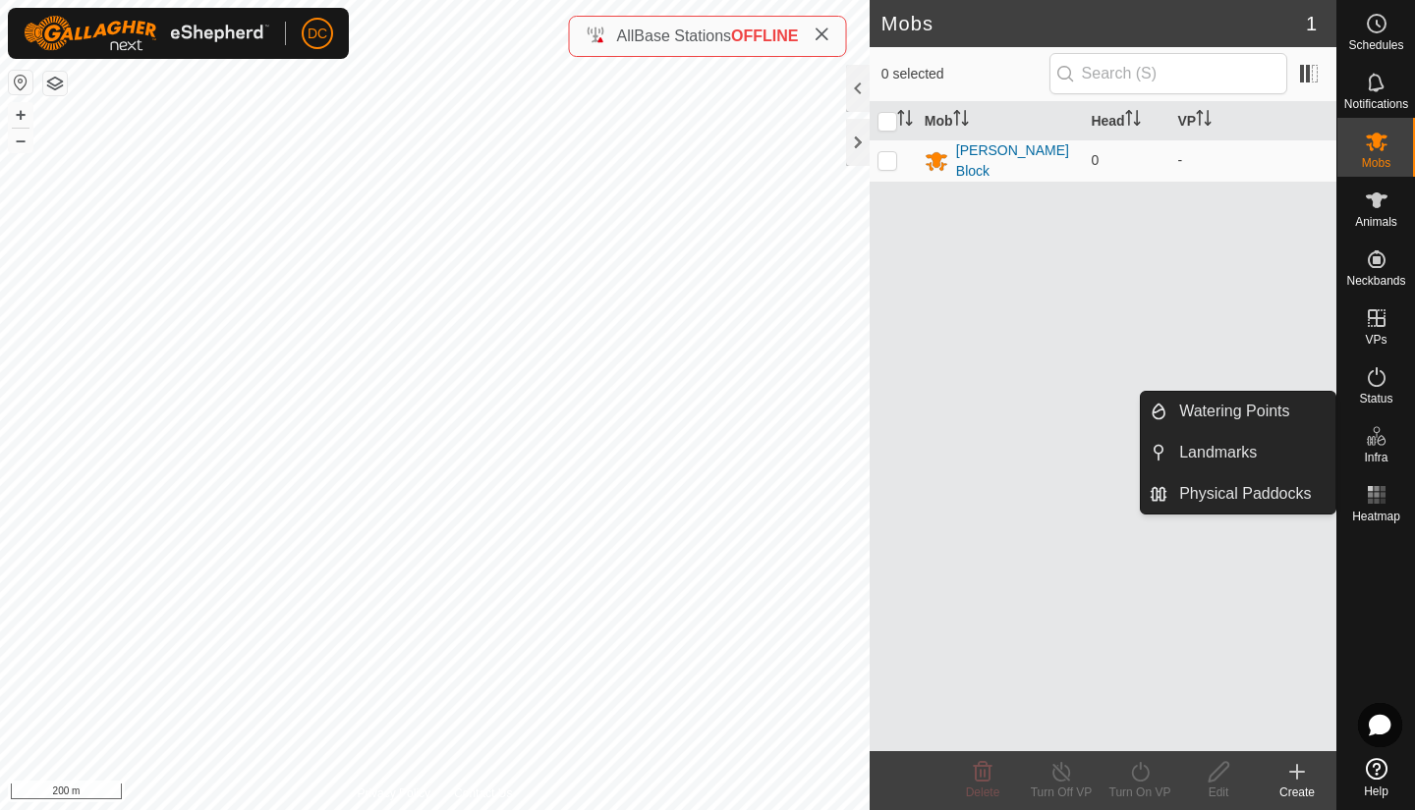
click at [1376, 439] on icon at bounding box center [1376, 436] width 24 height 24
click at [1248, 415] on link "Watering Points" at bounding box center [1251, 411] width 168 height 39
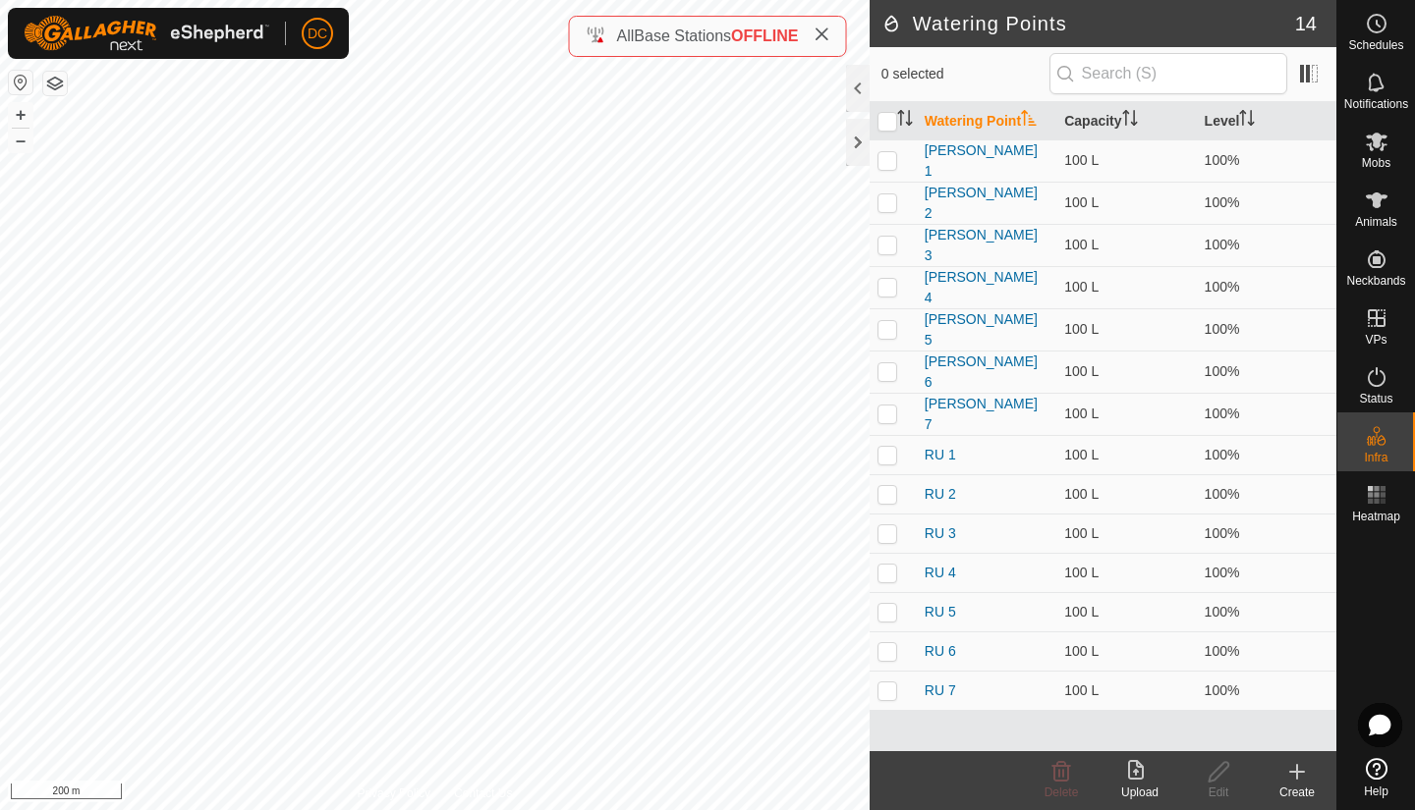
click at [881, 120] on input "checkbox" at bounding box center [887, 122] width 20 height 20
checkbox input "true"
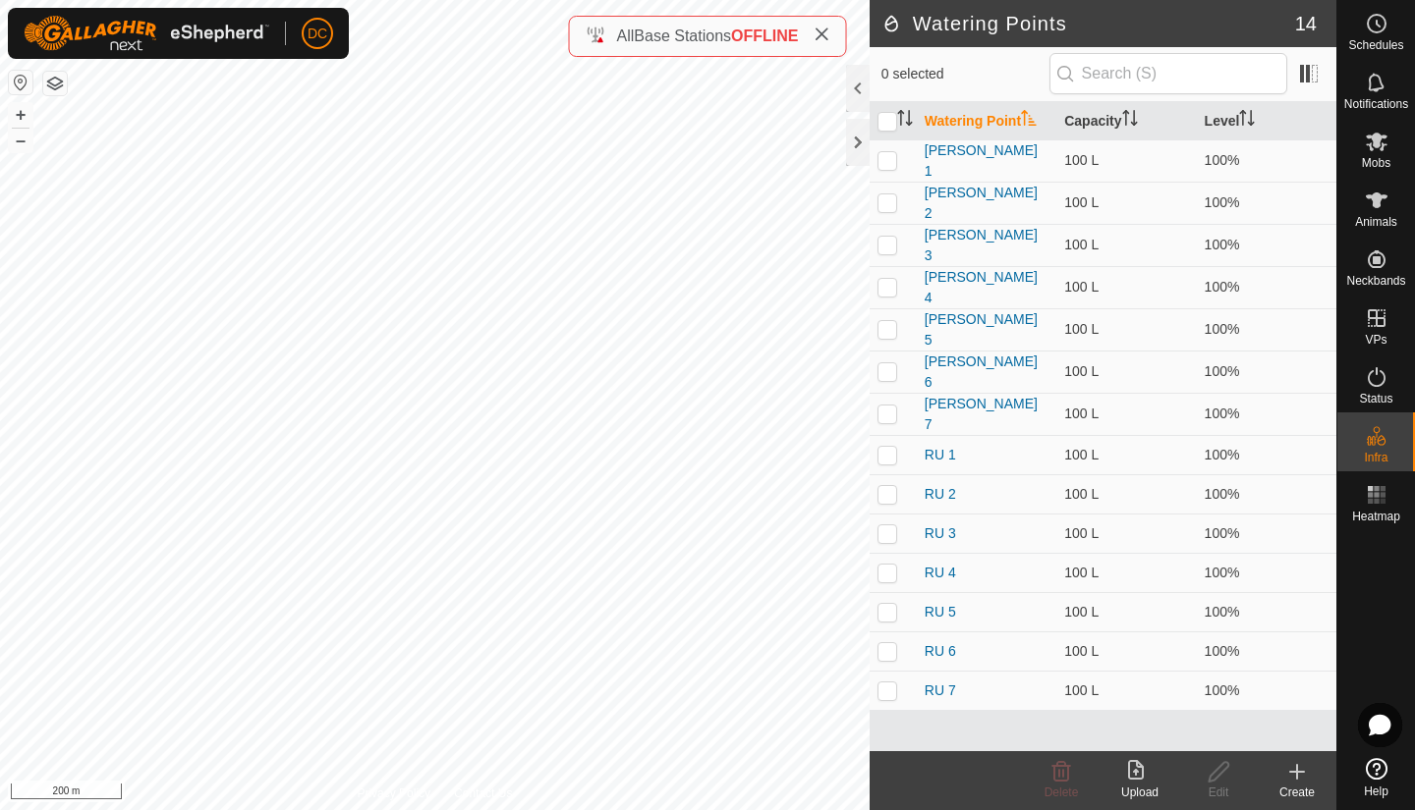
checkbox input "true"
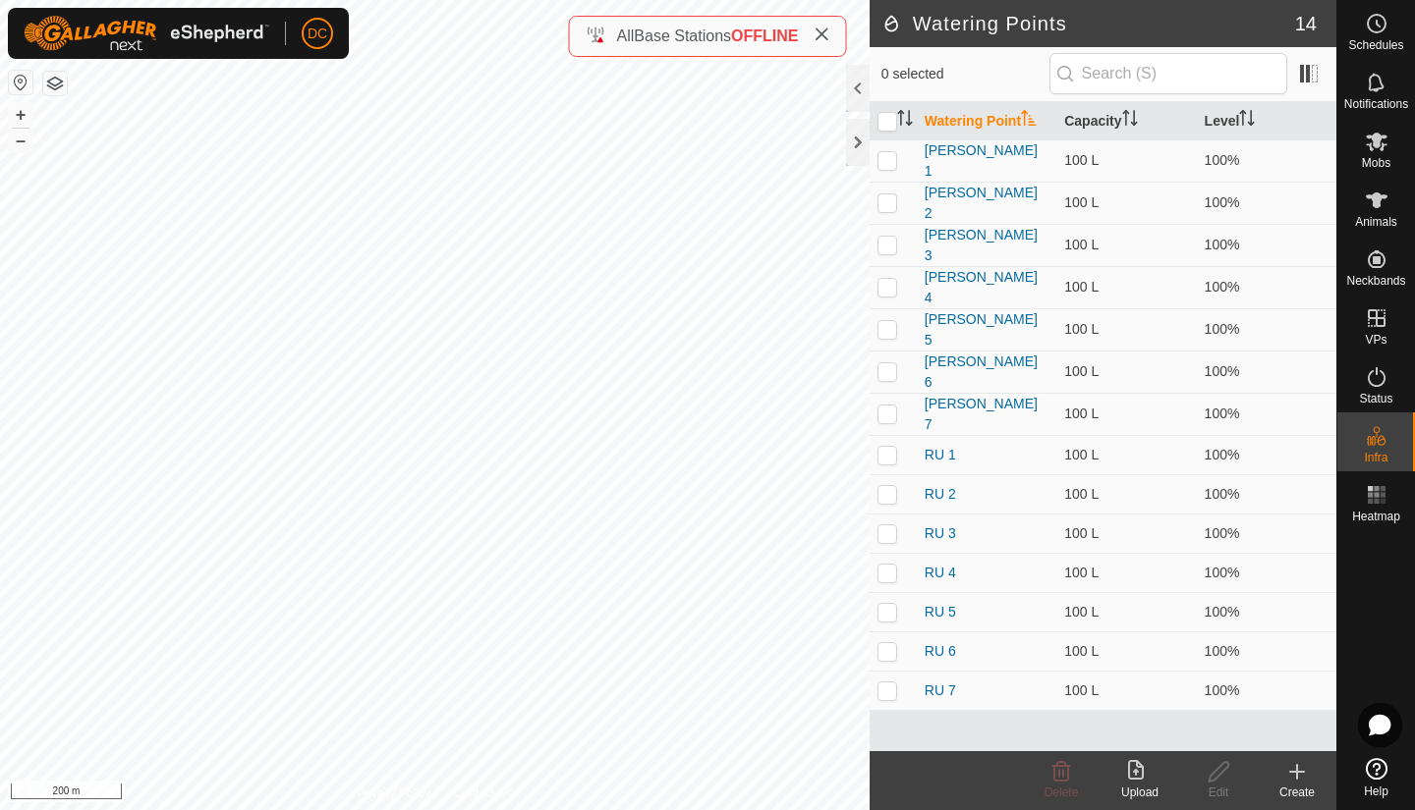
checkbox input "true"
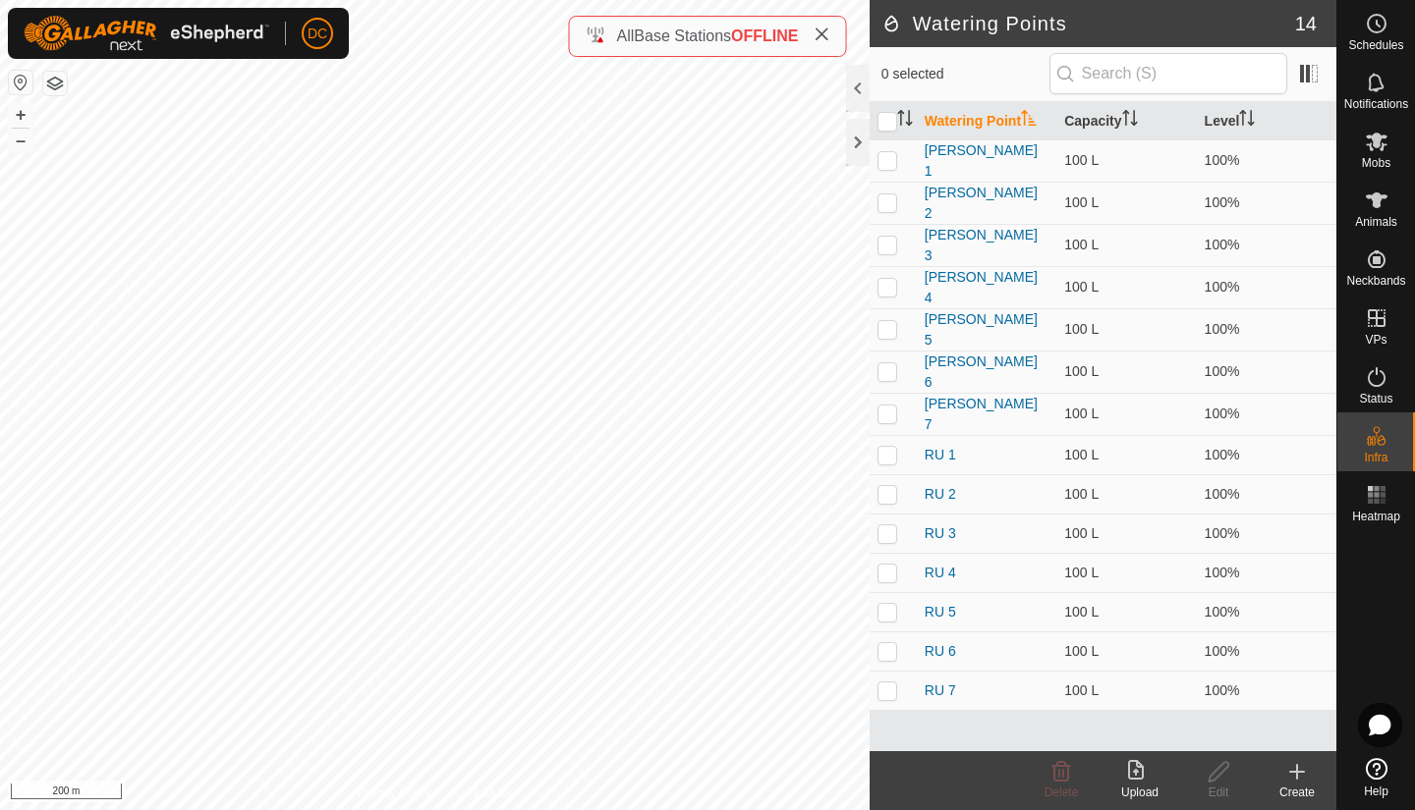
checkbox input "true"
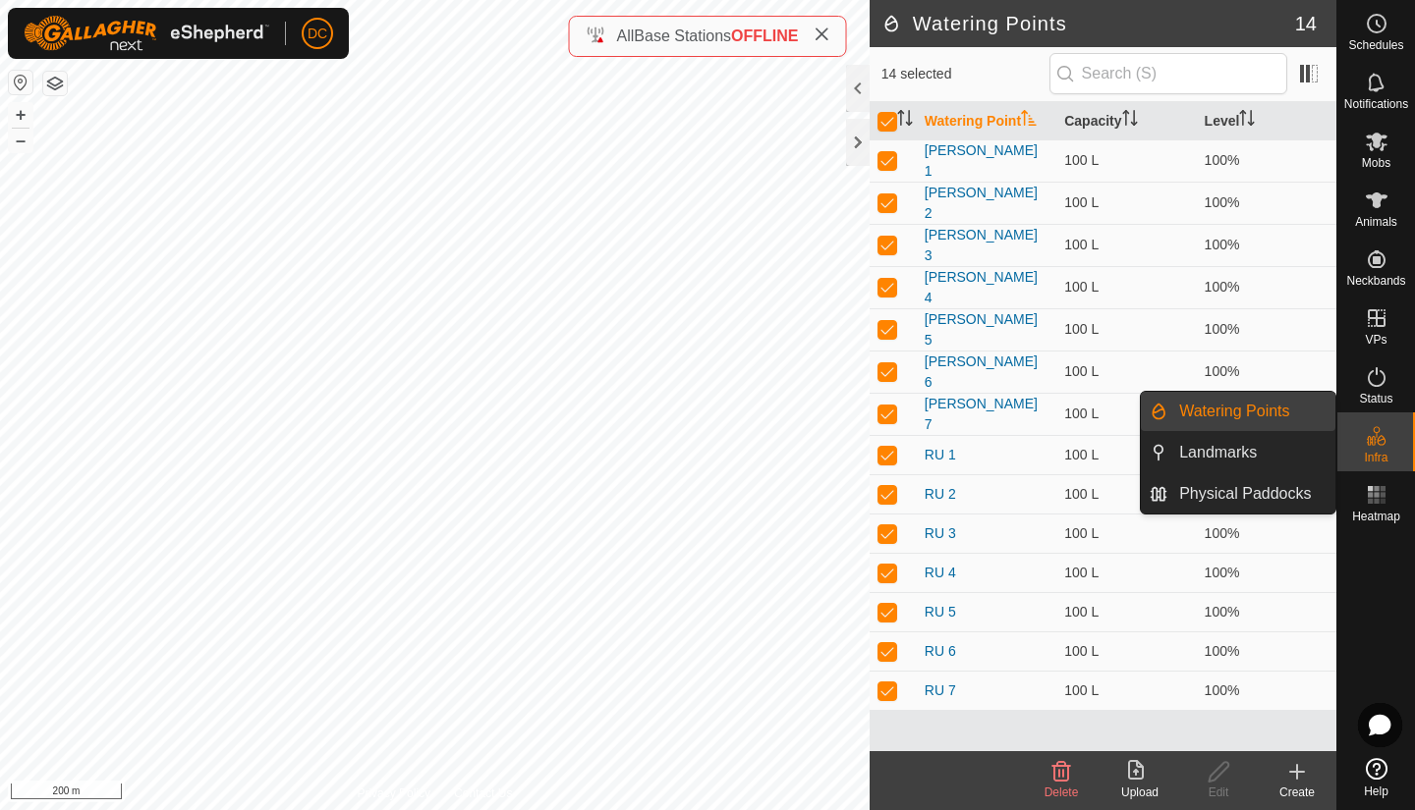
click at [1230, 459] on link "Landmarks" at bounding box center [1251, 452] width 168 height 39
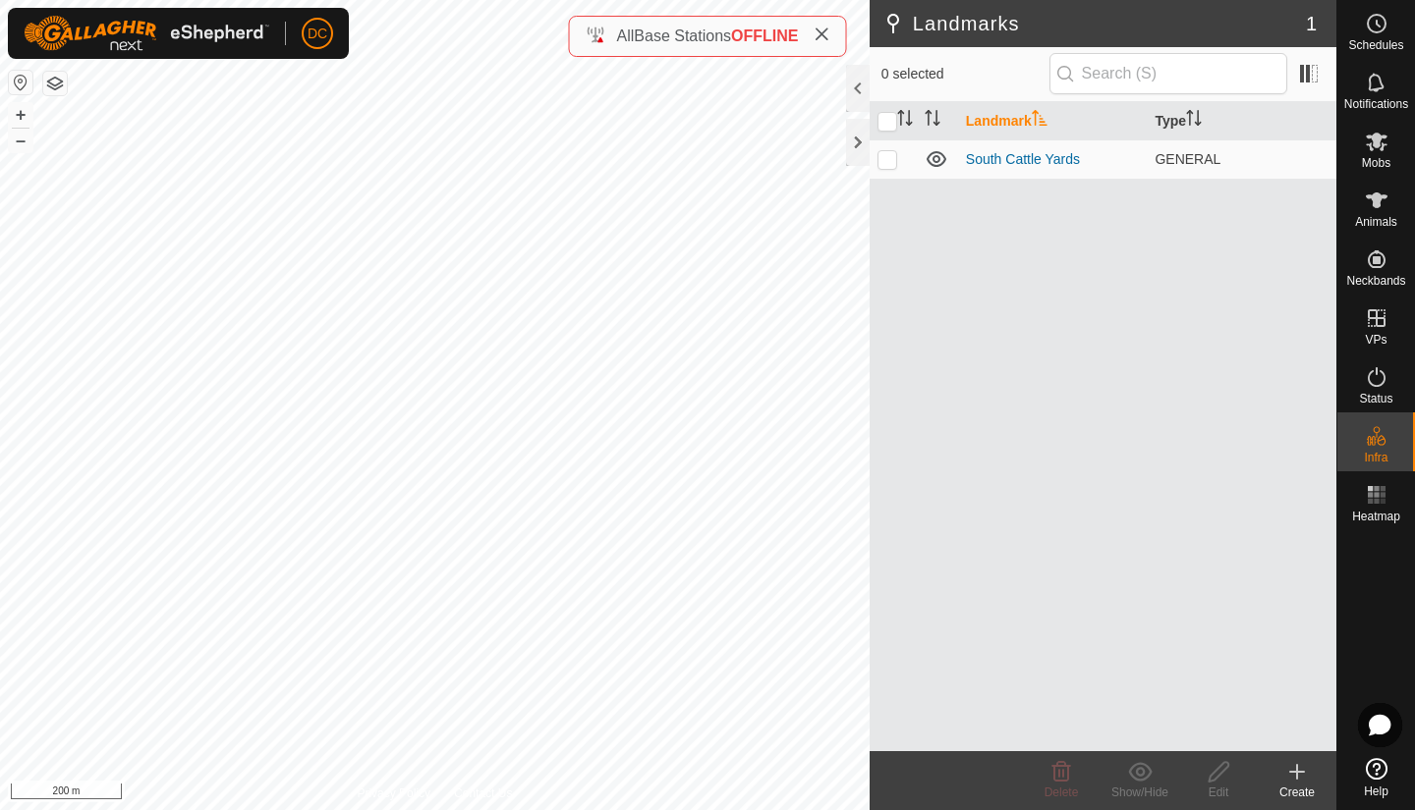
click at [892, 156] on p-checkbox at bounding box center [887, 159] width 20 height 16
checkbox input "true"
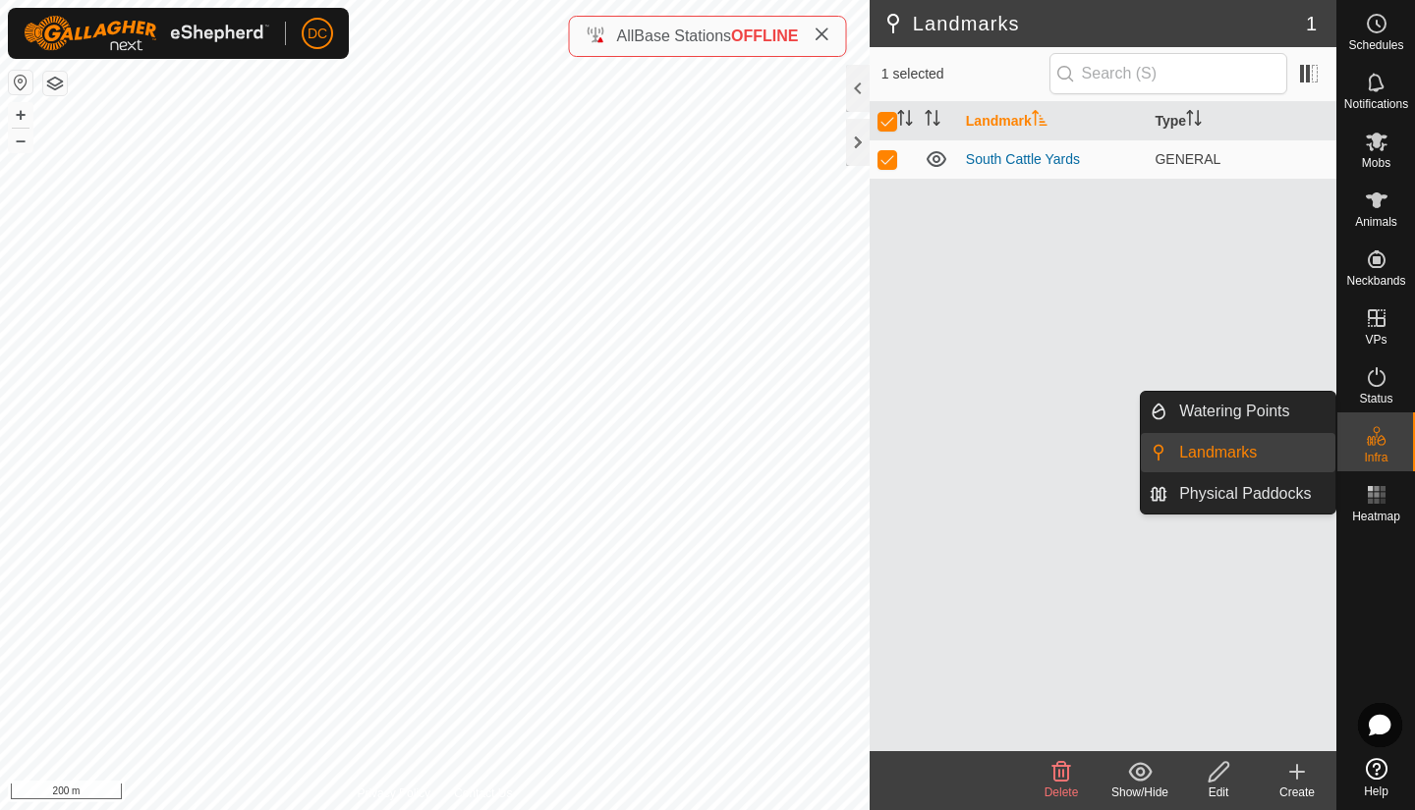
click at [1355, 440] on div "Infra" at bounding box center [1376, 442] width 78 height 59
click at [1254, 488] on link "Physical Paddocks" at bounding box center [1251, 493] width 168 height 39
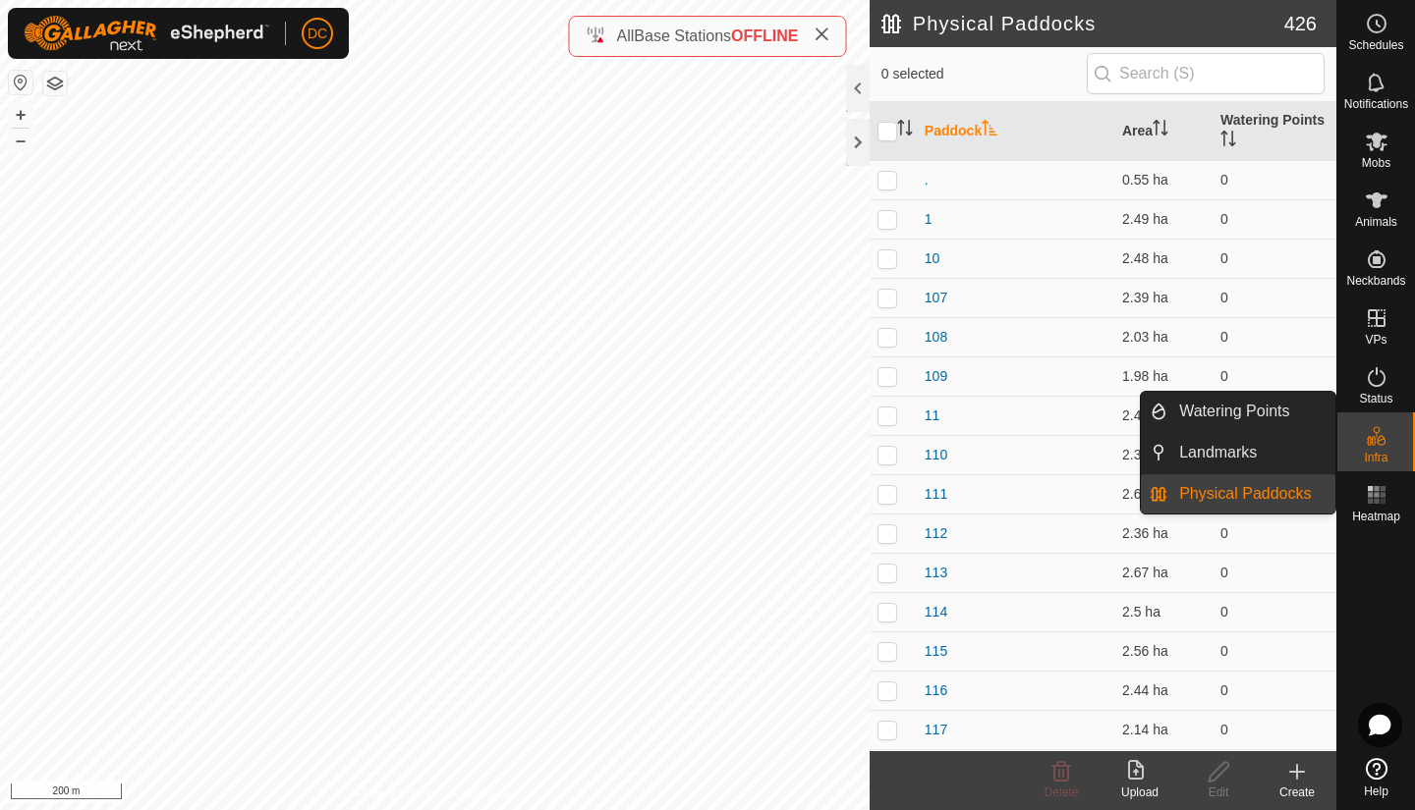
click at [1232, 498] on span "Physical Paddocks" at bounding box center [1245, 494] width 132 height 24
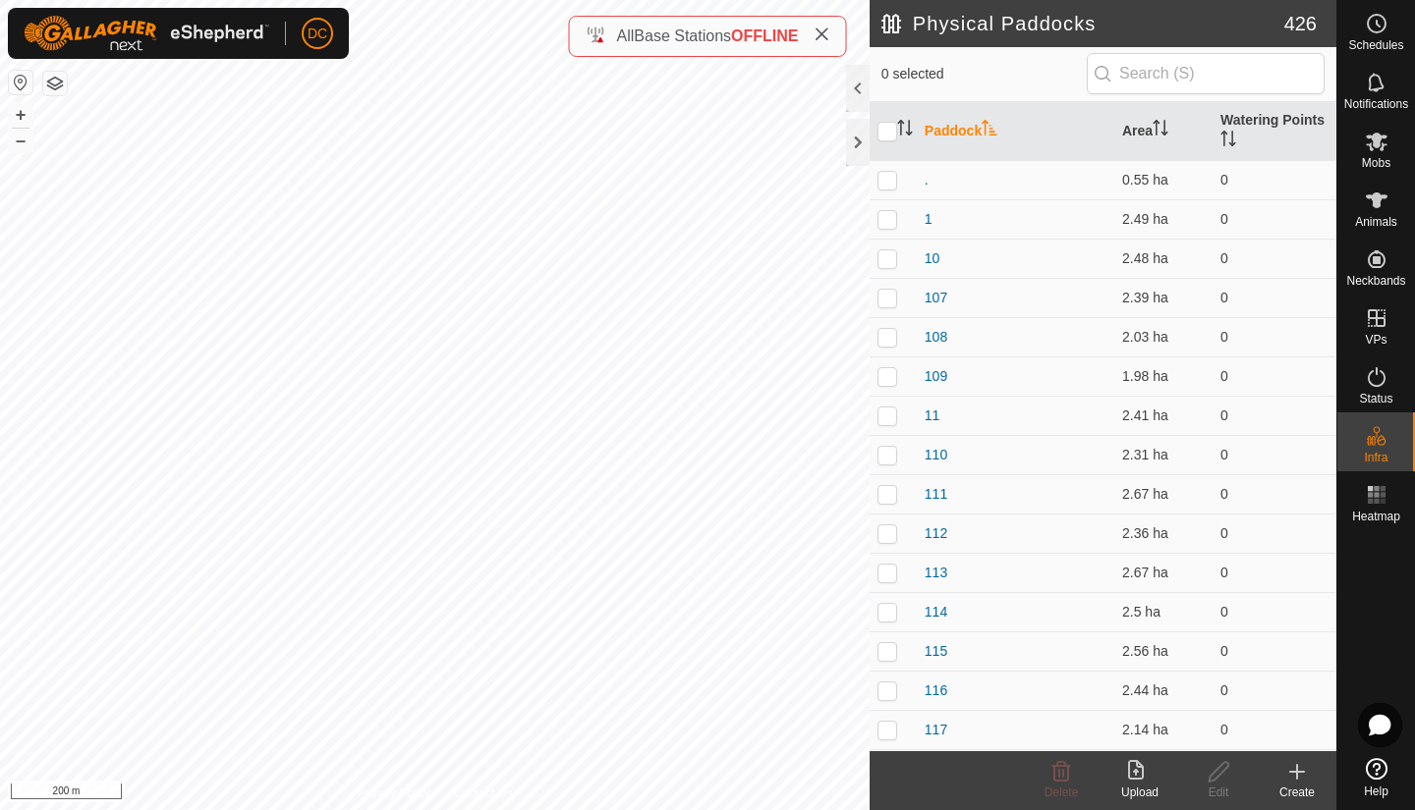
click at [882, 133] on input "checkbox" at bounding box center [887, 132] width 20 height 20
checkbox input "true"
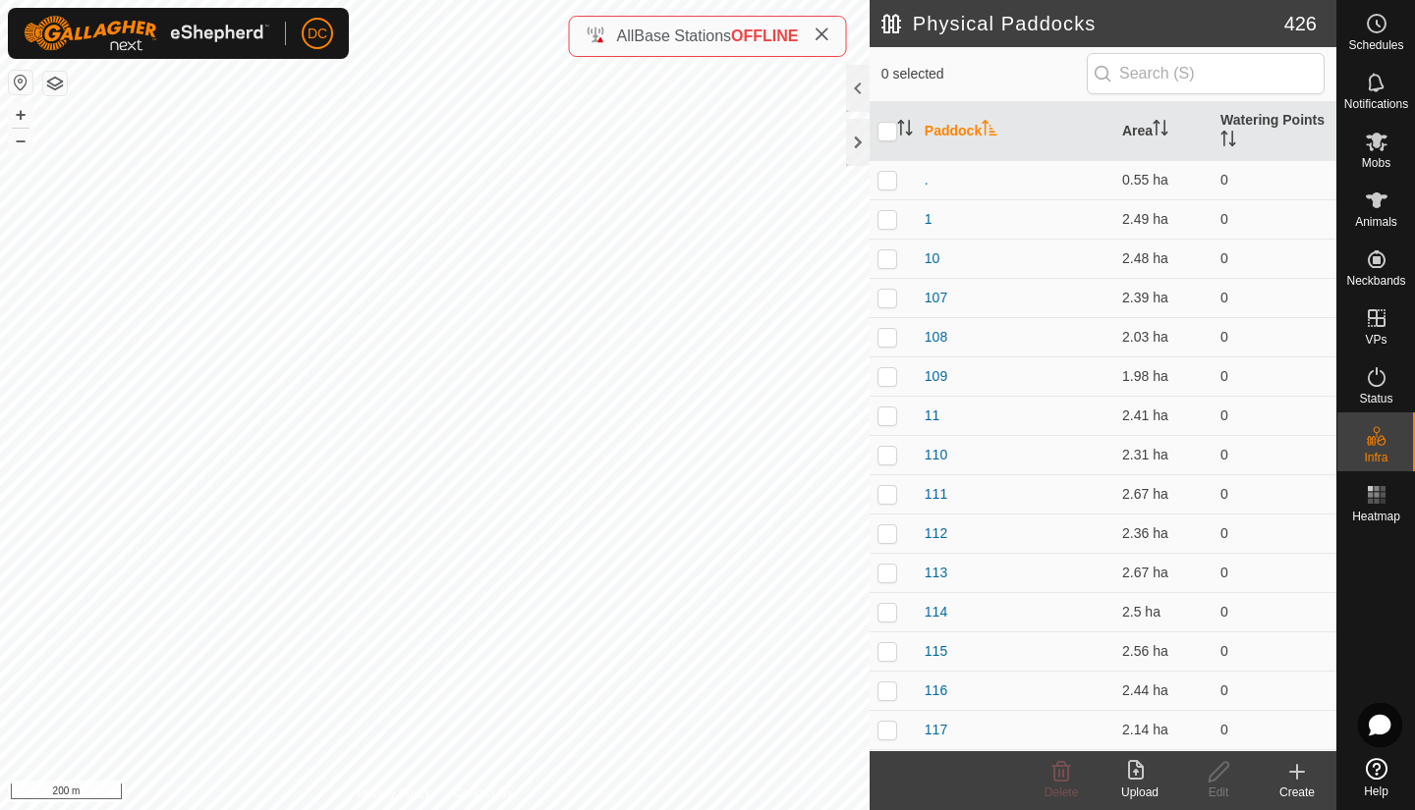
checkbox input "true"
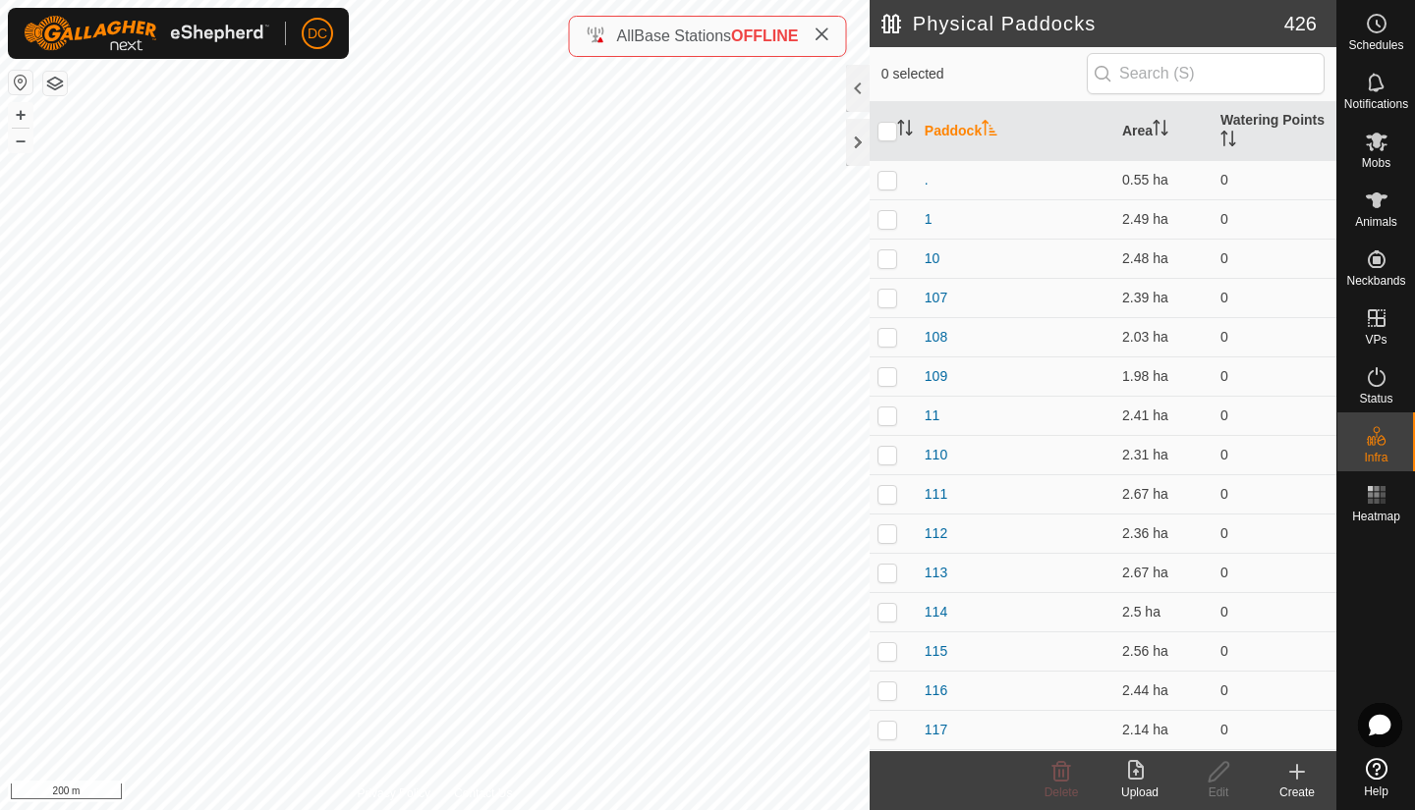
checkbox input "true"
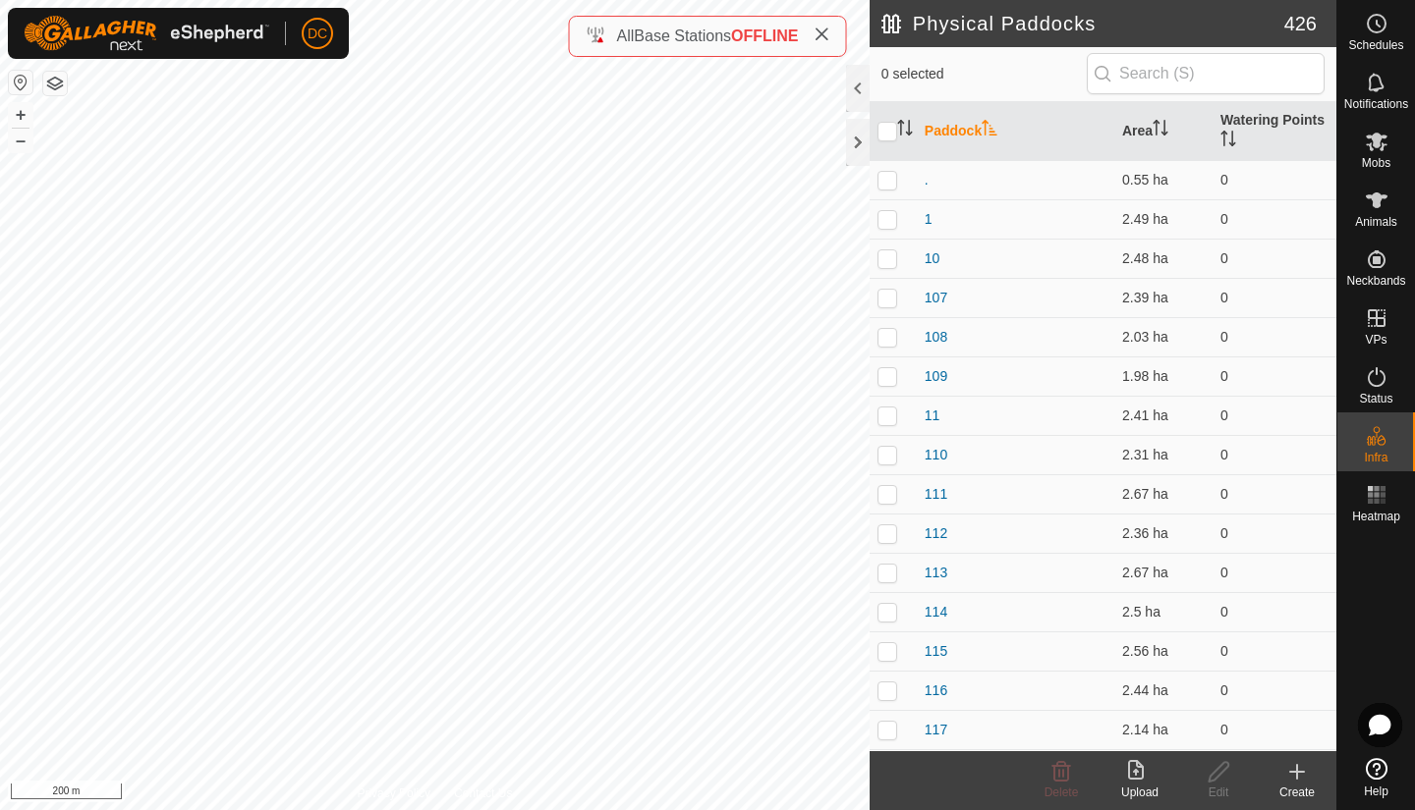
checkbox input "true"
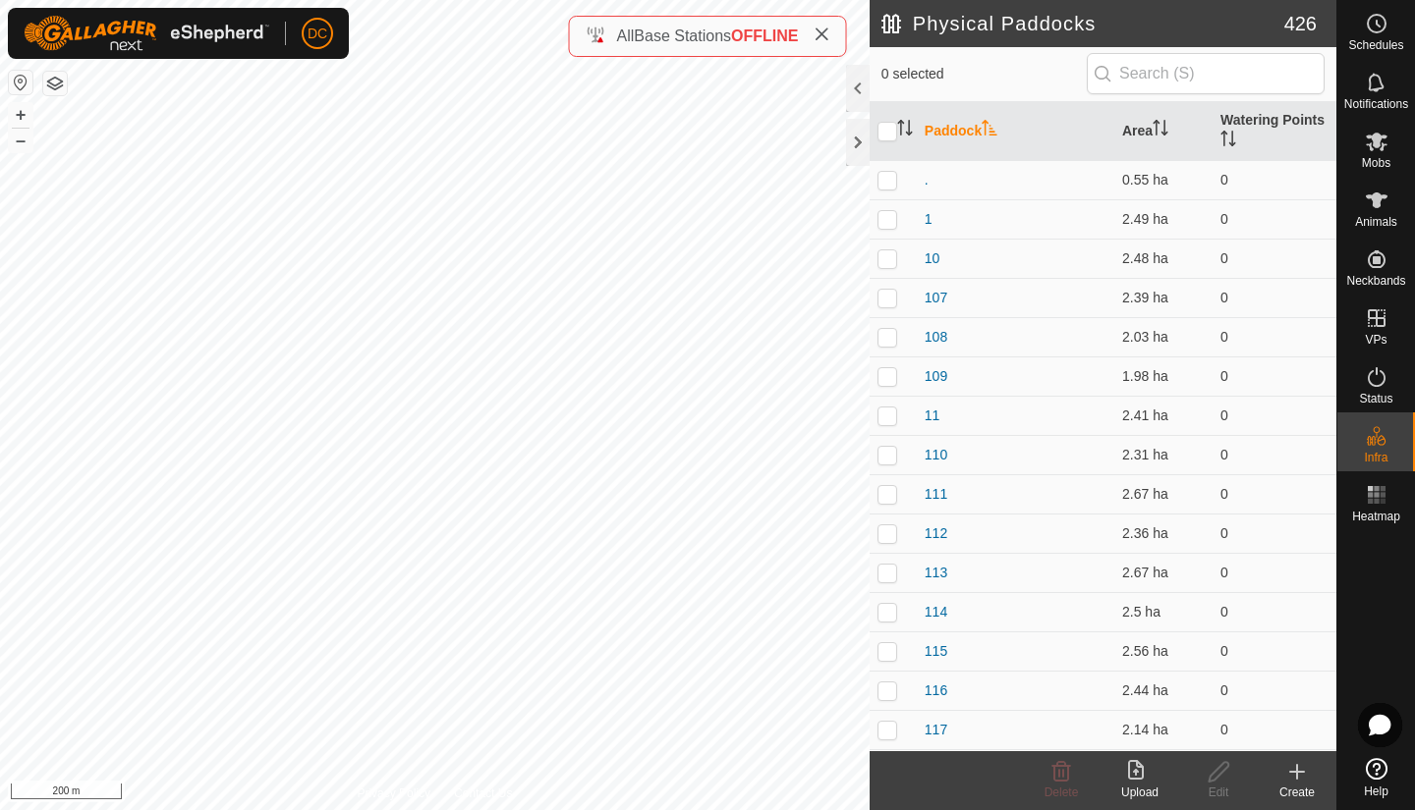
checkbox input "true"
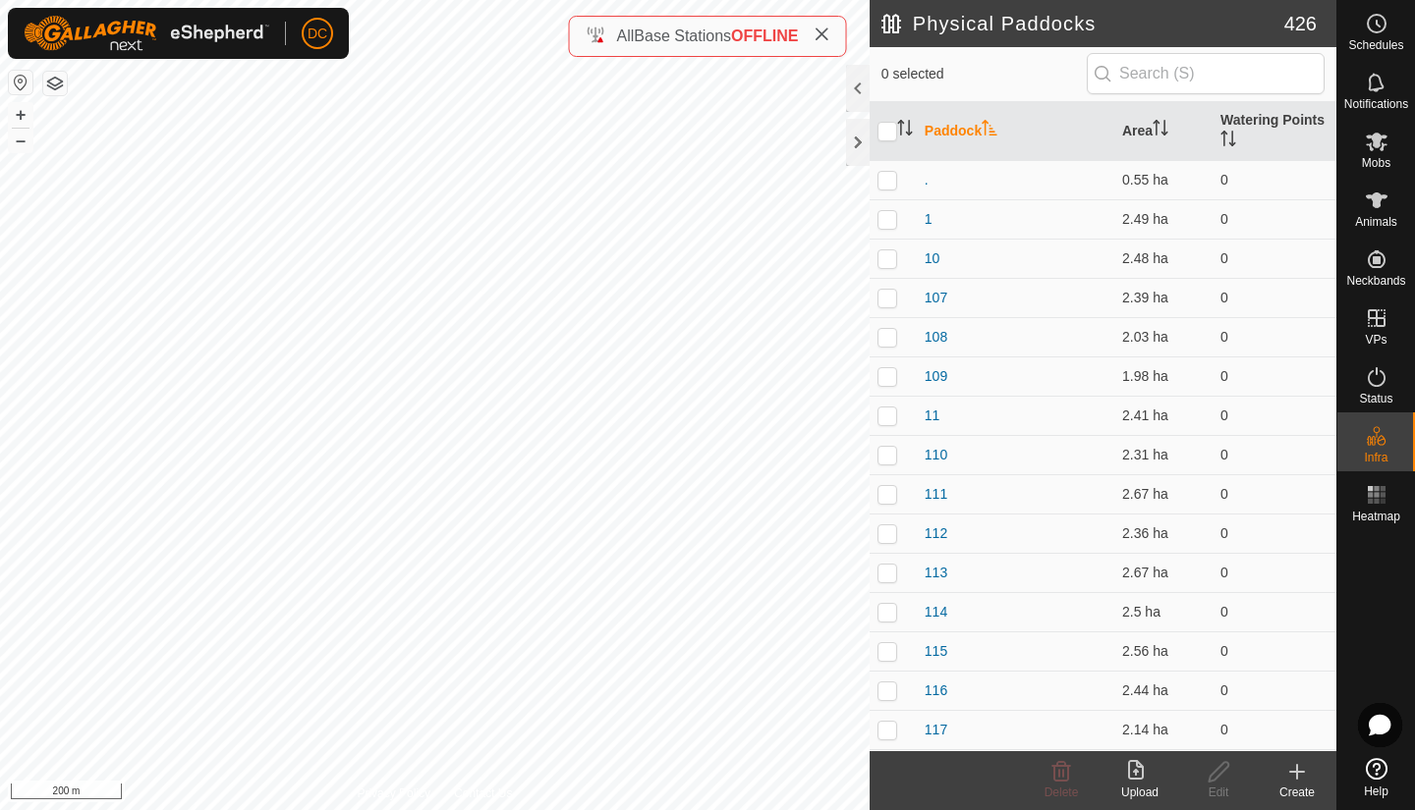
checkbox input "true"
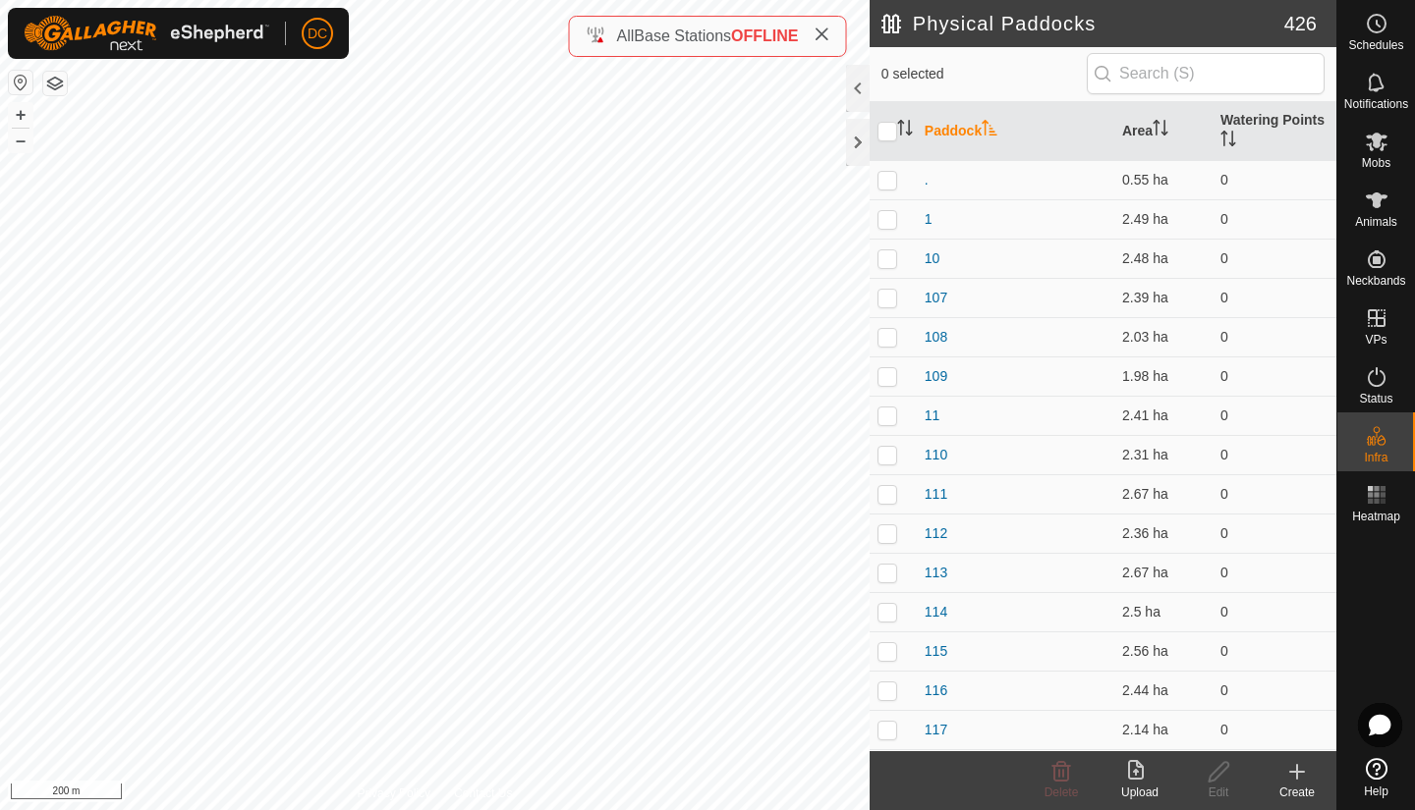
checkbox input "true"
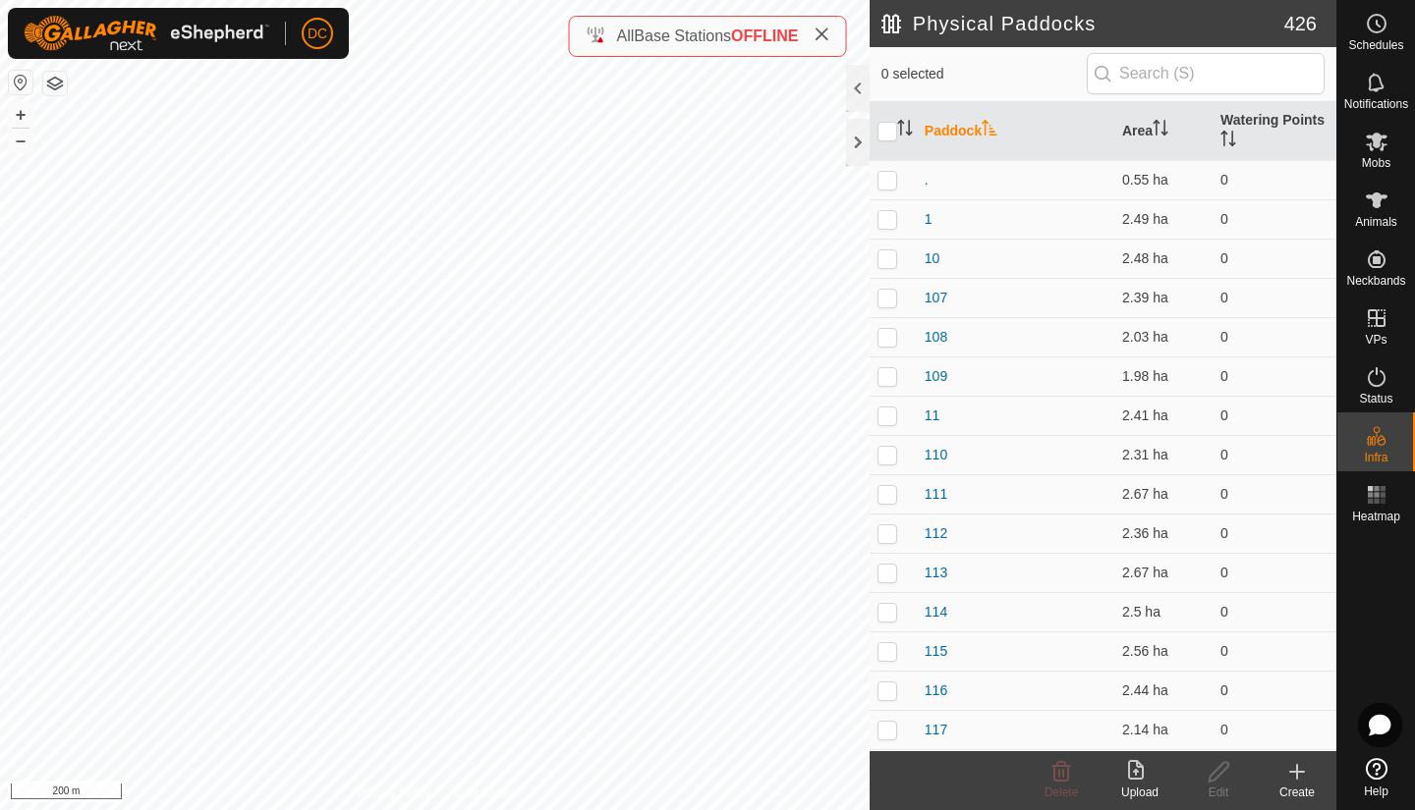
checkbox input "true"
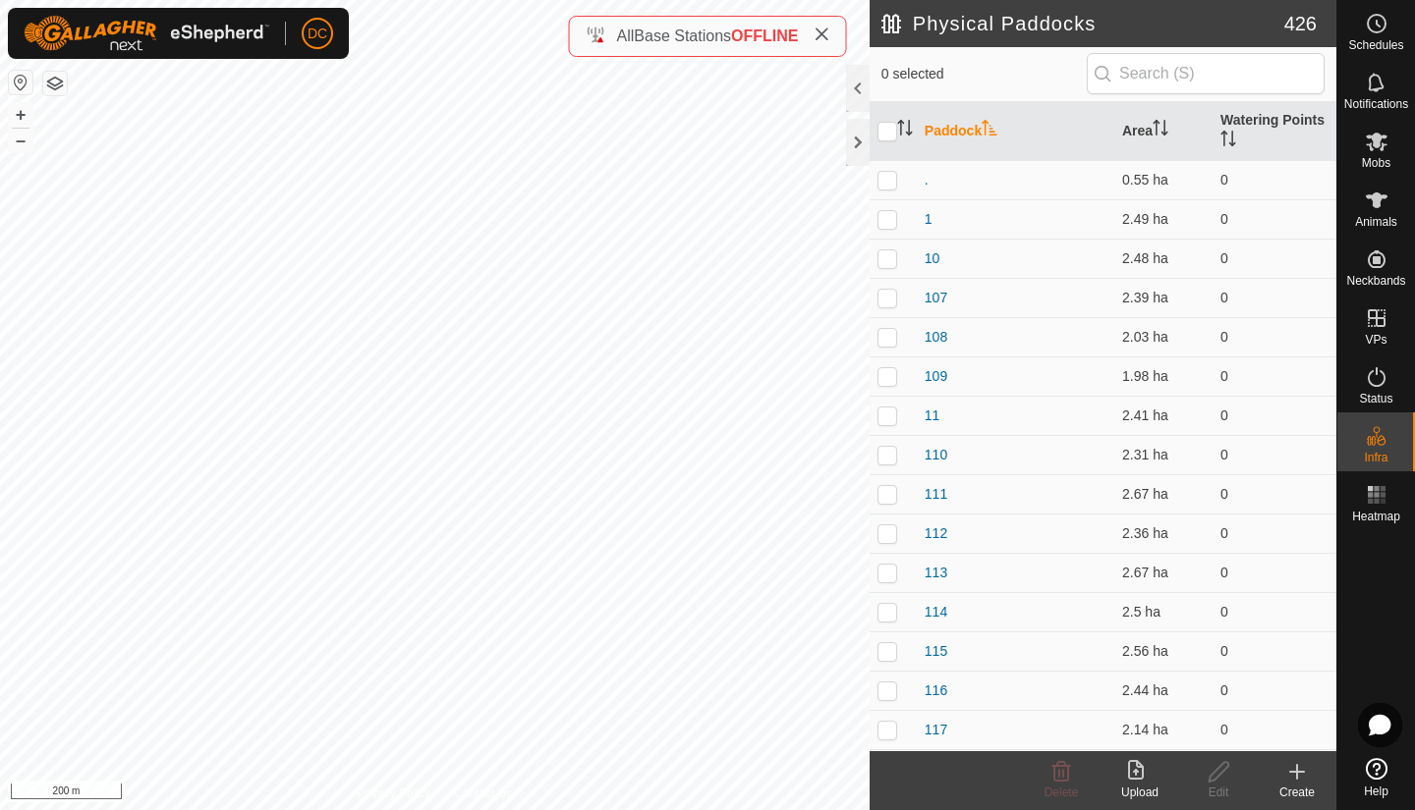
checkbox input "true"
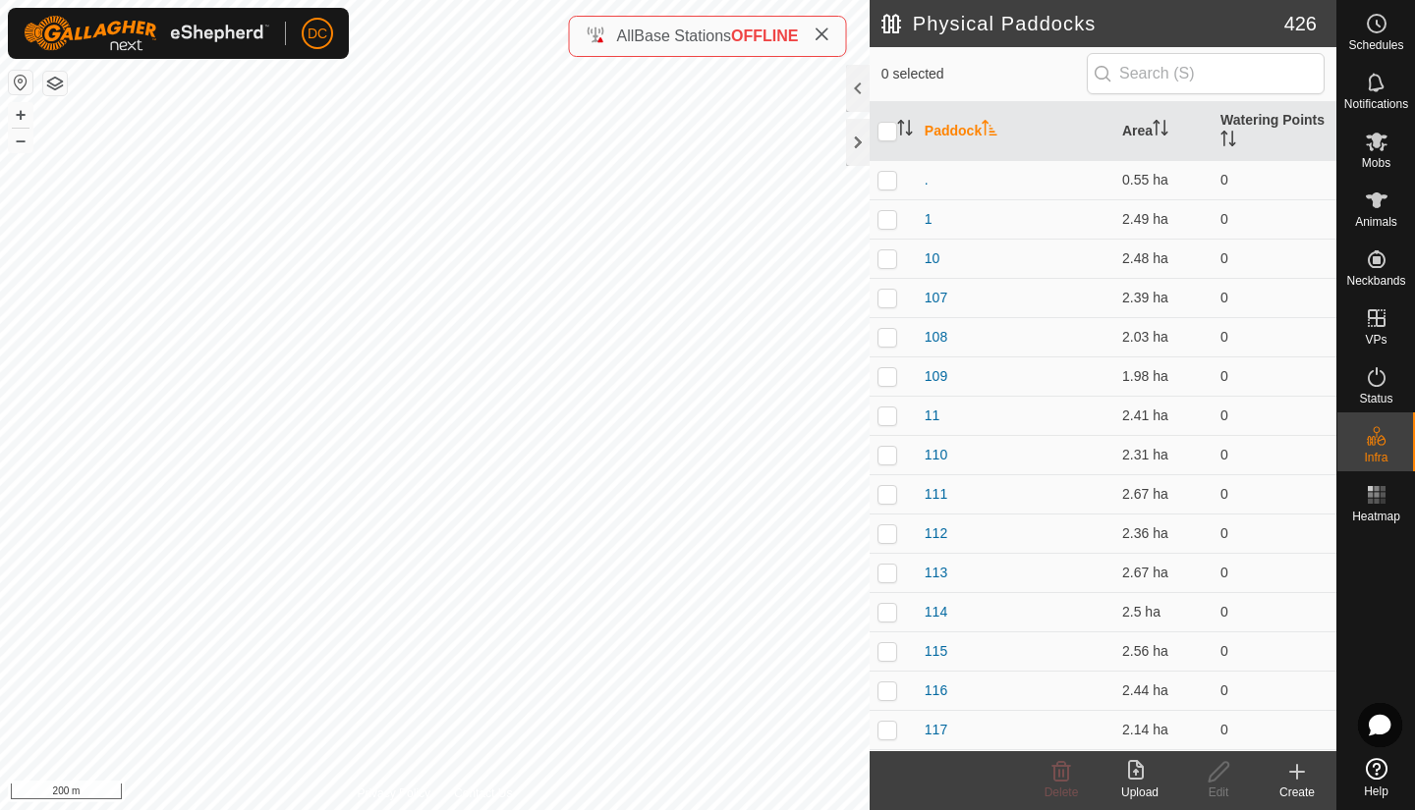
checkbox input "true"
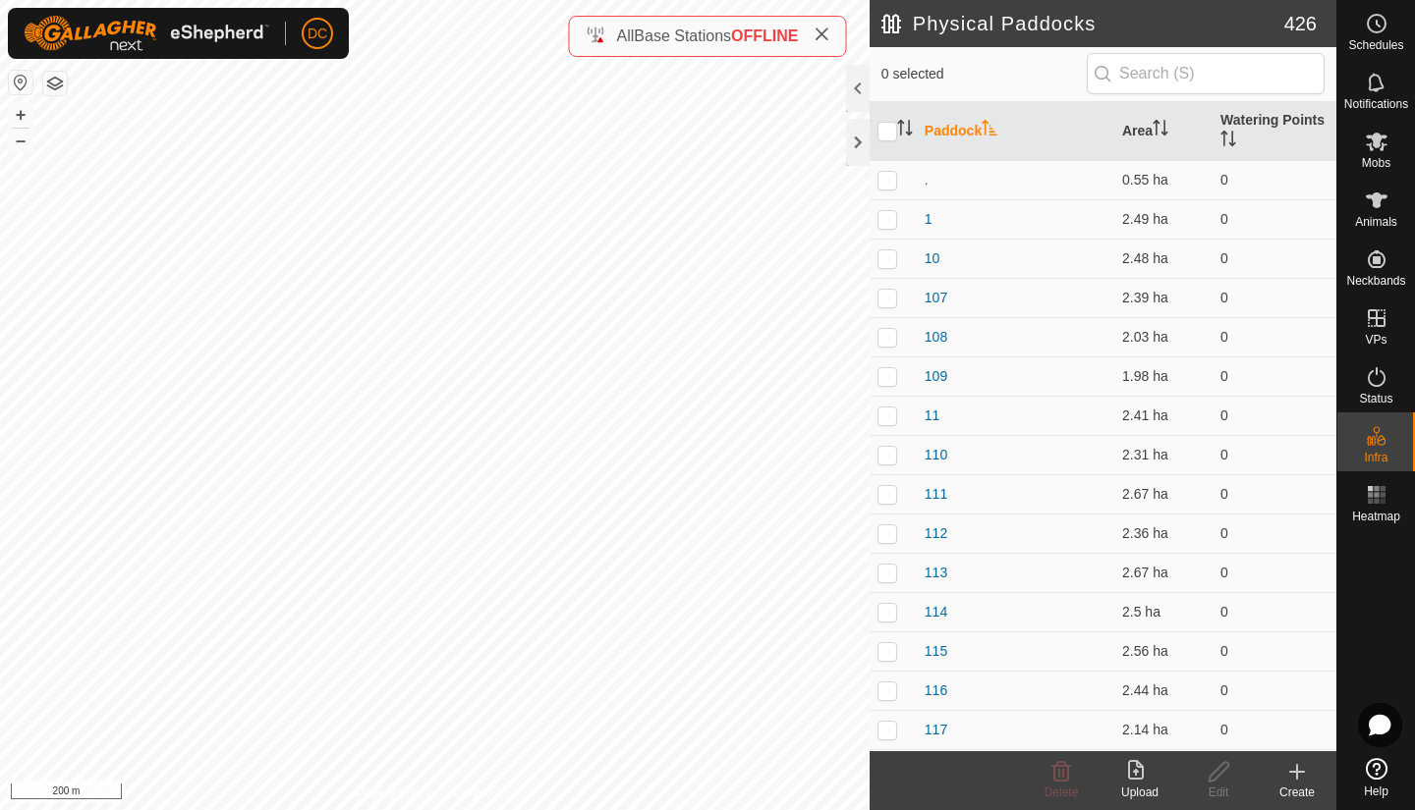
checkbox input "true"
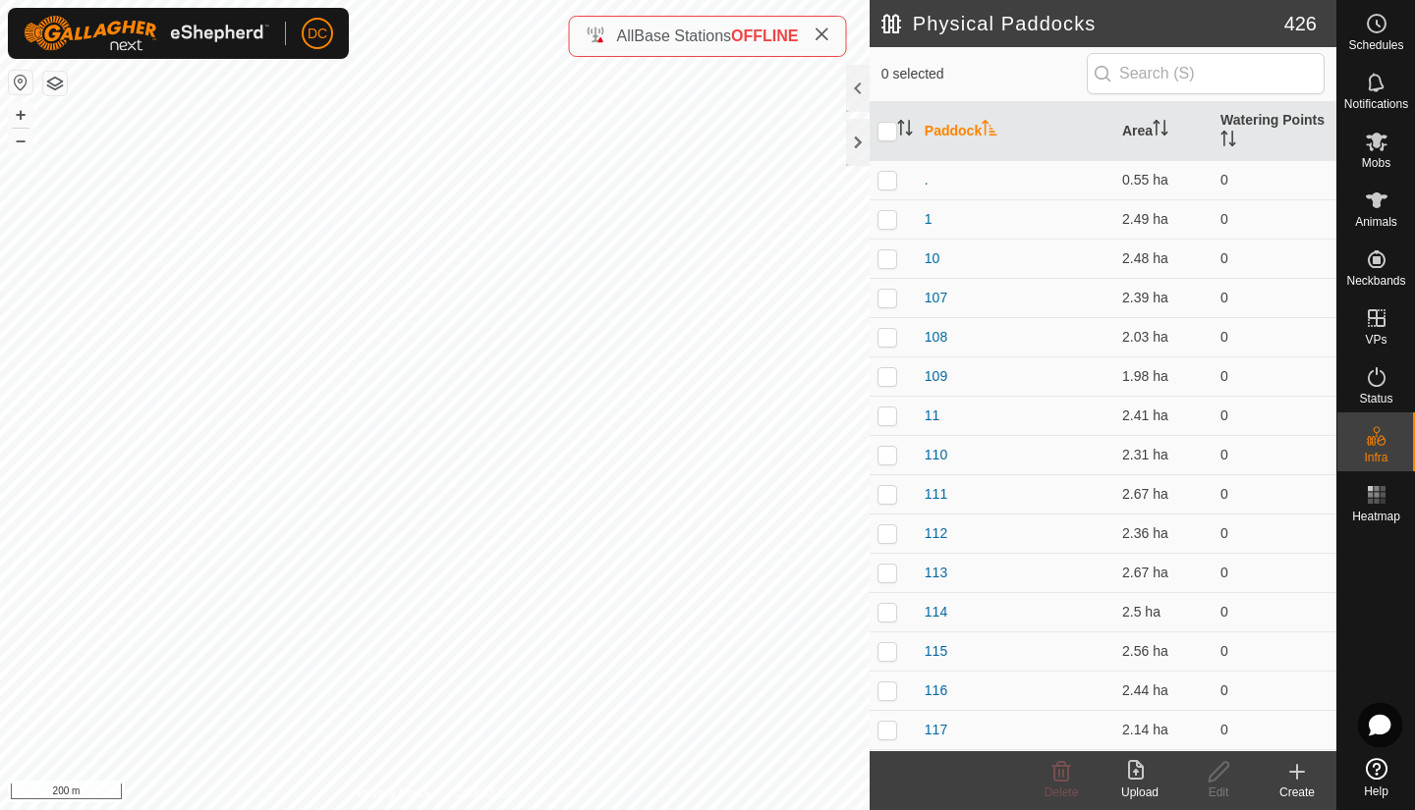
checkbox input "true"
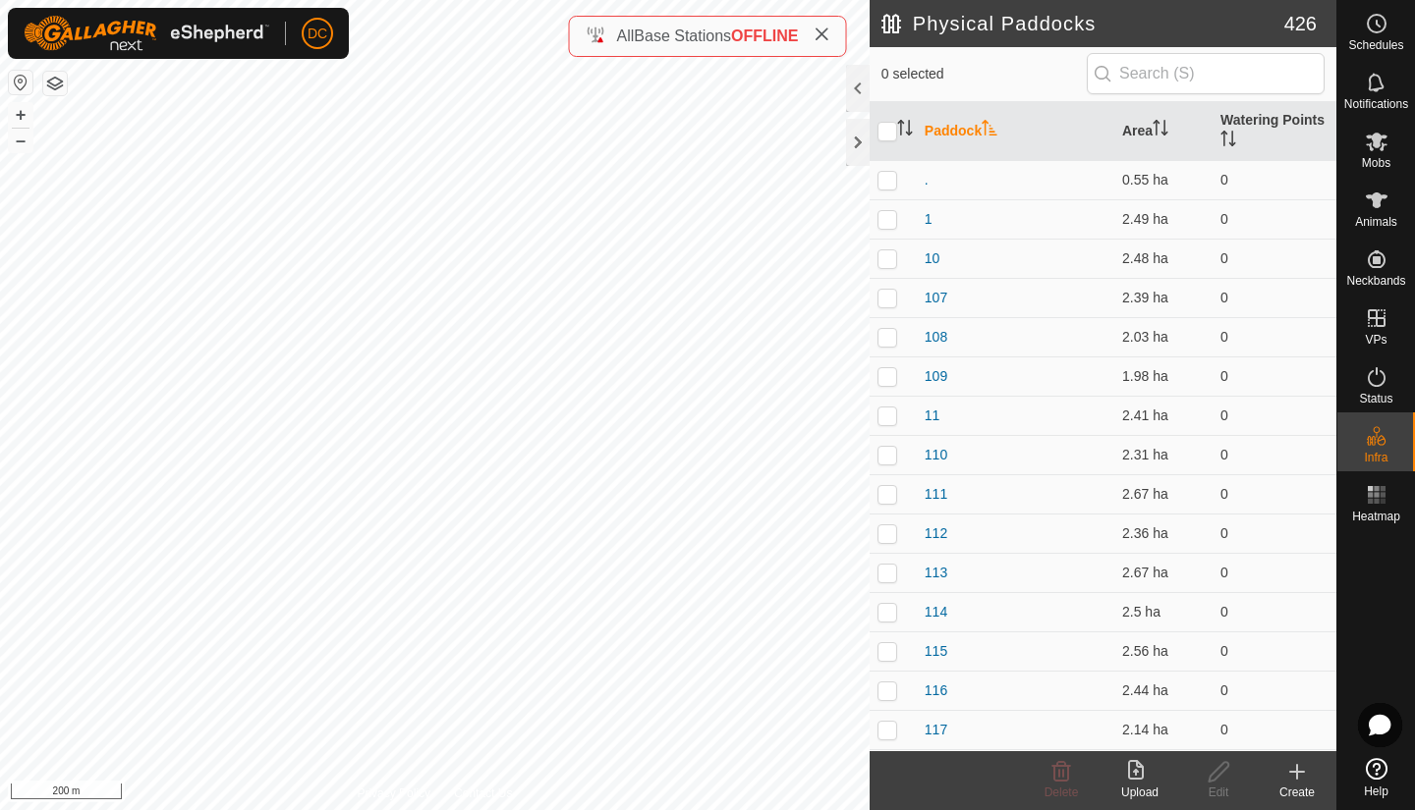
checkbox input "true"
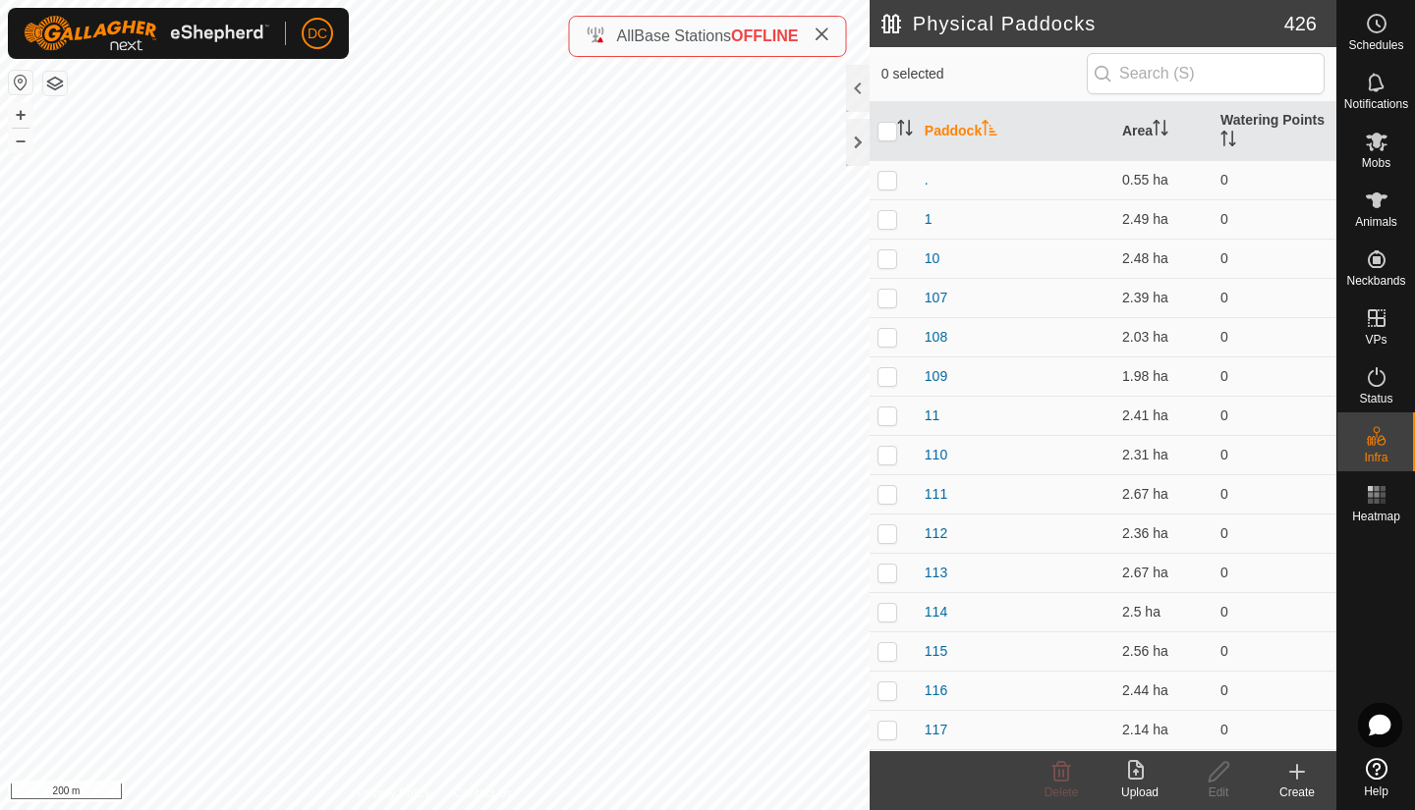
checkbox input "true"
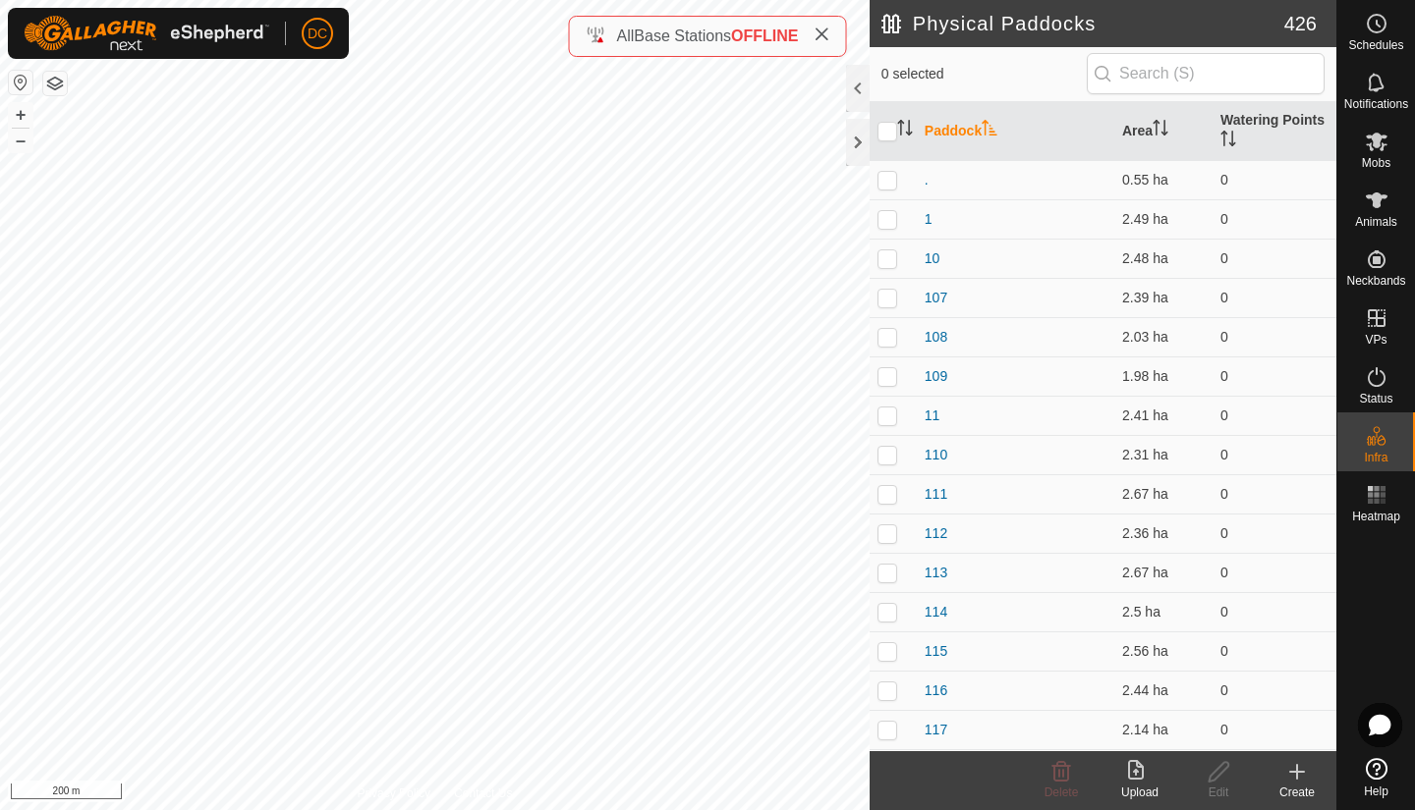
checkbox input "true"
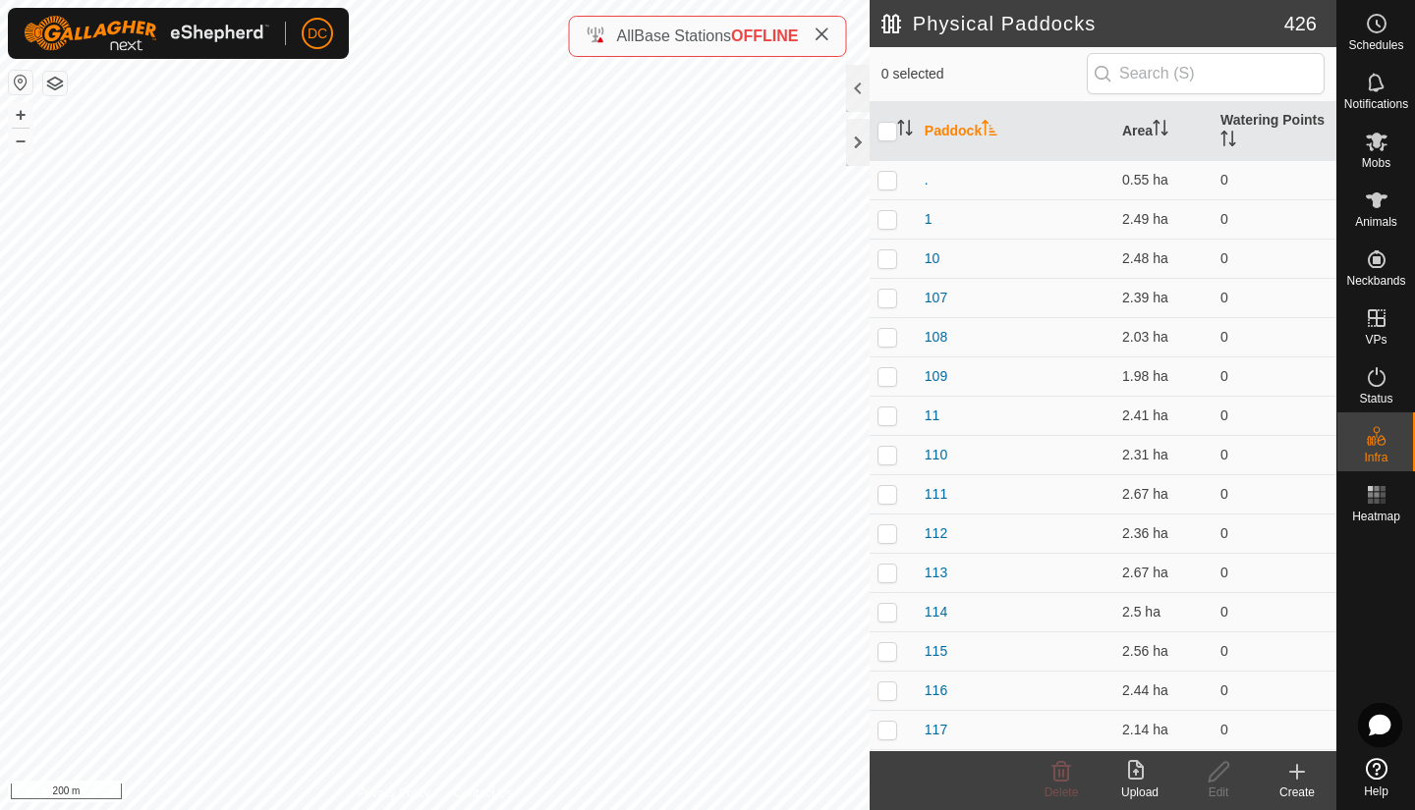
checkbox input "true"
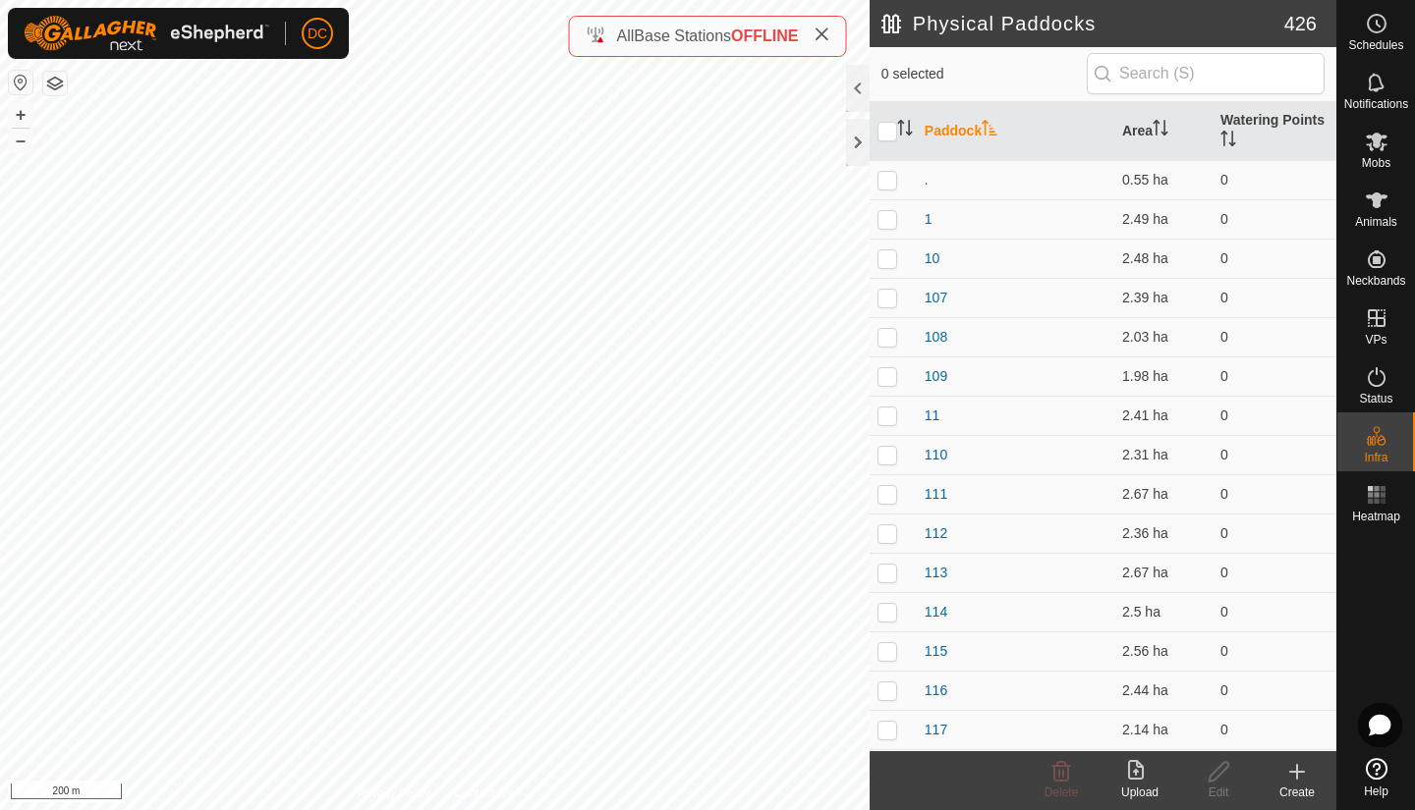
checkbox input "true"
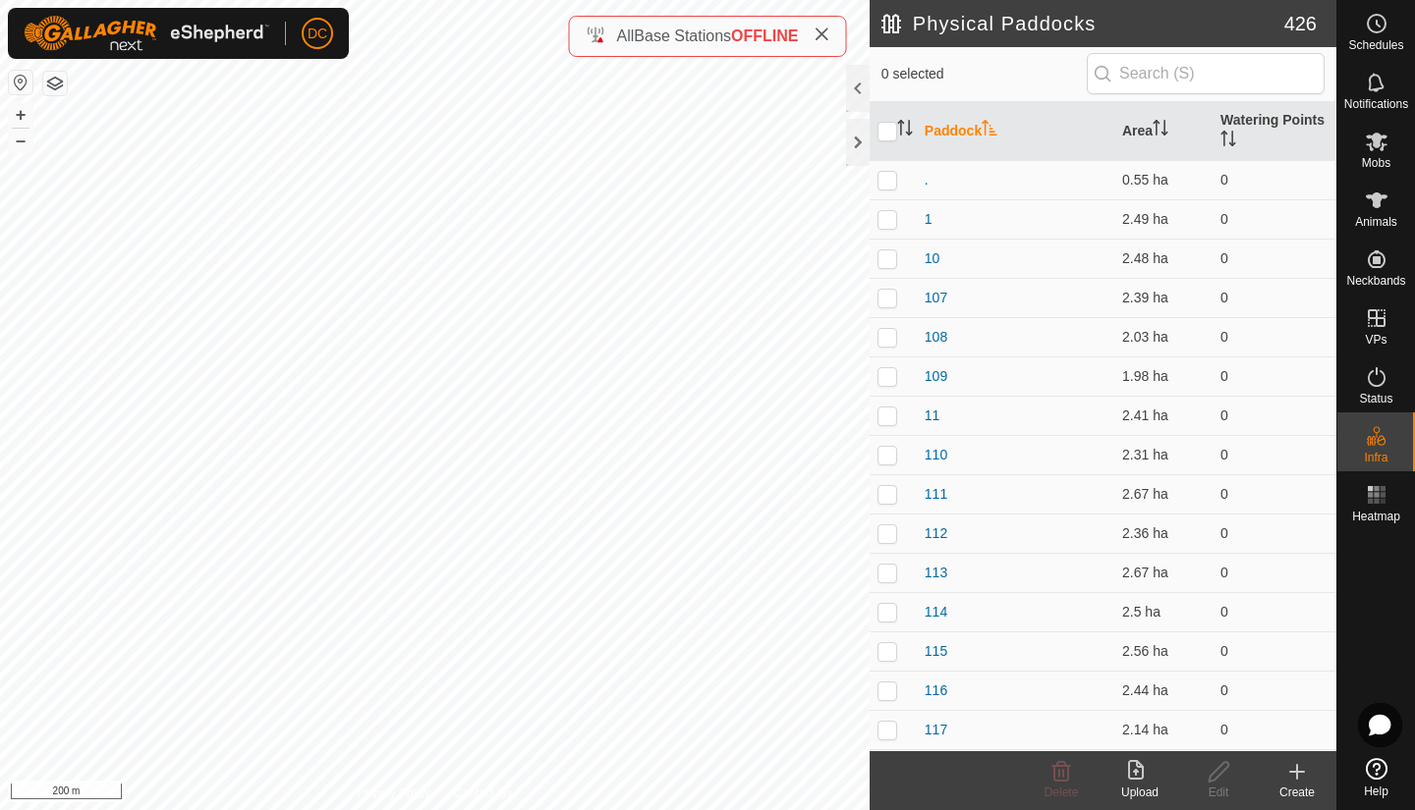
checkbox input "true"
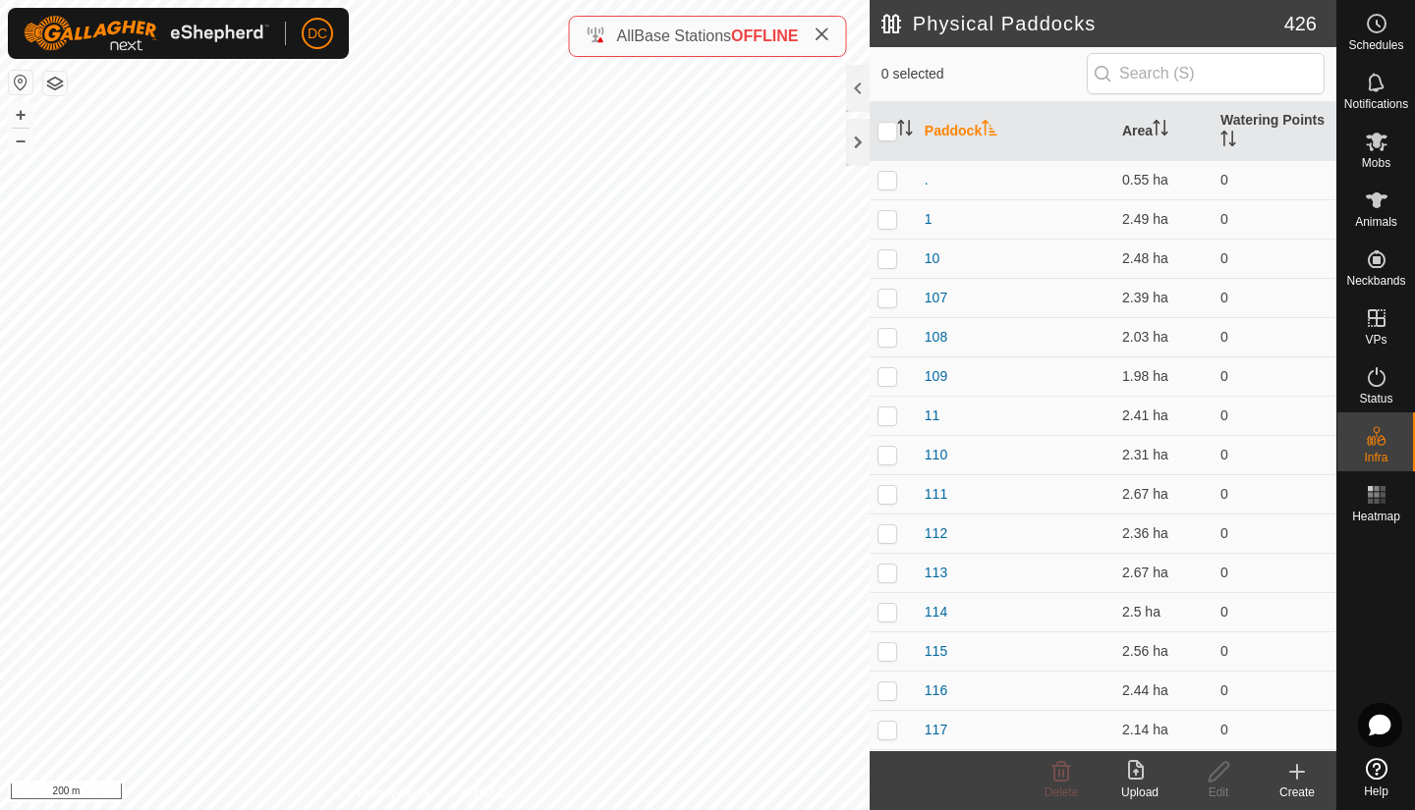
checkbox input "true"
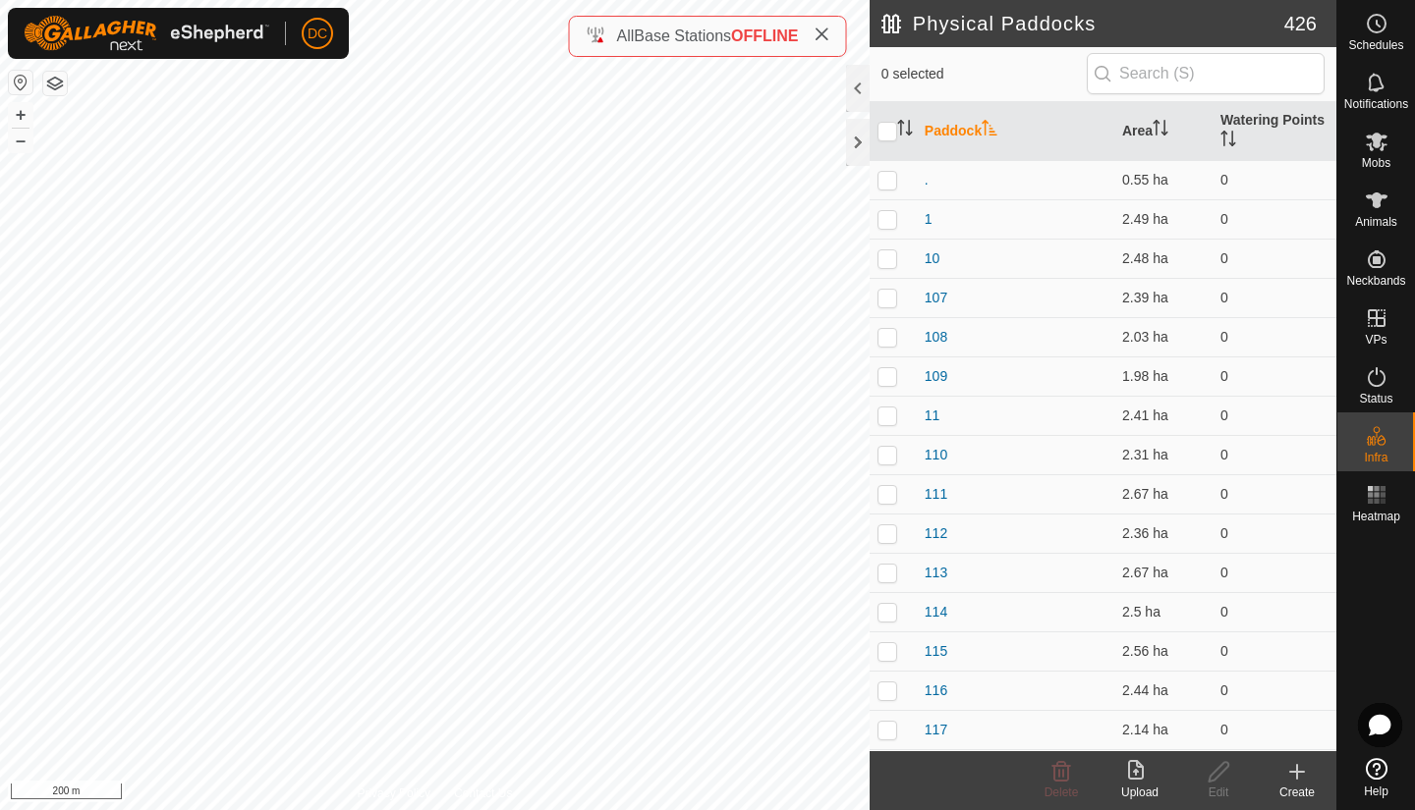
checkbox input "true"
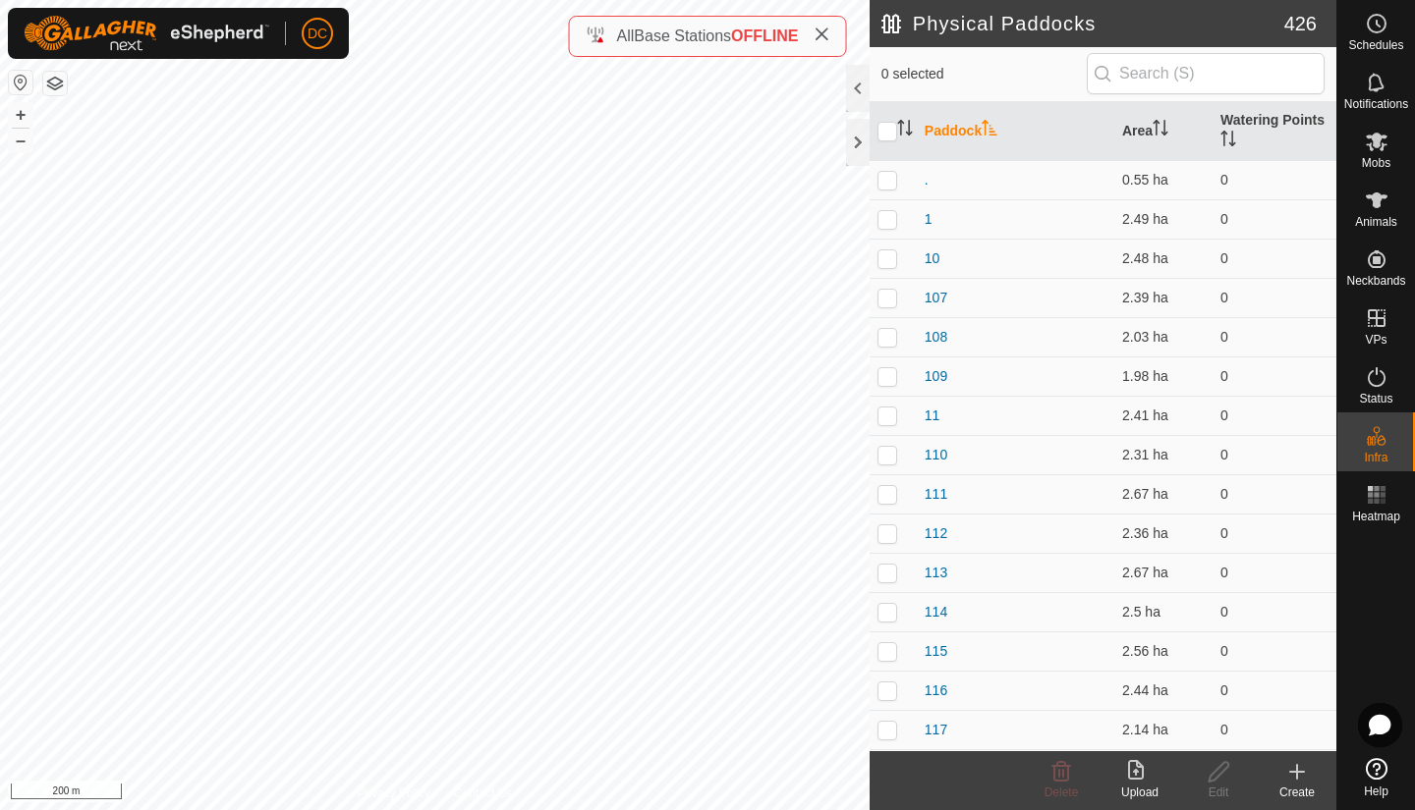
checkbox input "true"
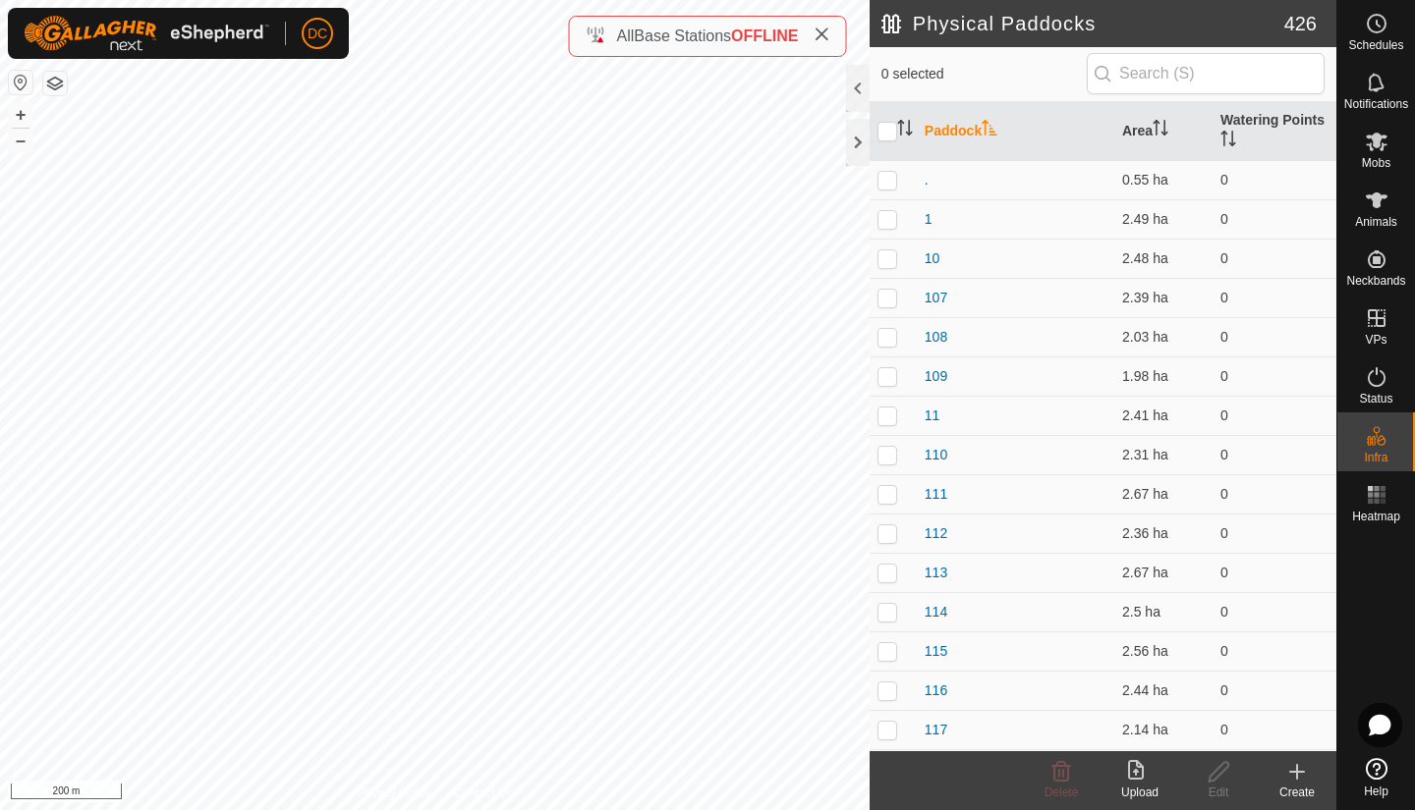
checkbox input "true"
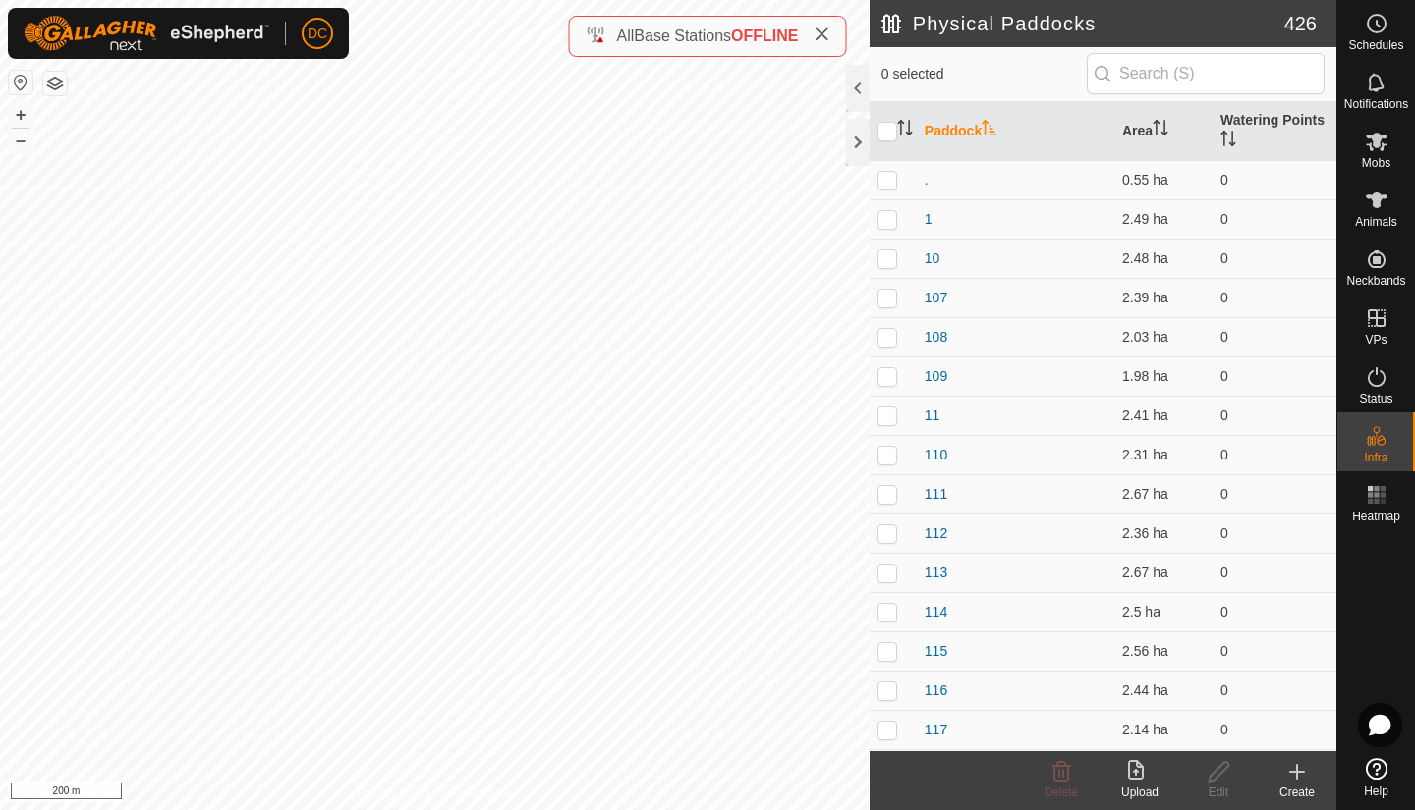
checkbox input "true"
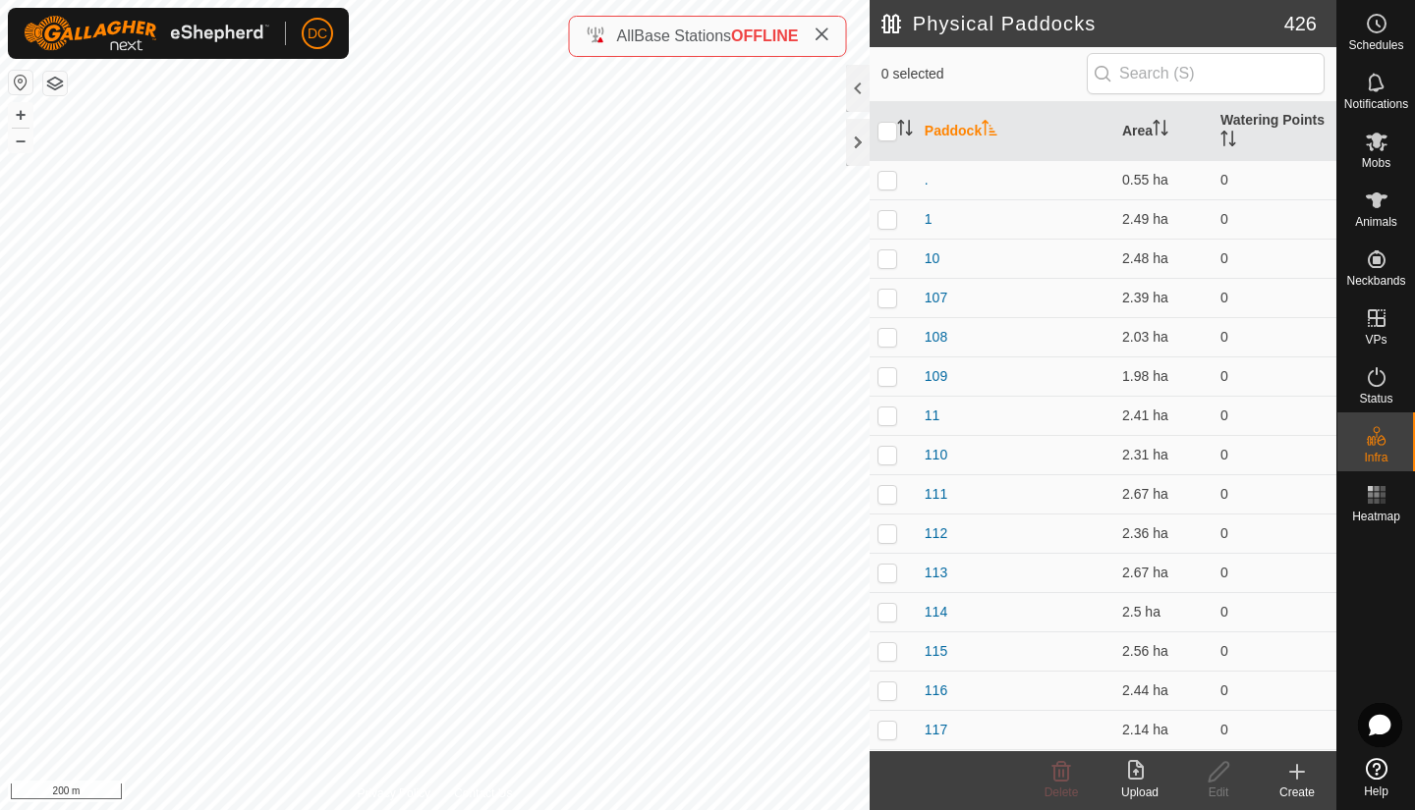
checkbox input "true"
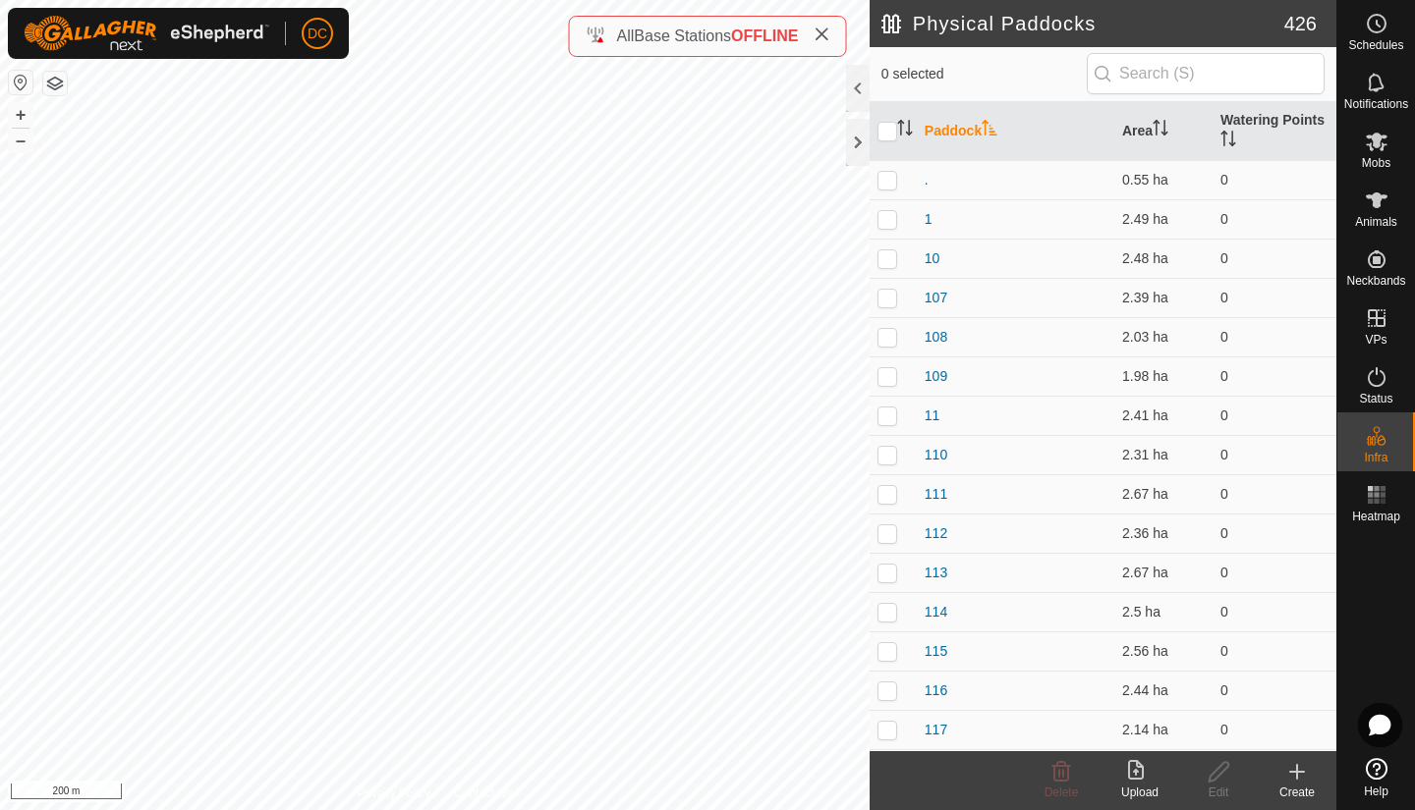
checkbox input "true"
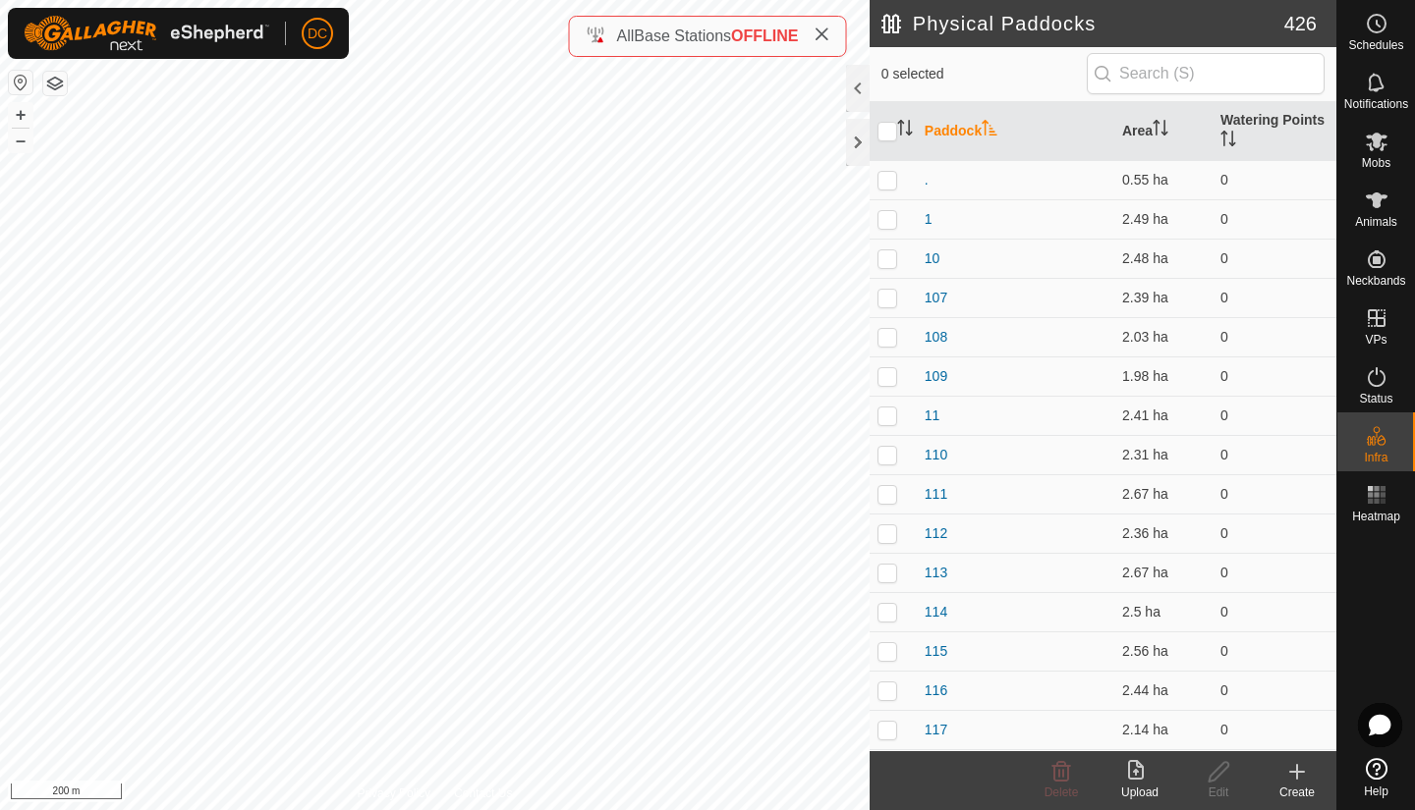
checkbox input "true"
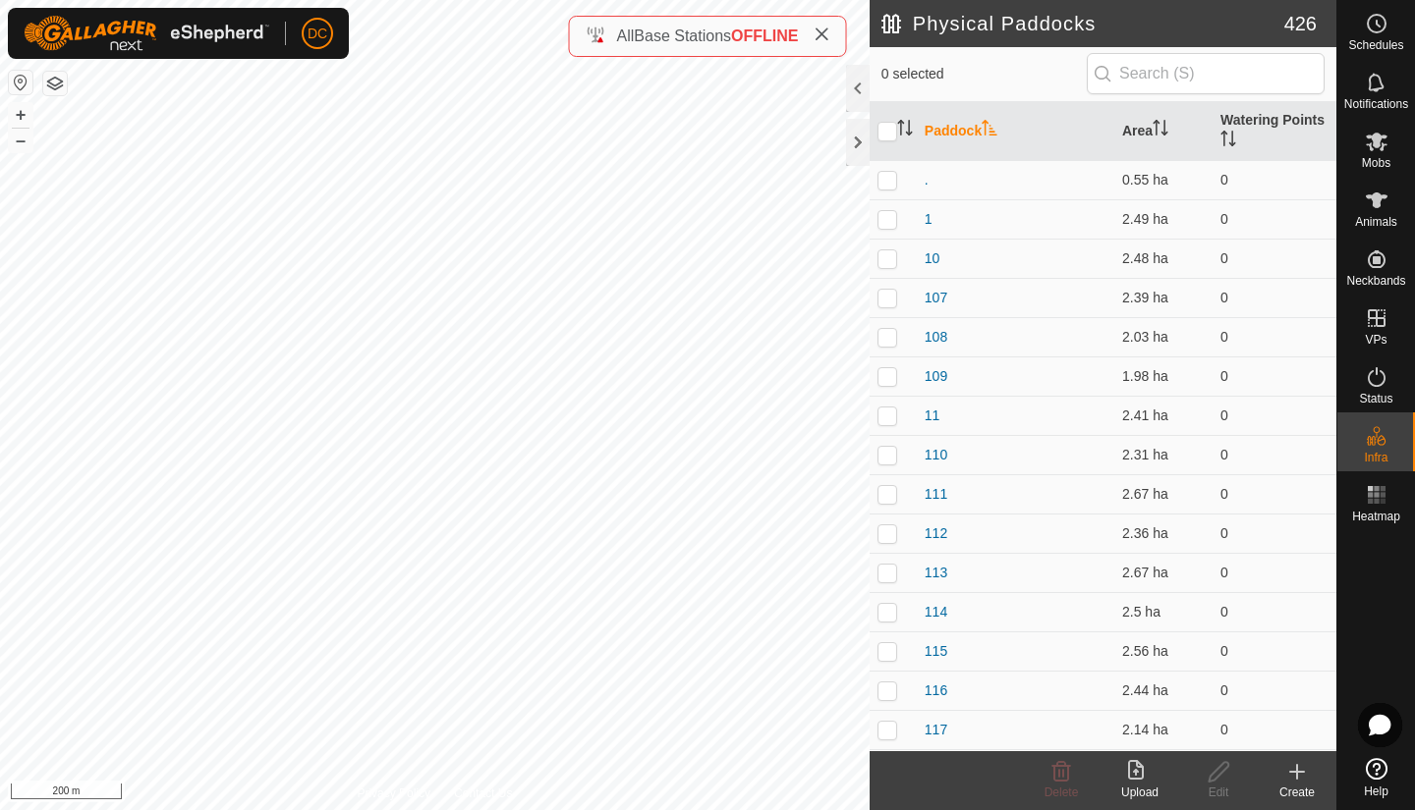
checkbox input "true"
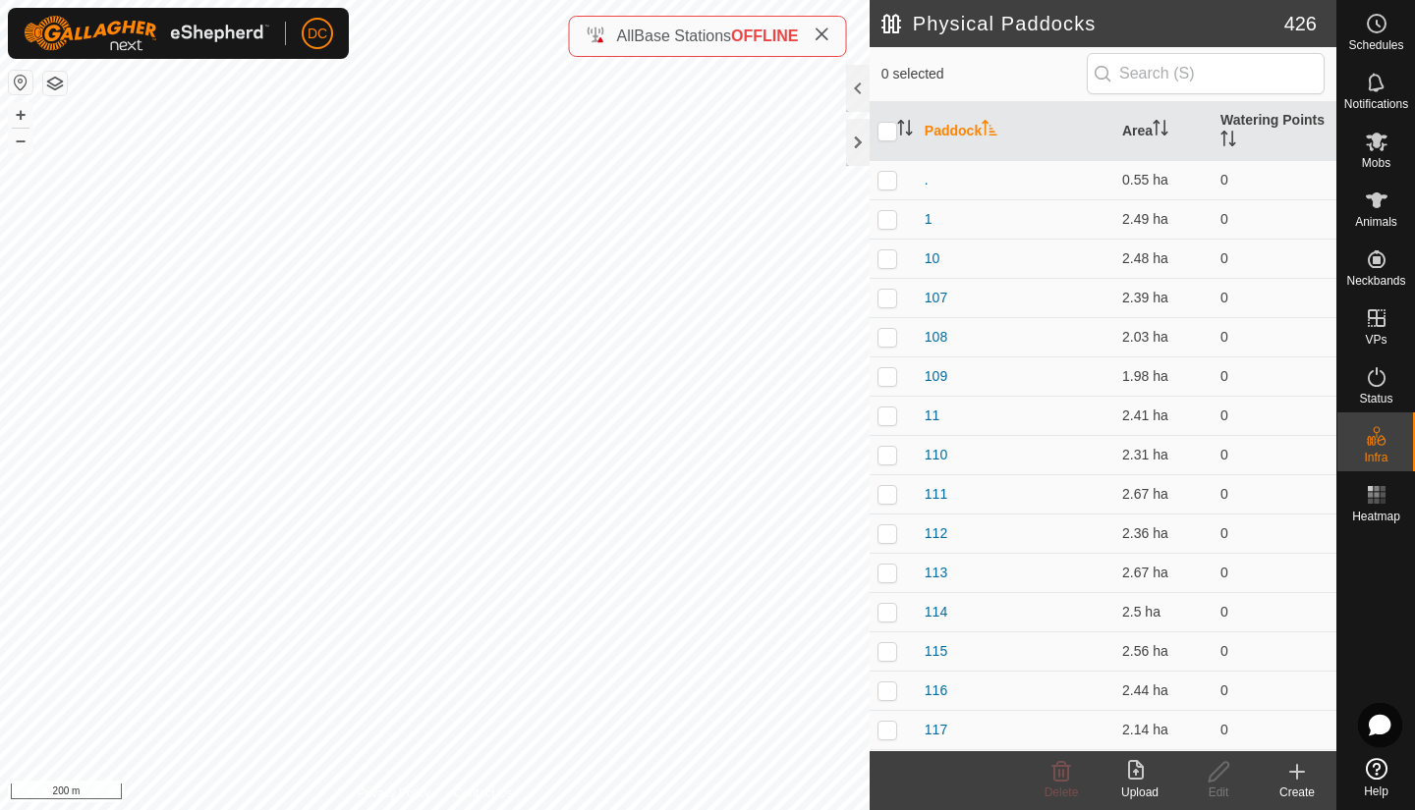
checkbox input "true"
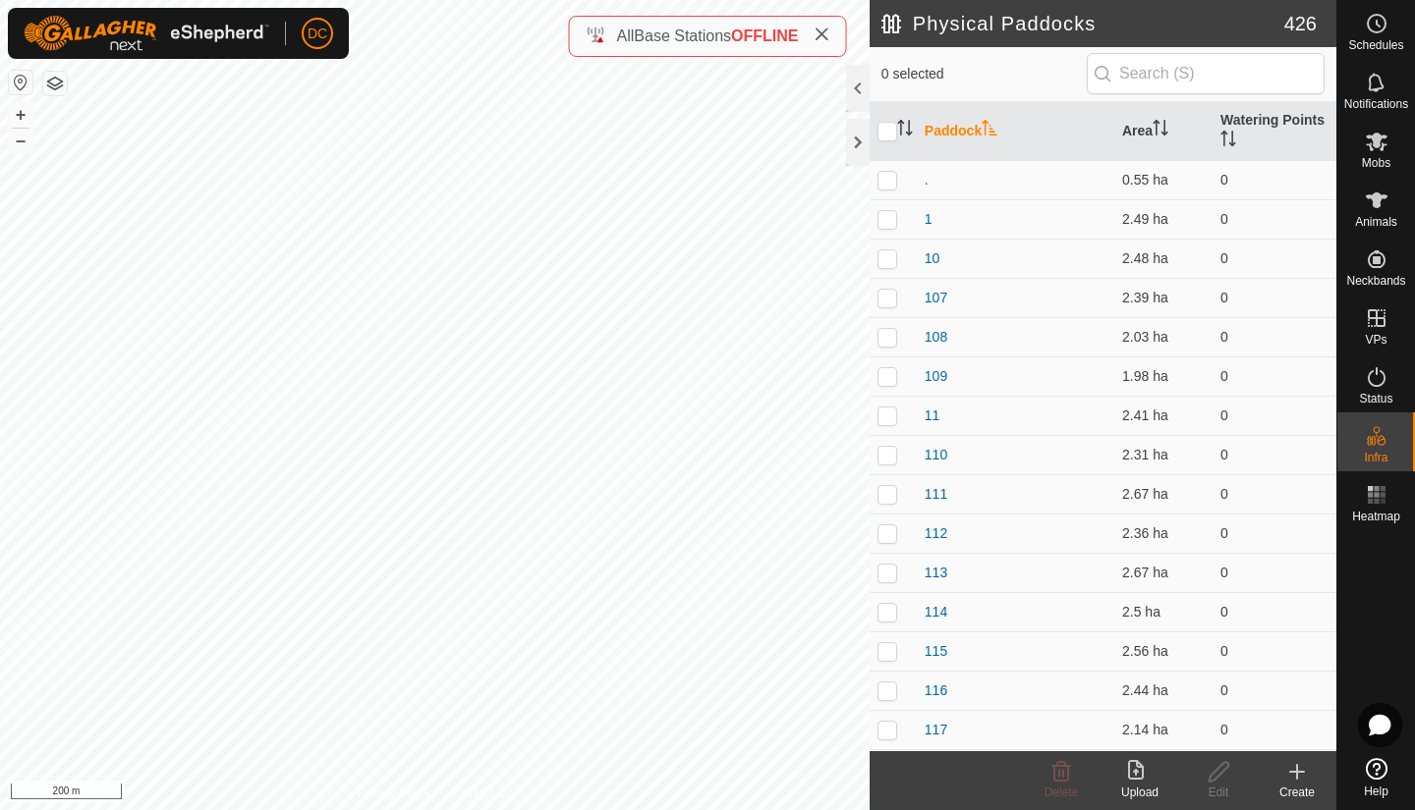
checkbox input "true"
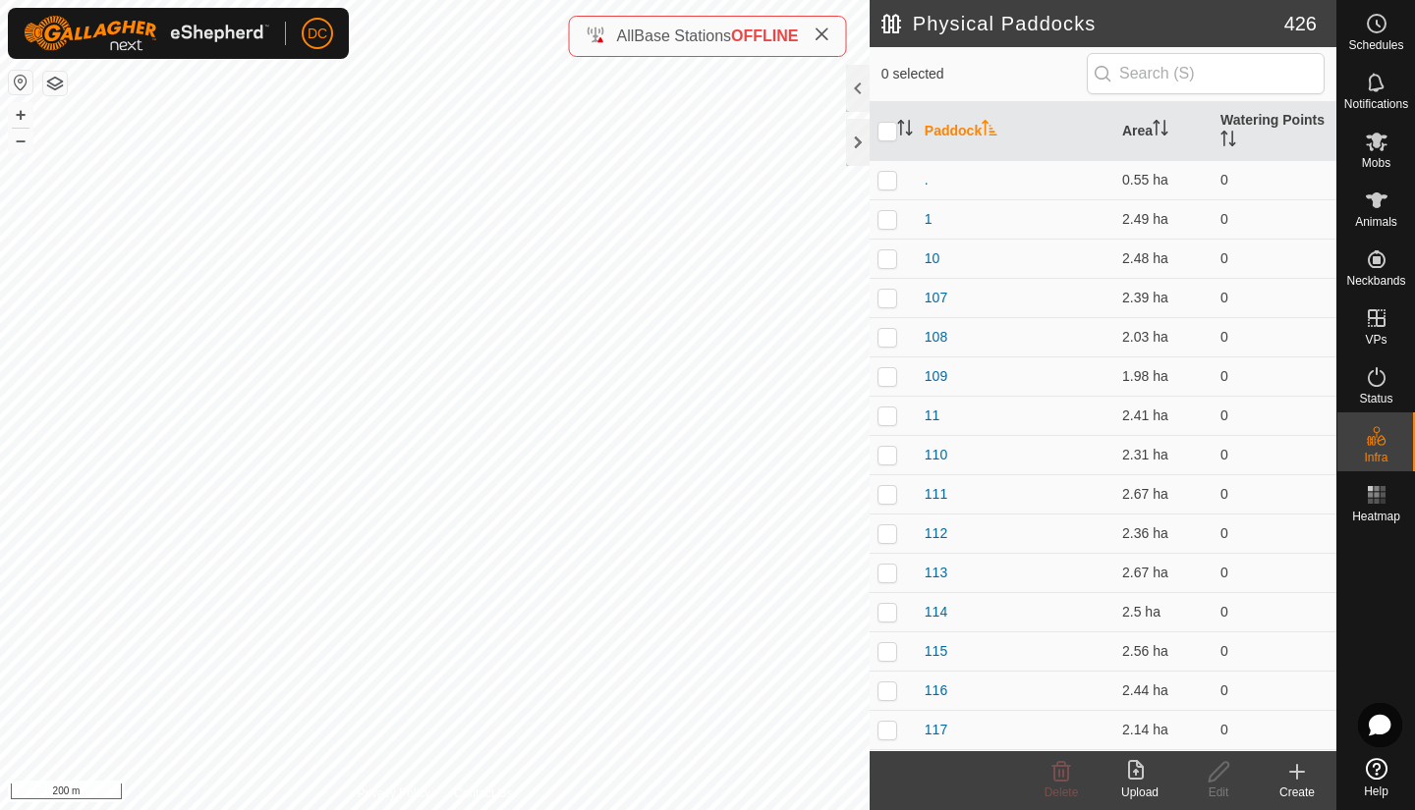
checkbox input "true"
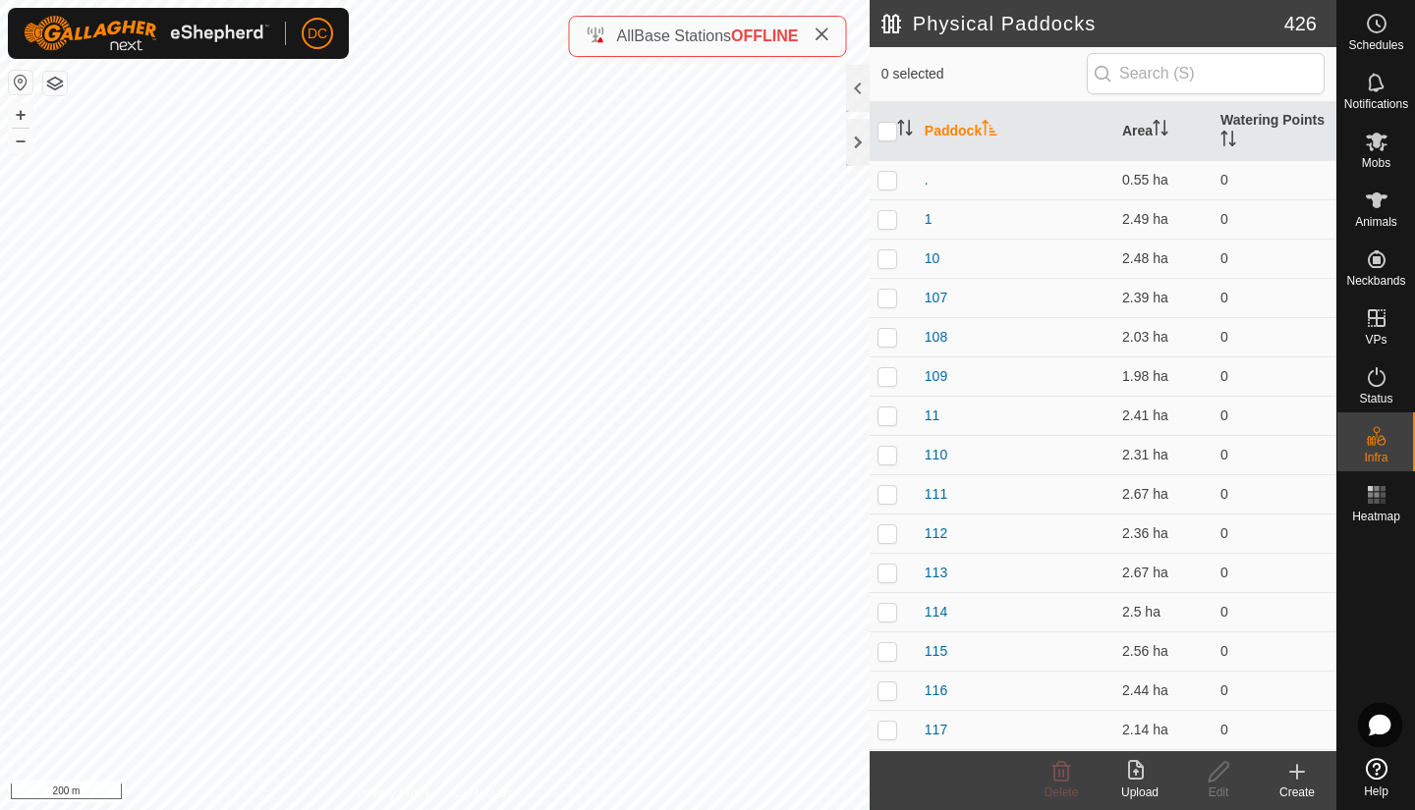
checkbox input "true"
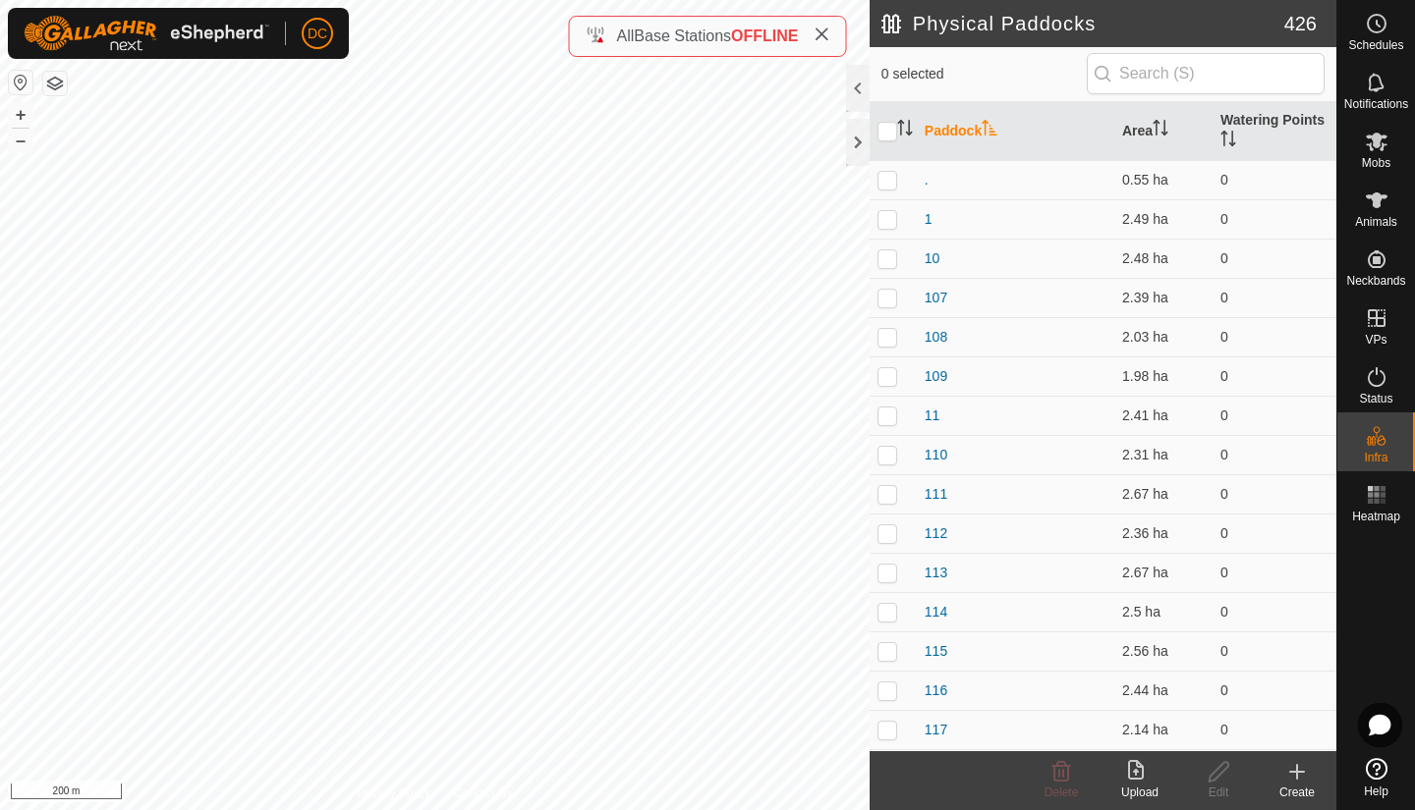
checkbox input "true"
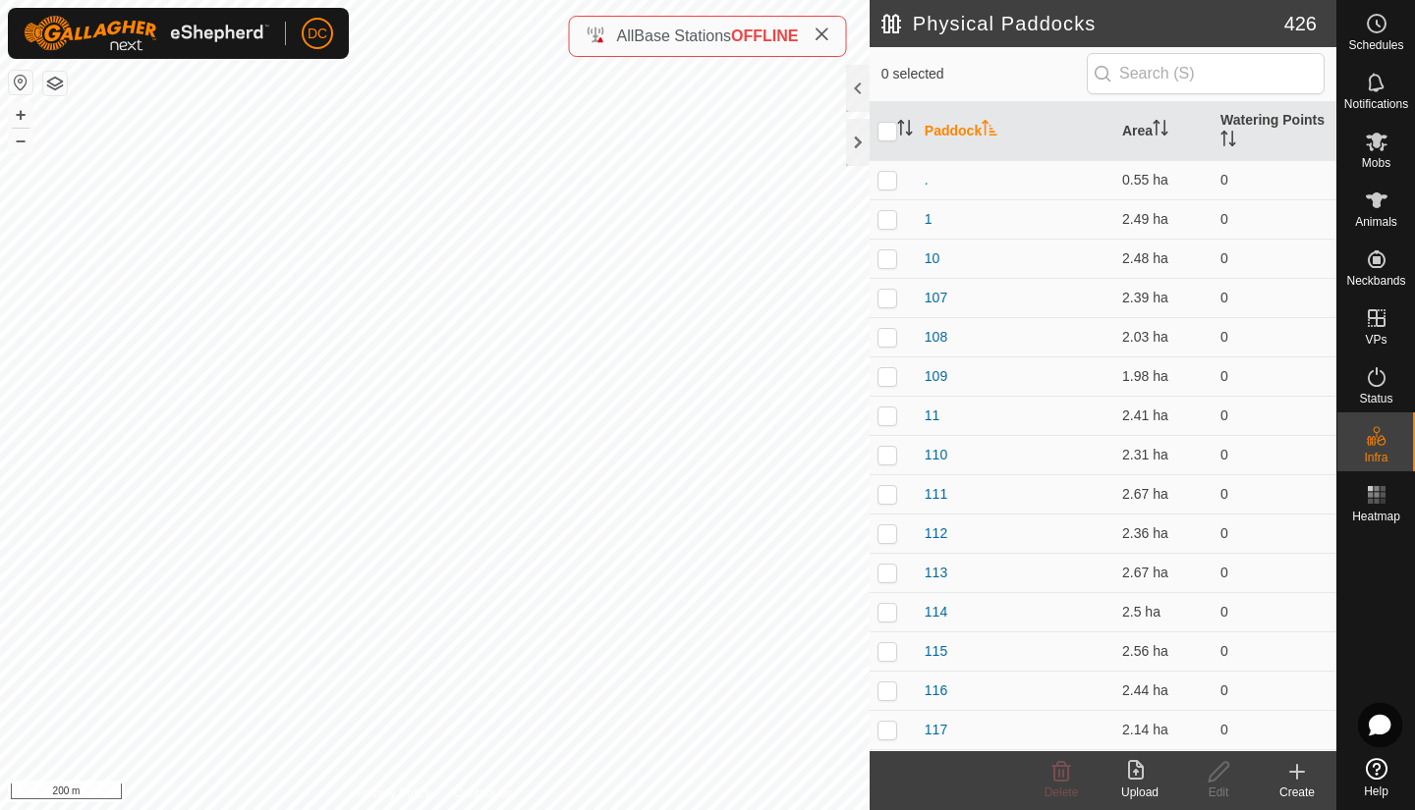
checkbox input "true"
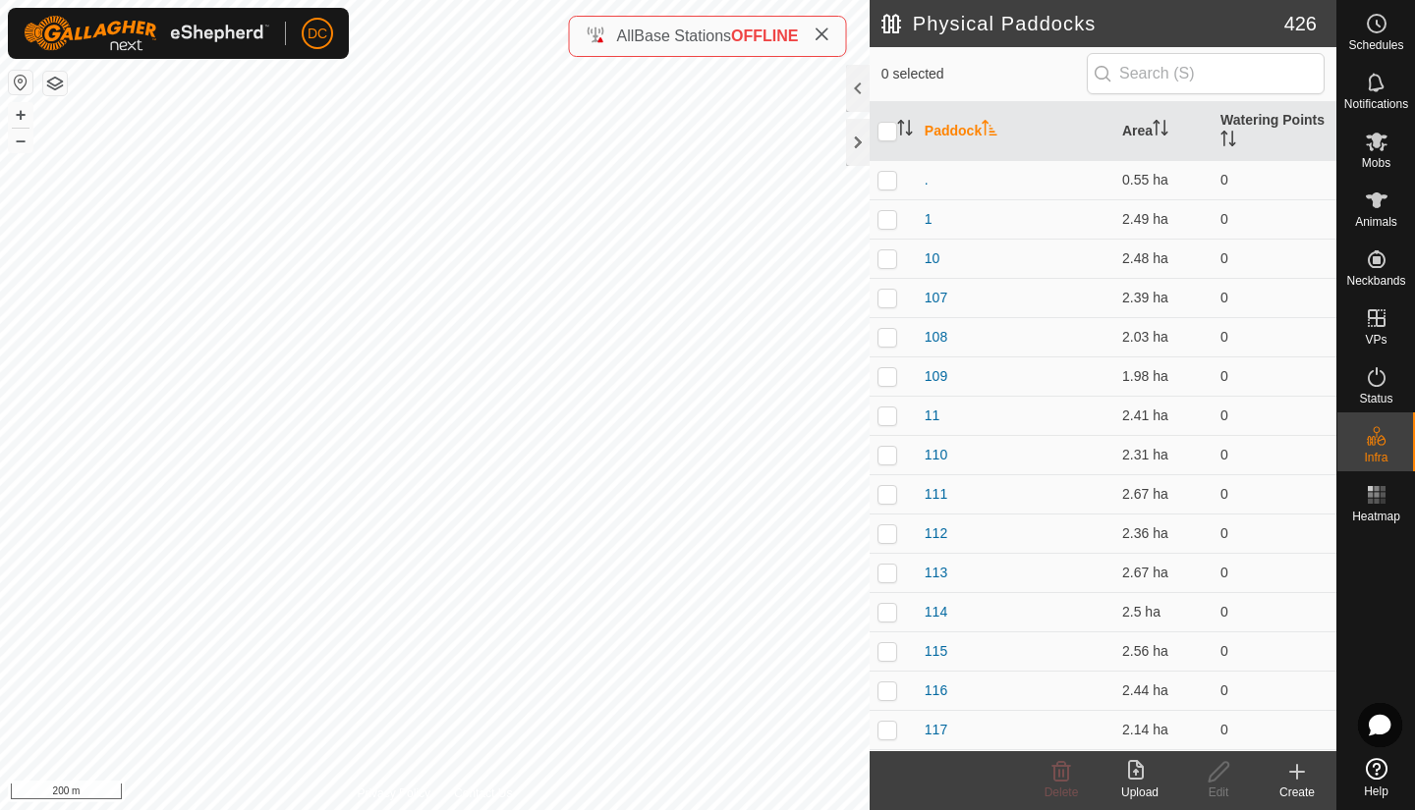
checkbox input "true"
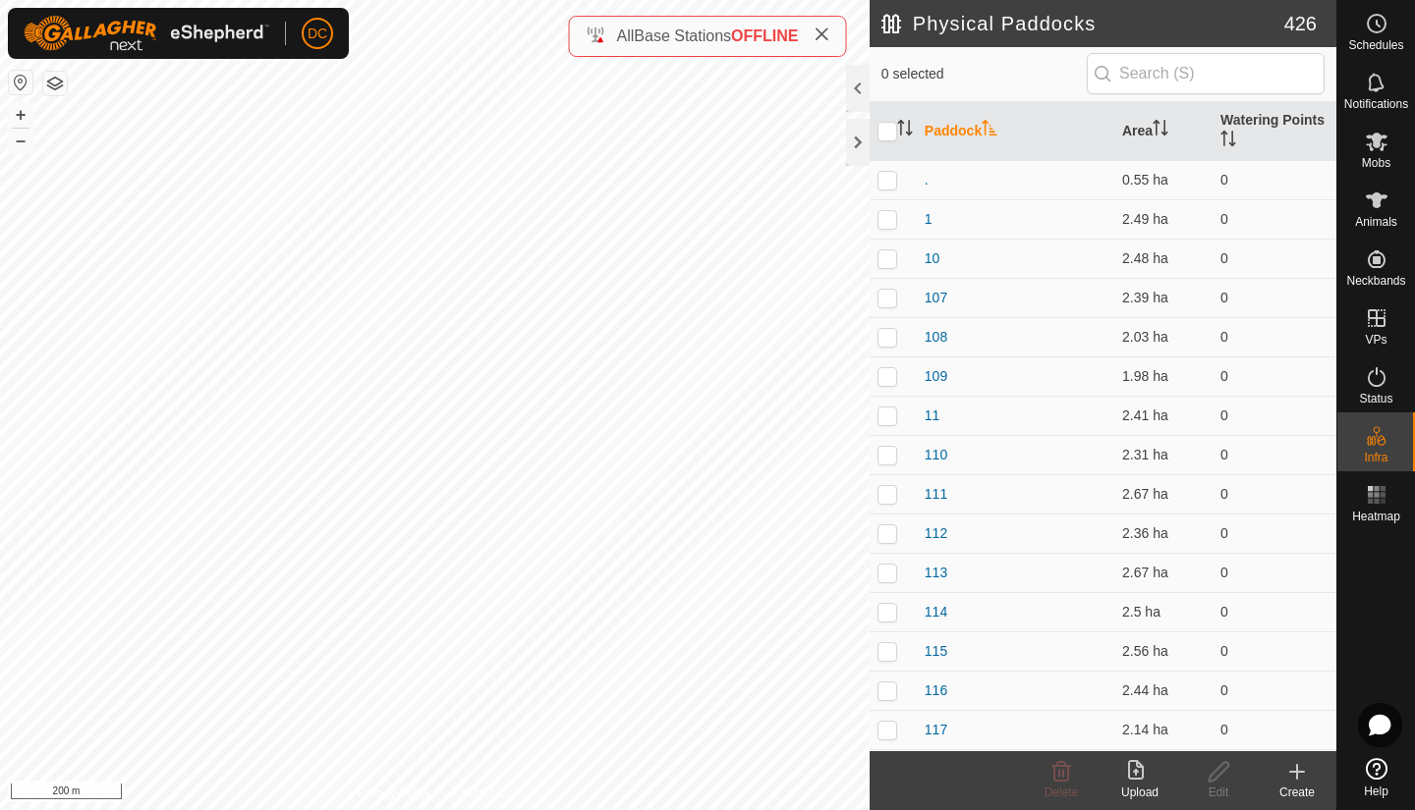
checkbox input "true"
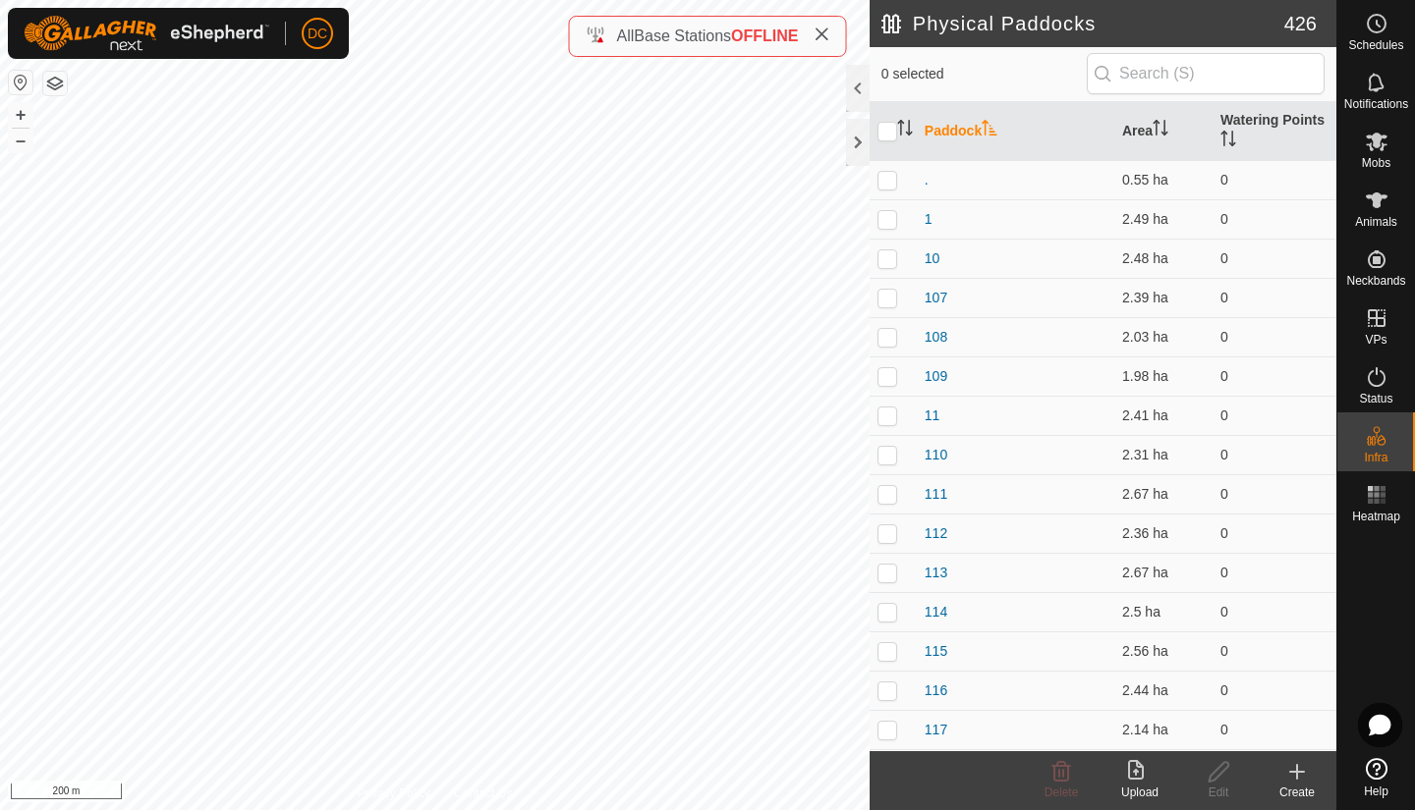
checkbox input "true"
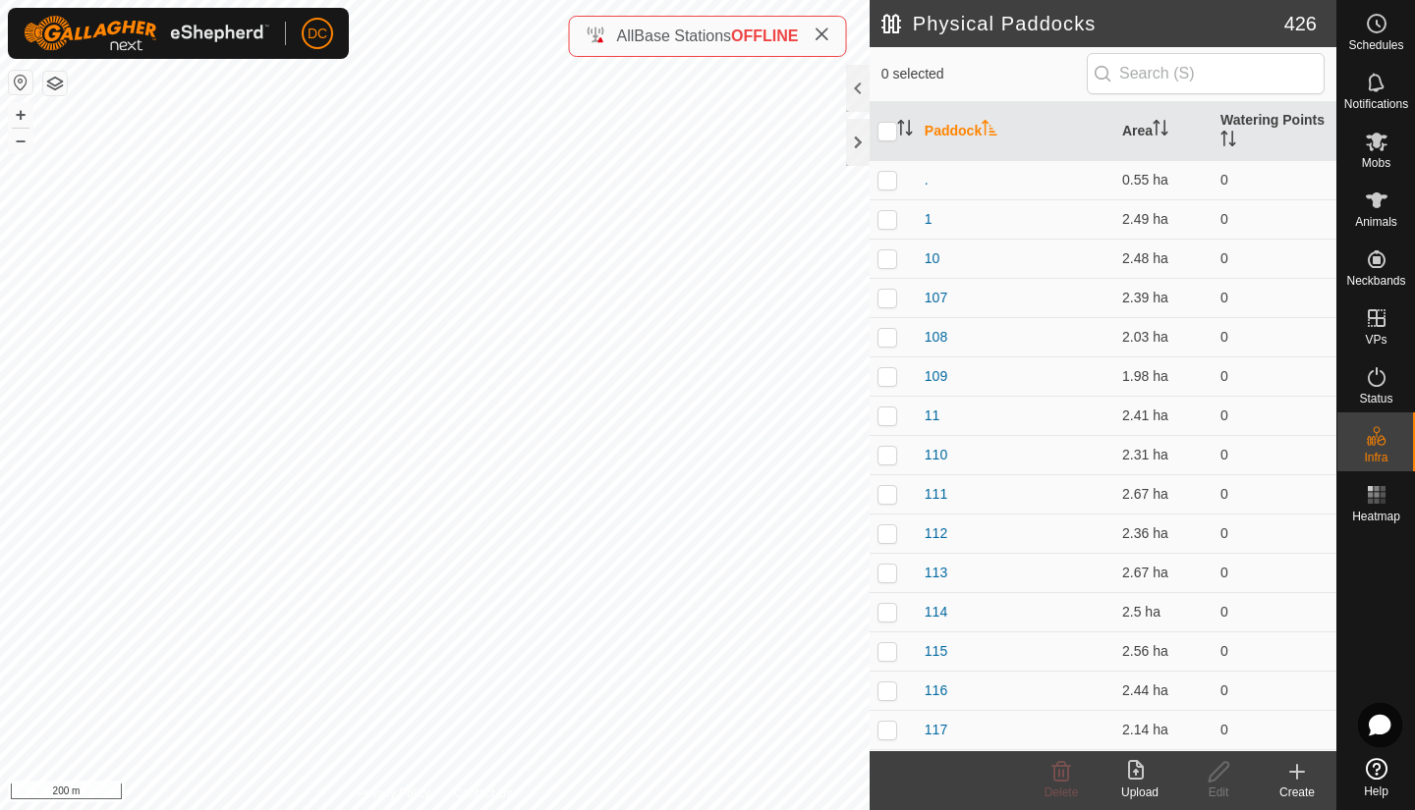
checkbox input "true"
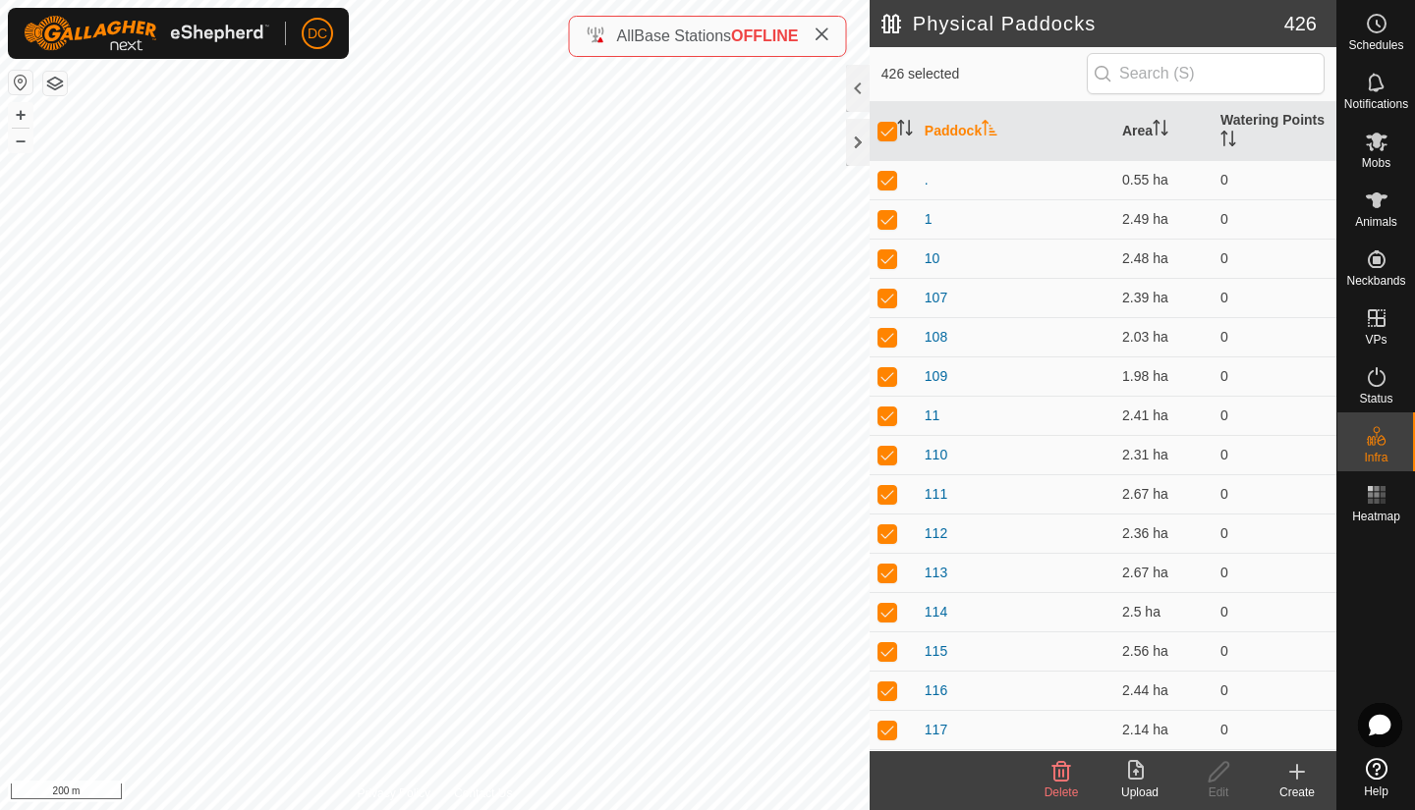
click at [882, 133] on input "checkbox" at bounding box center [887, 132] width 20 height 20
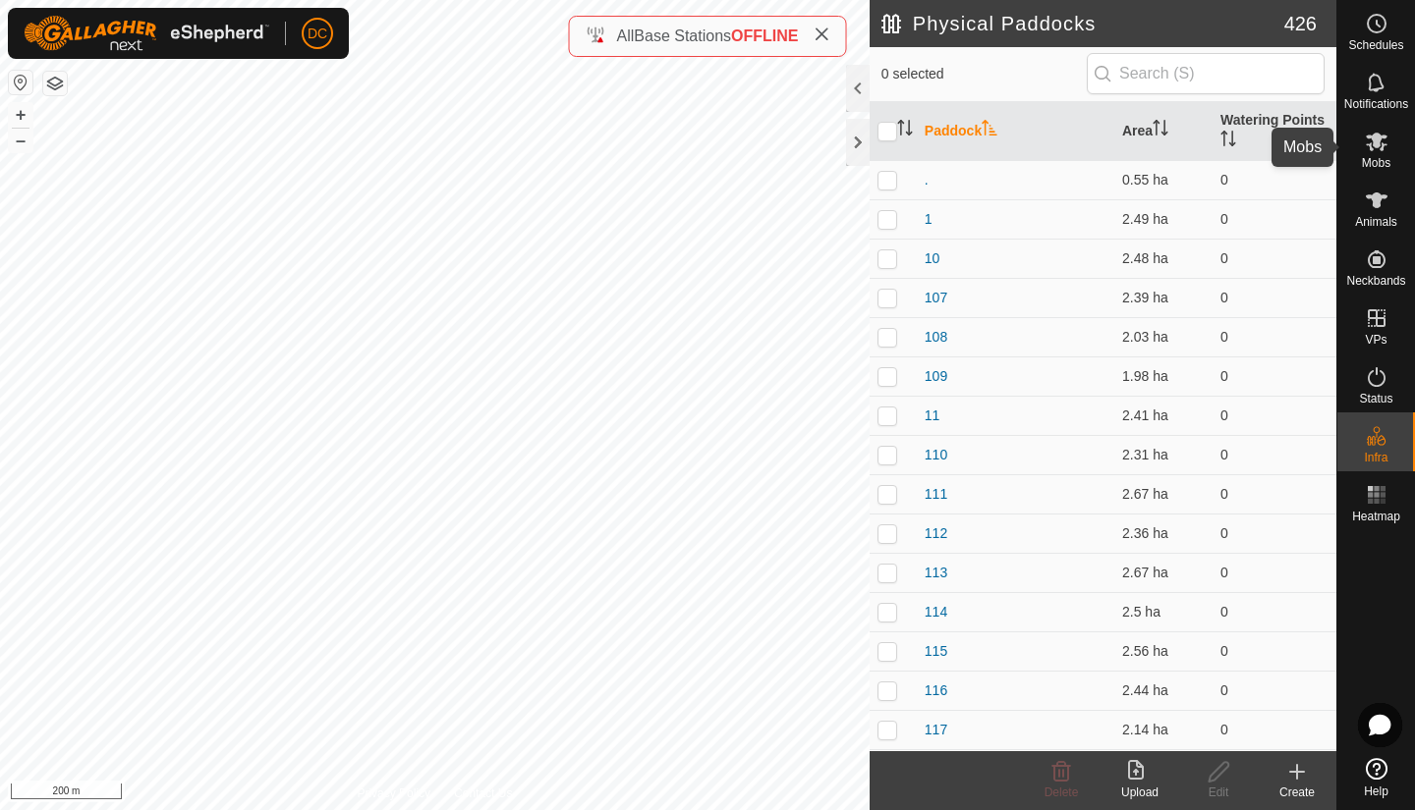
click at [1374, 137] on icon at bounding box center [1376, 142] width 22 height 19
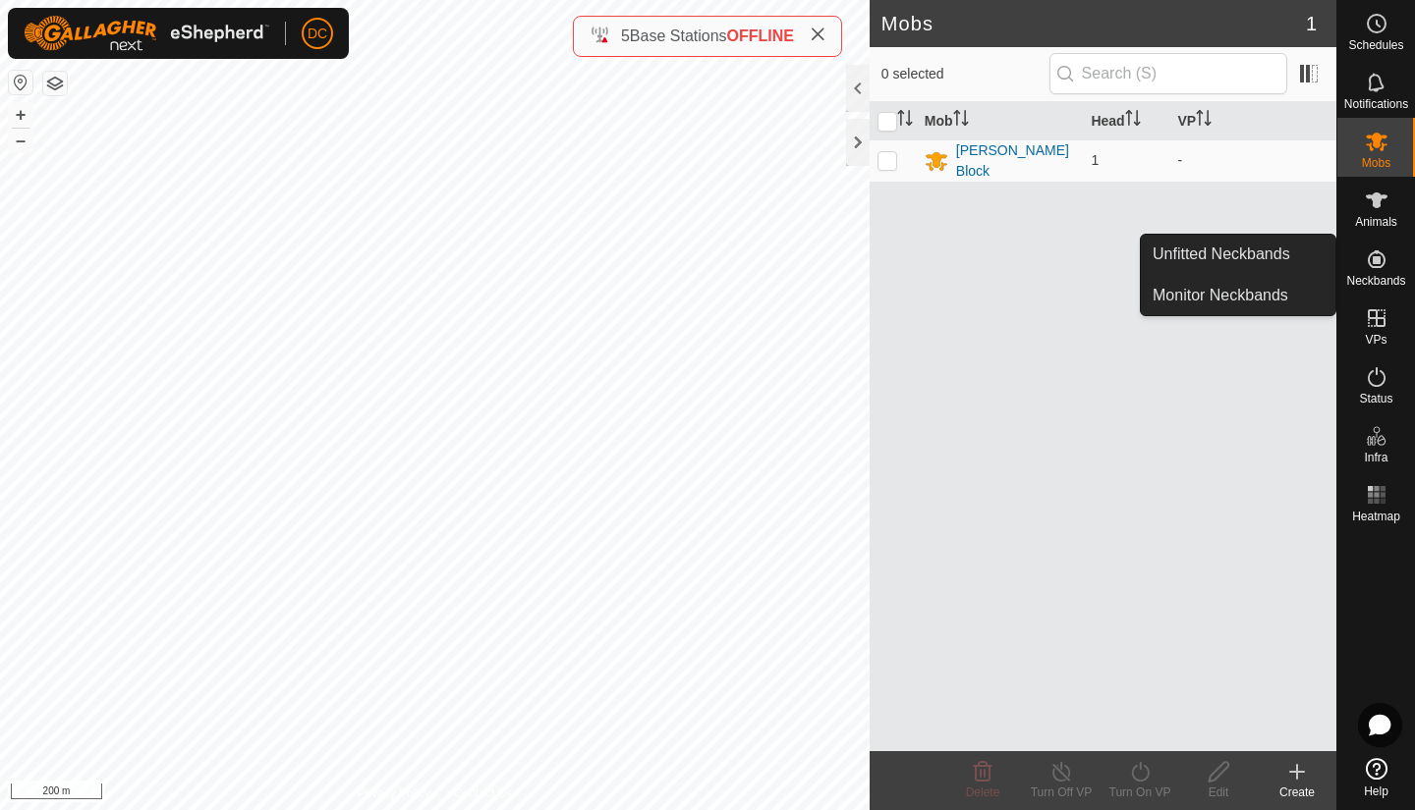
click at [1374, 286] on span "Neckbands" at bounding box center [1375, 281] width 59 height 12
click at [1247, 265] on link "Unfitted Neckbands" at bounding box center [1237, 254] width 194 height 39
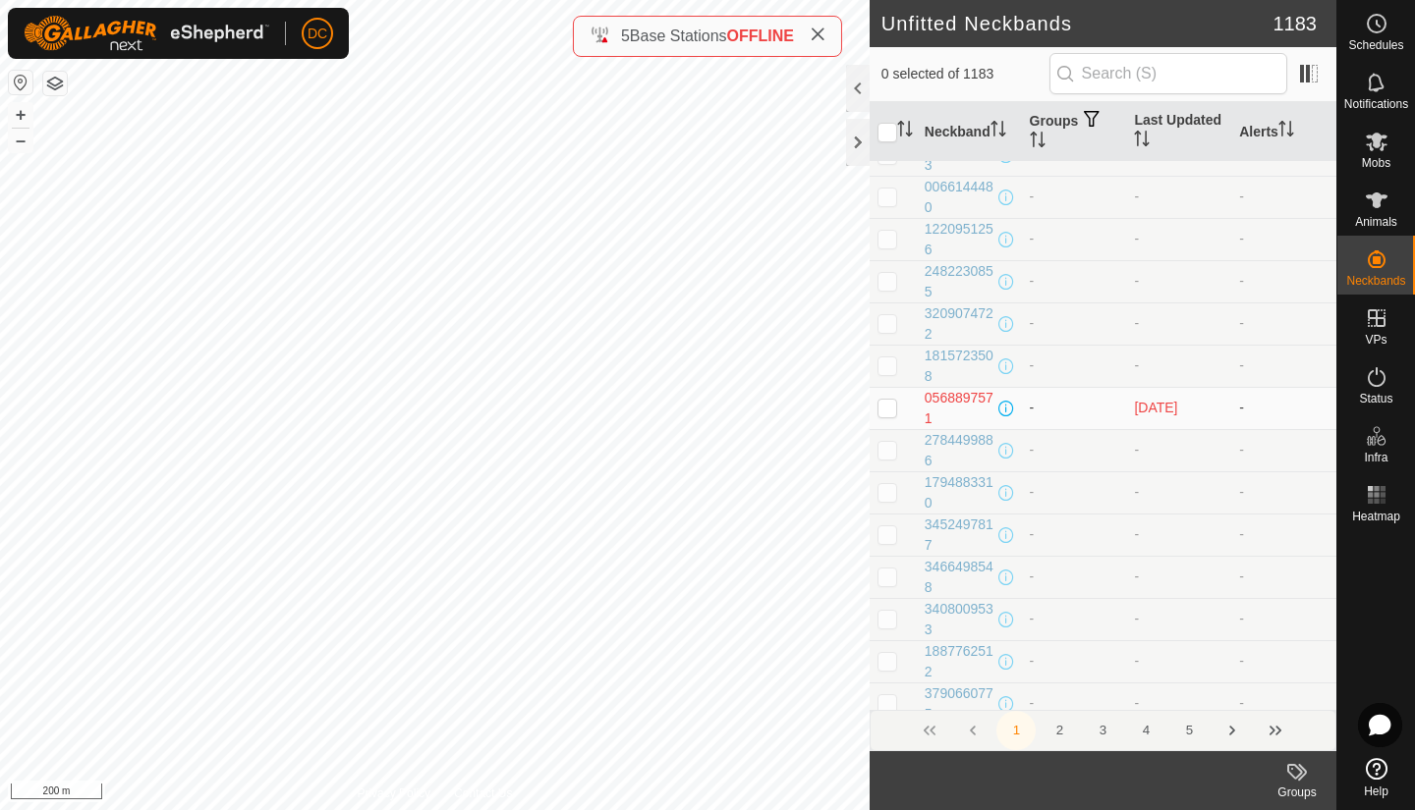
scroll to position [6532, 0]
drag, startPoint x: 888, startPoint y: 416, endPoint x: 1080, endPoint y: 464, distance: 197.3
click at [1080, 464] on td "-" at bounding box center [1074, 450] width 105 height 42
click at [886, 411] on p-checkbox at bounding box center [887, 408] width 20 height 16
checkbox input "true"
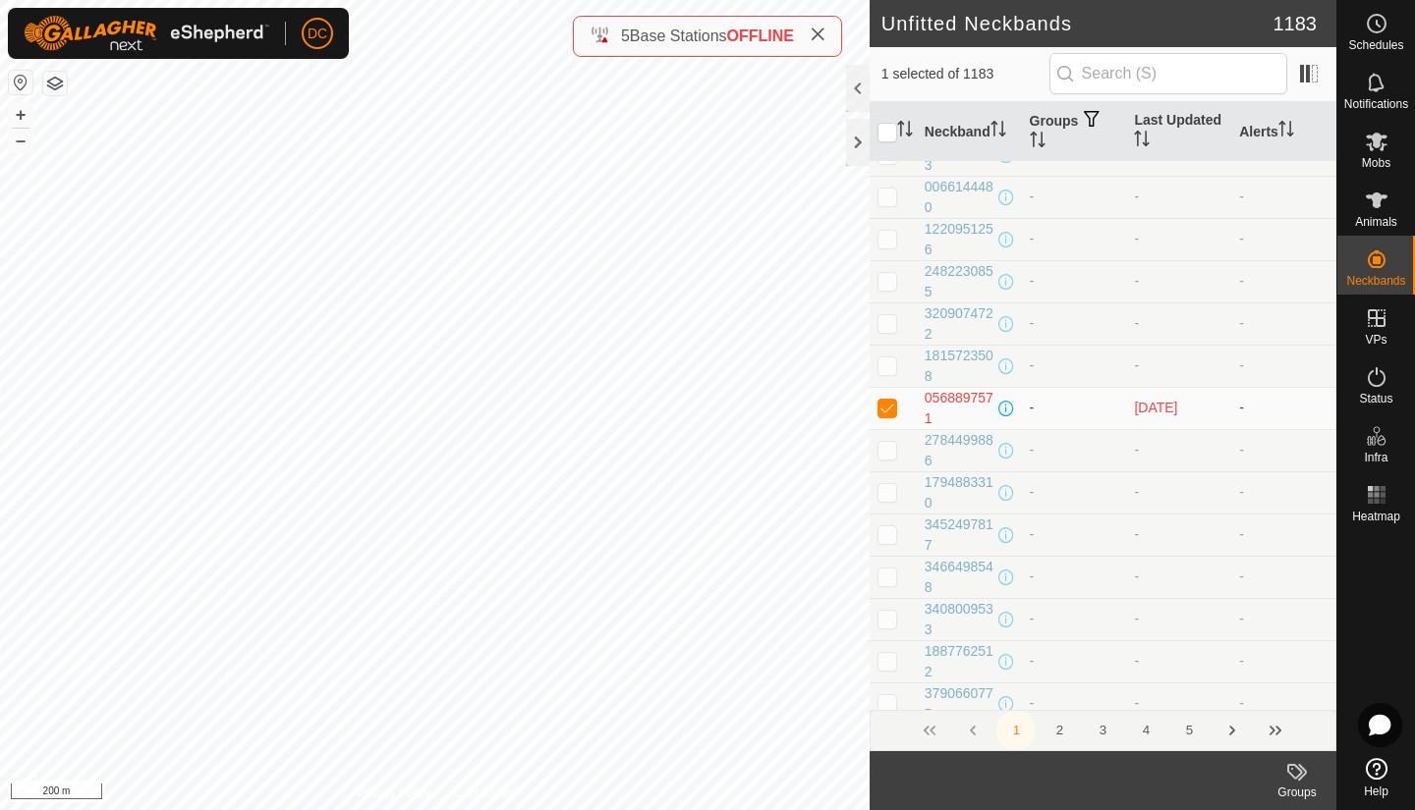
click at [953, 396] on div "0568897571" at bounding box center [959, 408] width 70 height 41
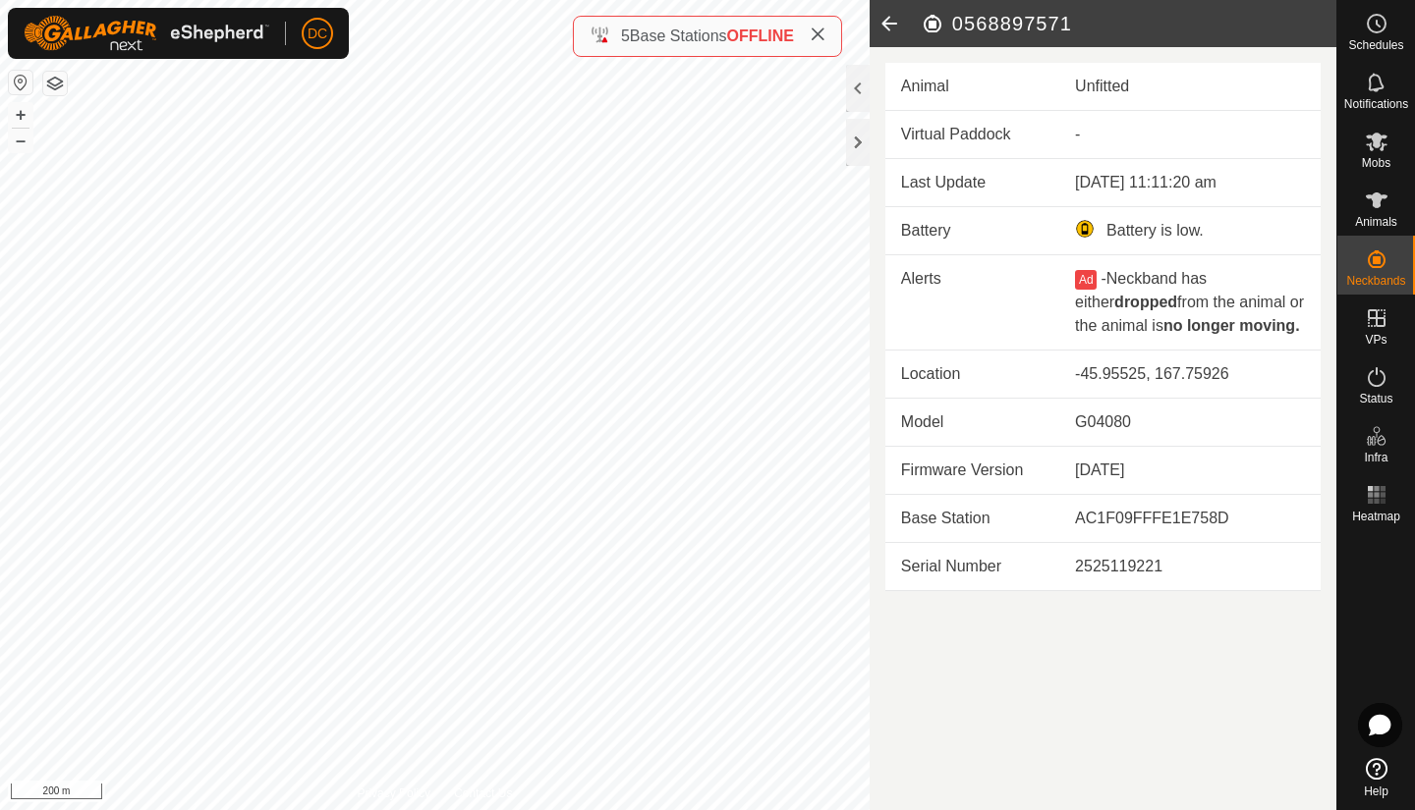
click at [884, 26] on icon at bounding box center [888, 23] width 39 height 47
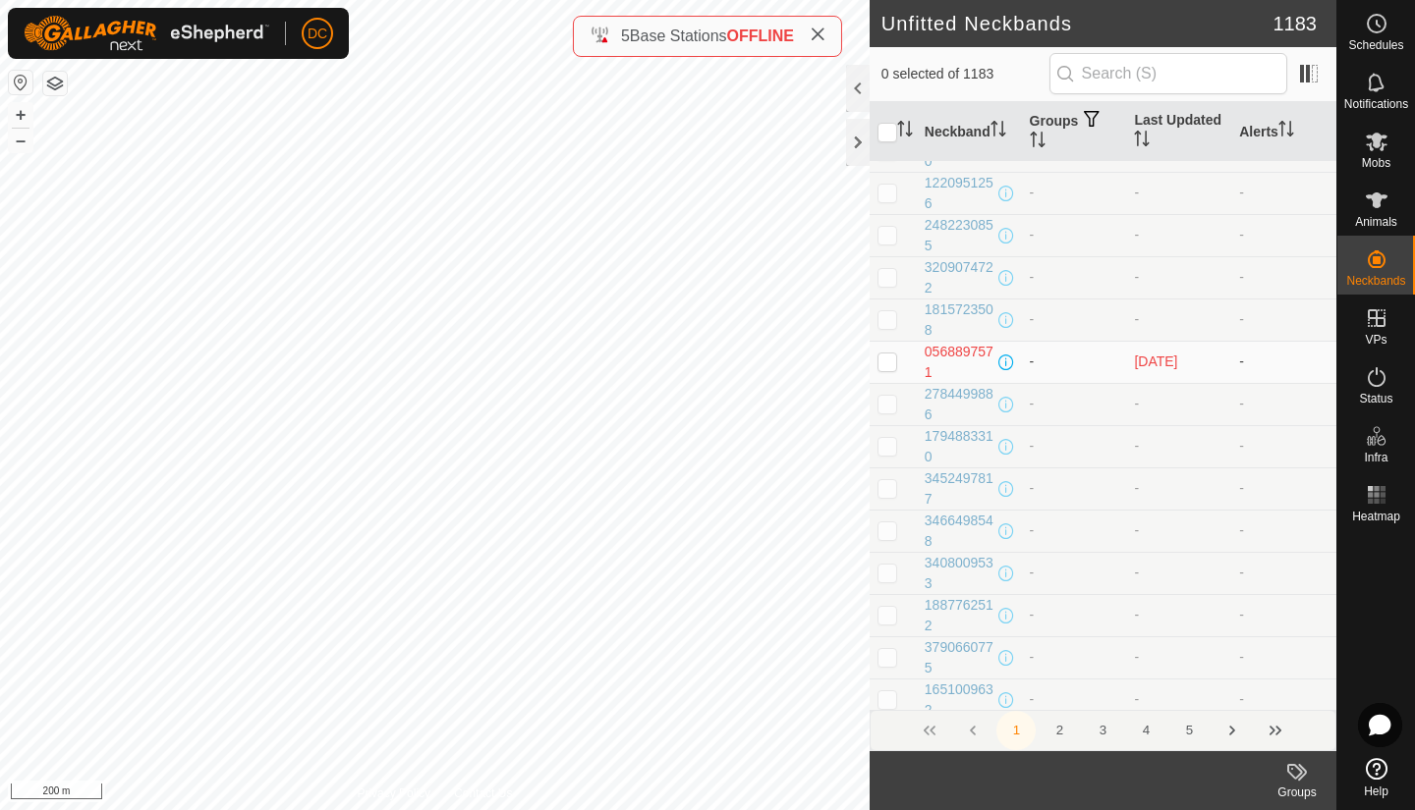
scroll to position [6576, 0]
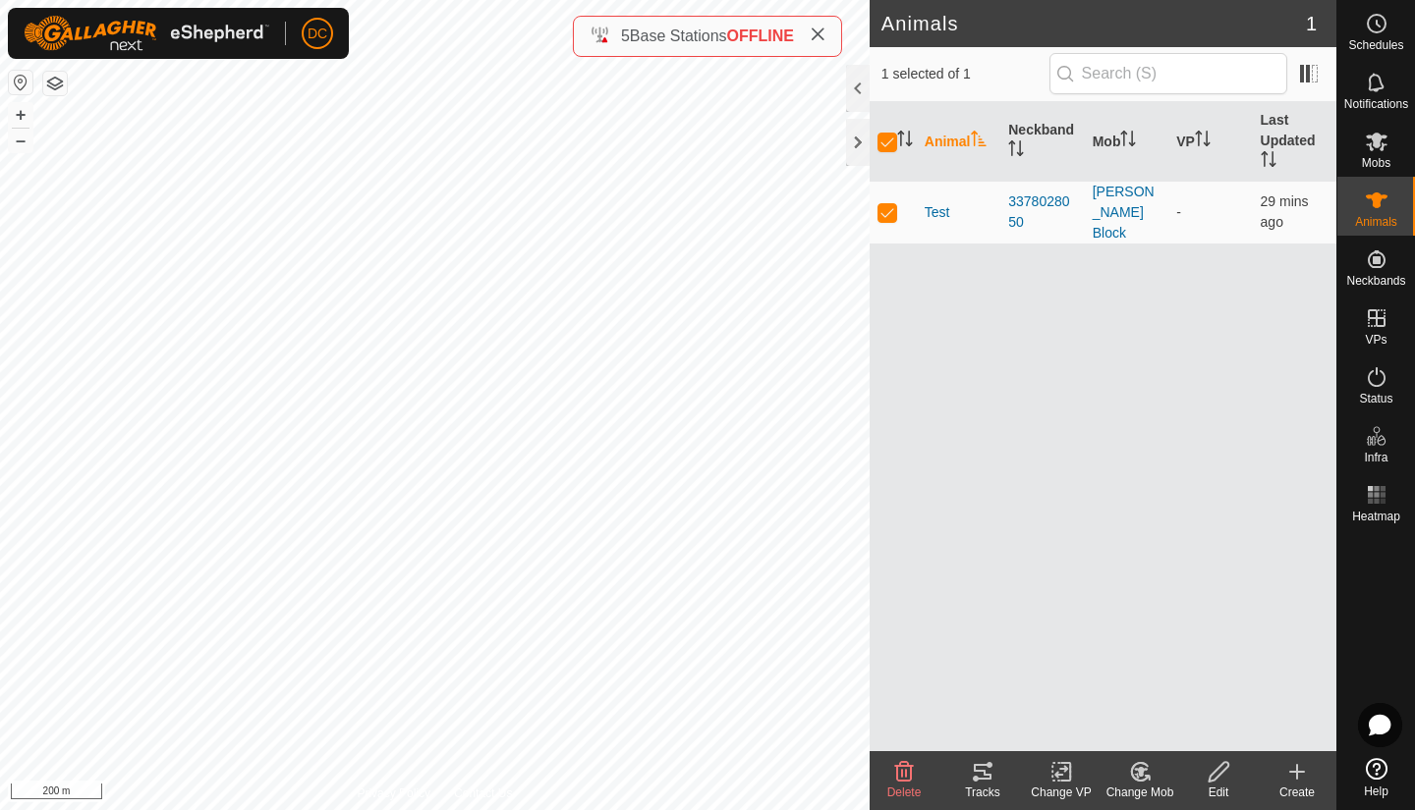
click at [937, 202] on span "Test" at bounding box center [937, 212] width 26 height 21
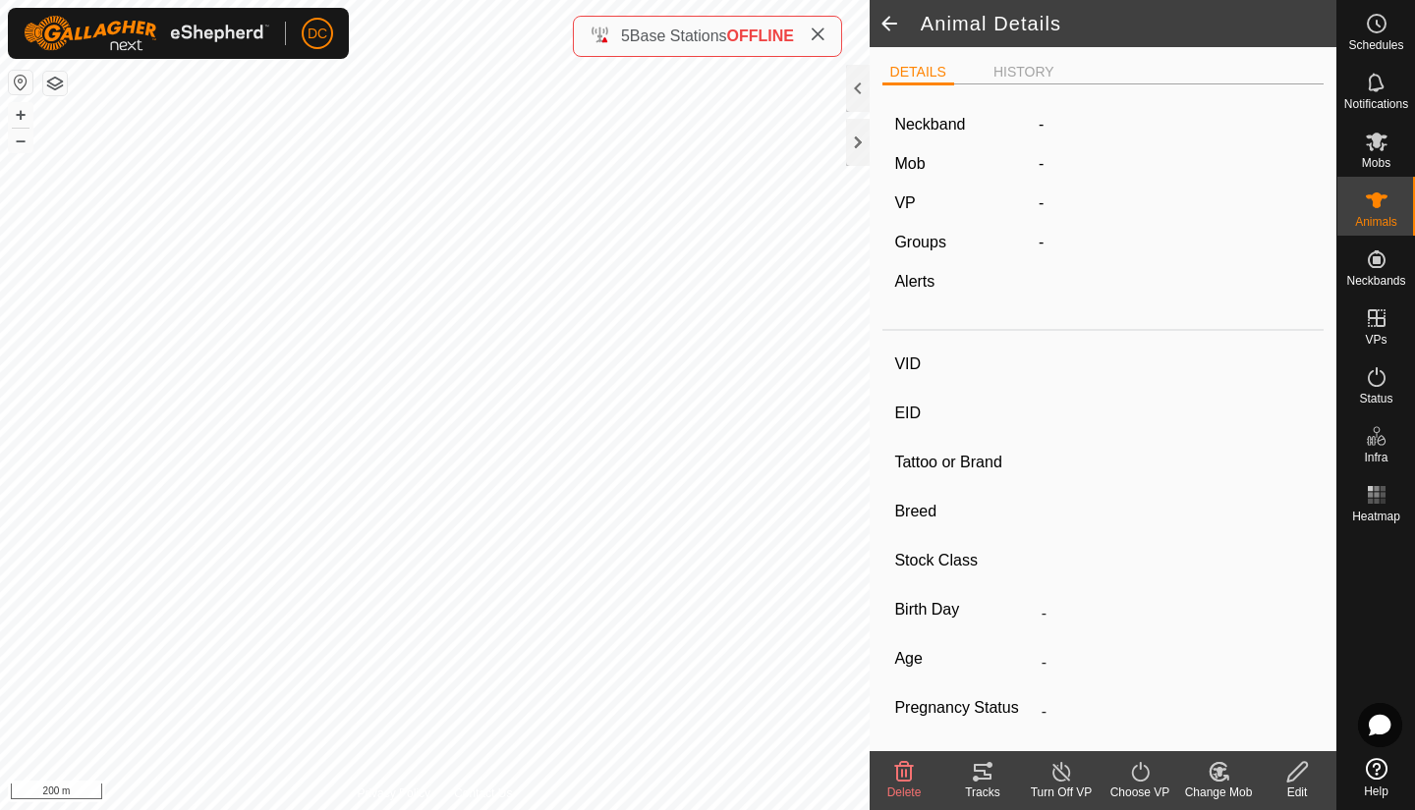
type input "Test"
type input "-"
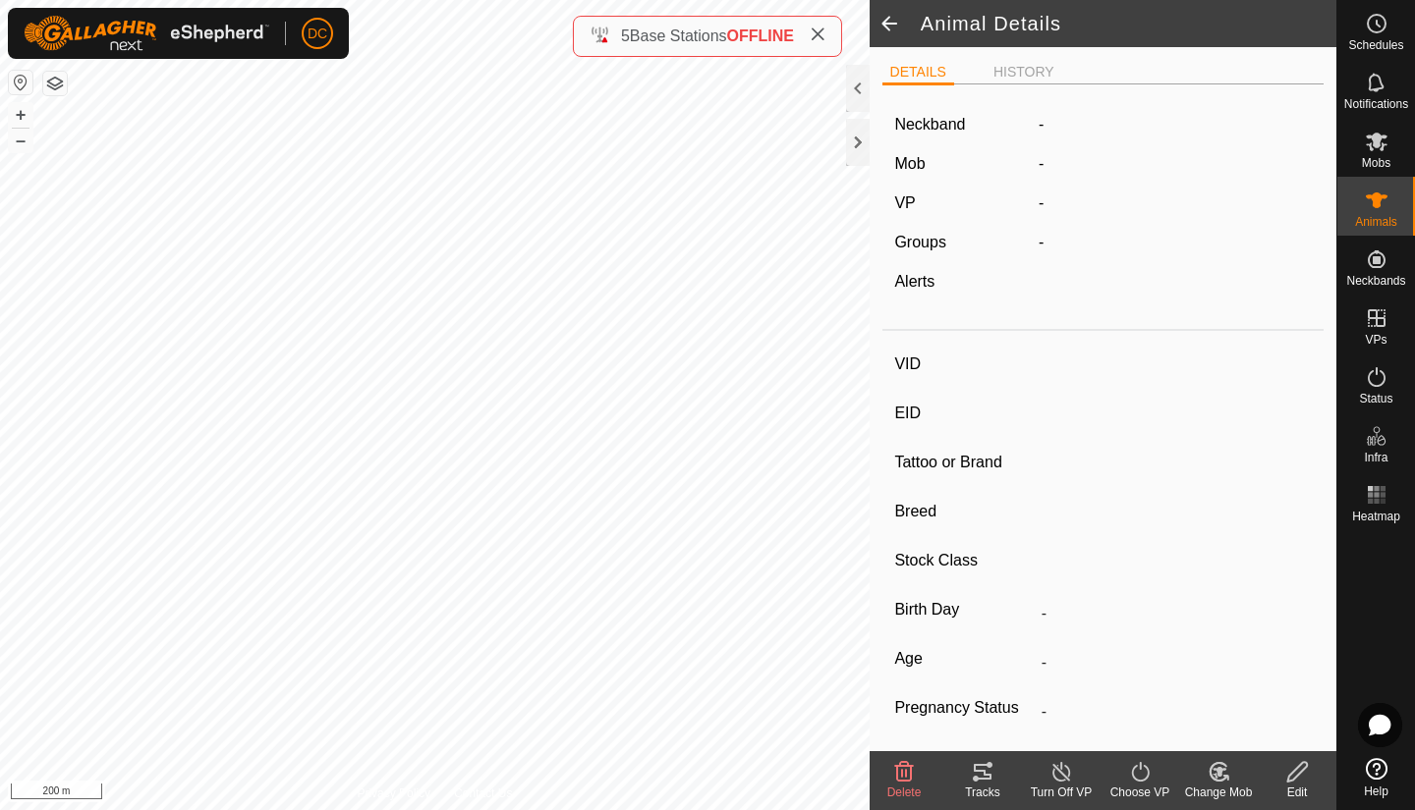
type input "0 kg"
type input "-"
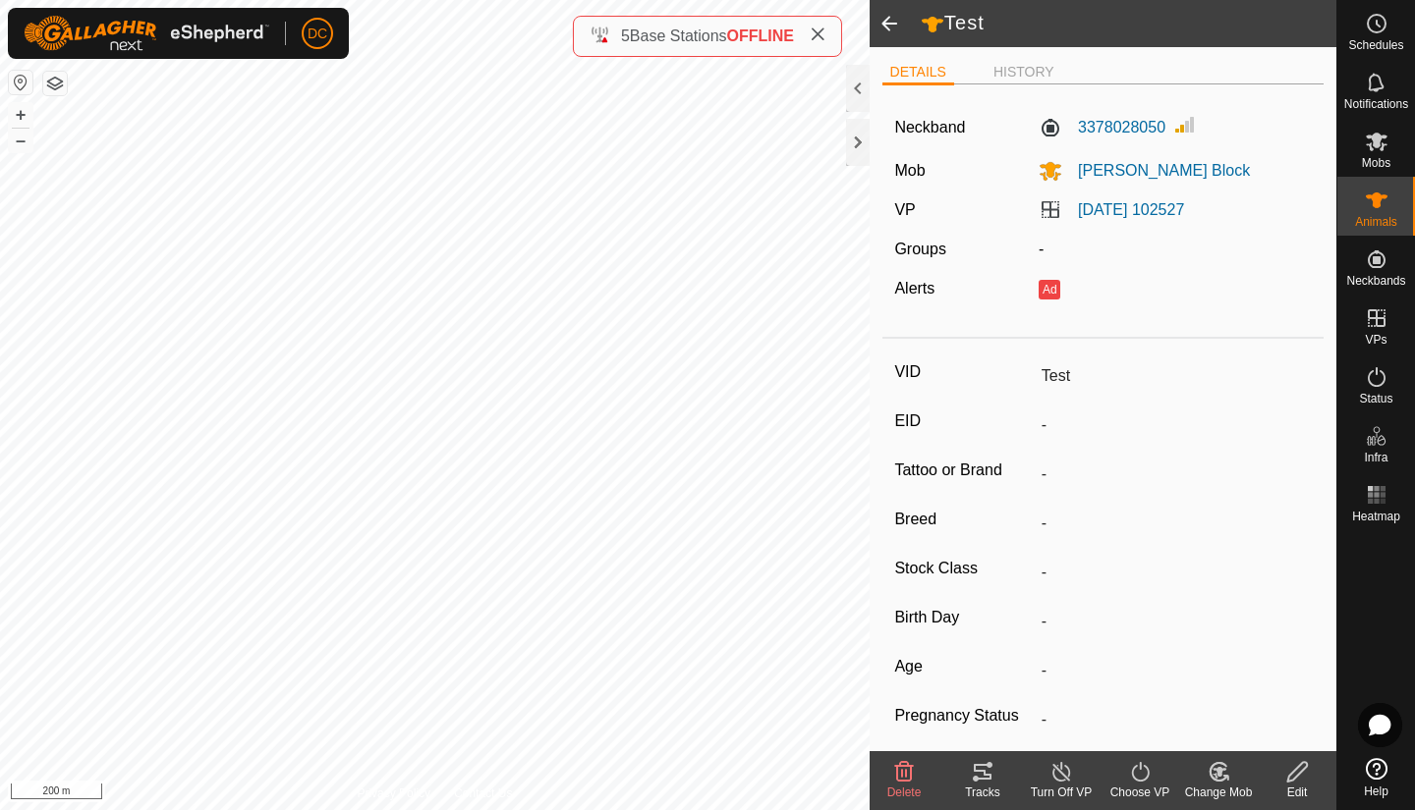
click at [884, 22] on span at bounding box center [888, 23] width 39 height 47
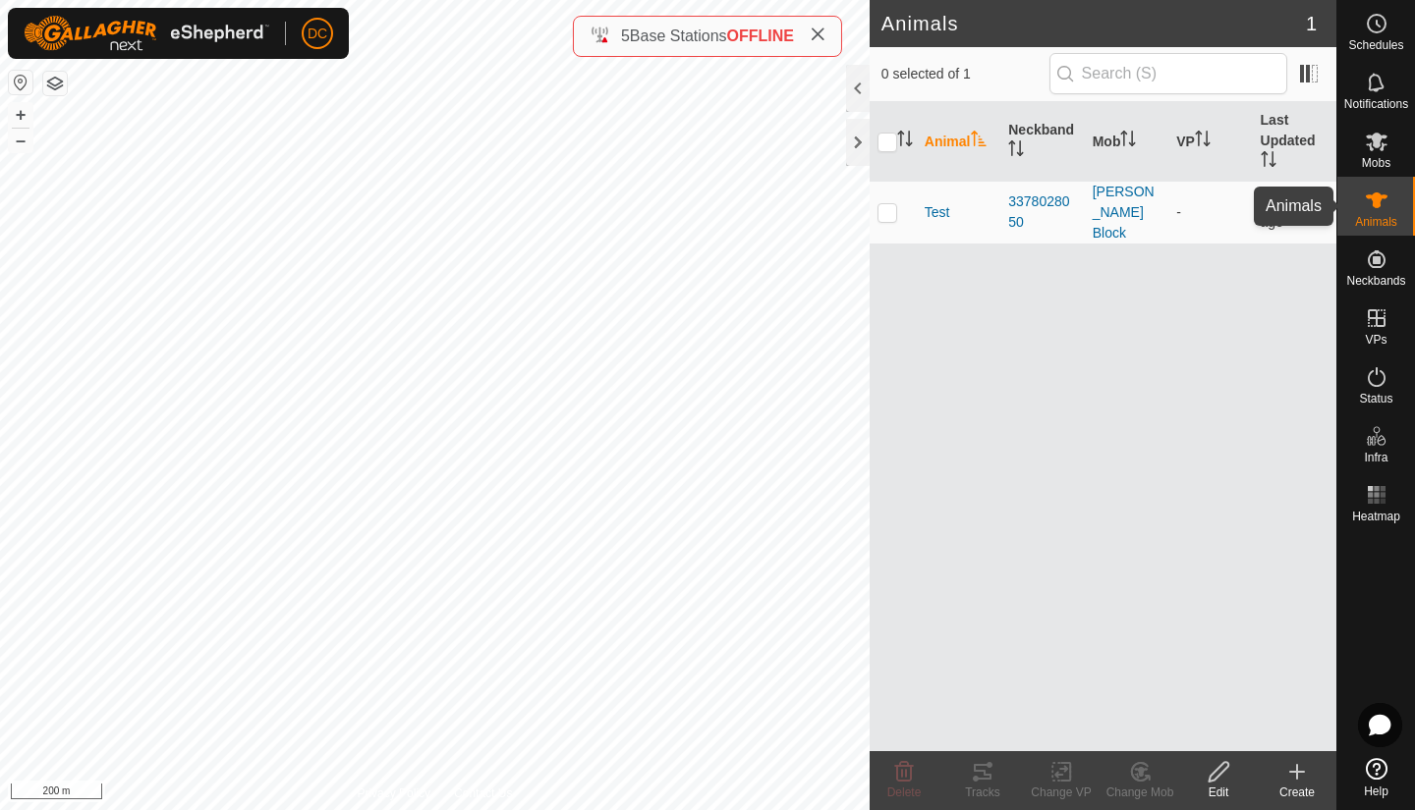
click at [1382, 189] on icon at bounding box center [1376, 201] width 24 height 24
click at [860, 141] on div at bounding box center [858, 142] width 24 height 47
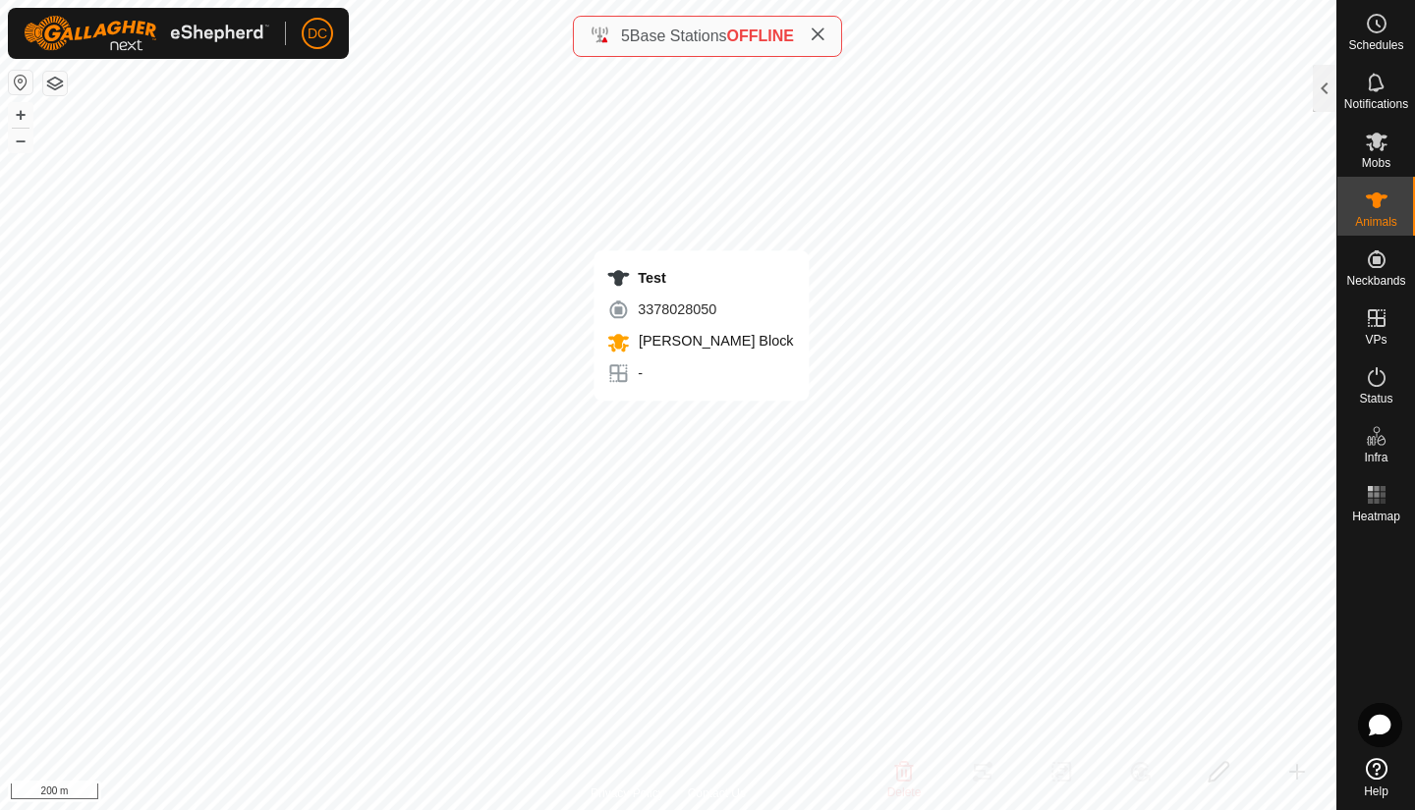
checkbox input "true"
checkbox input "false"
checkbox input "true"
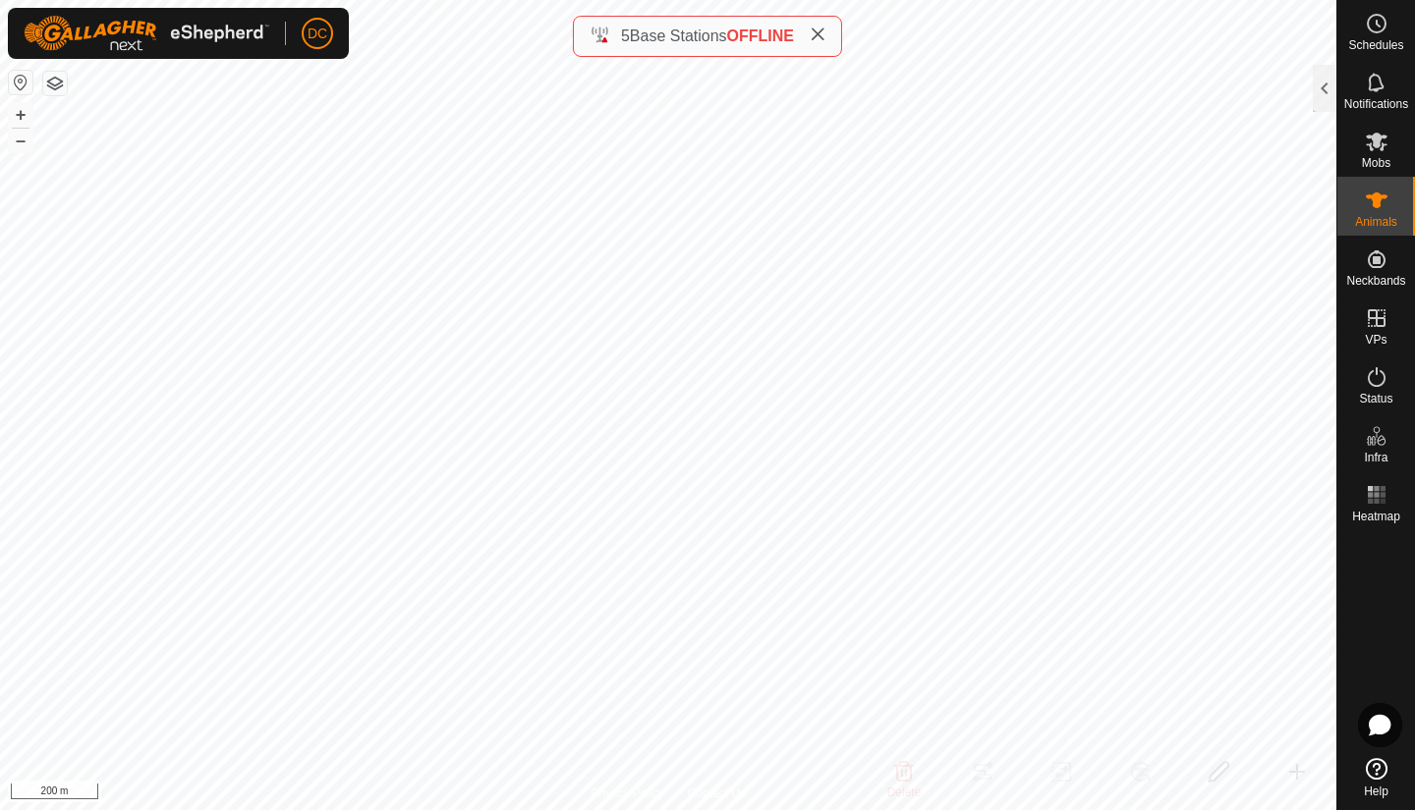
checkbox input "true"
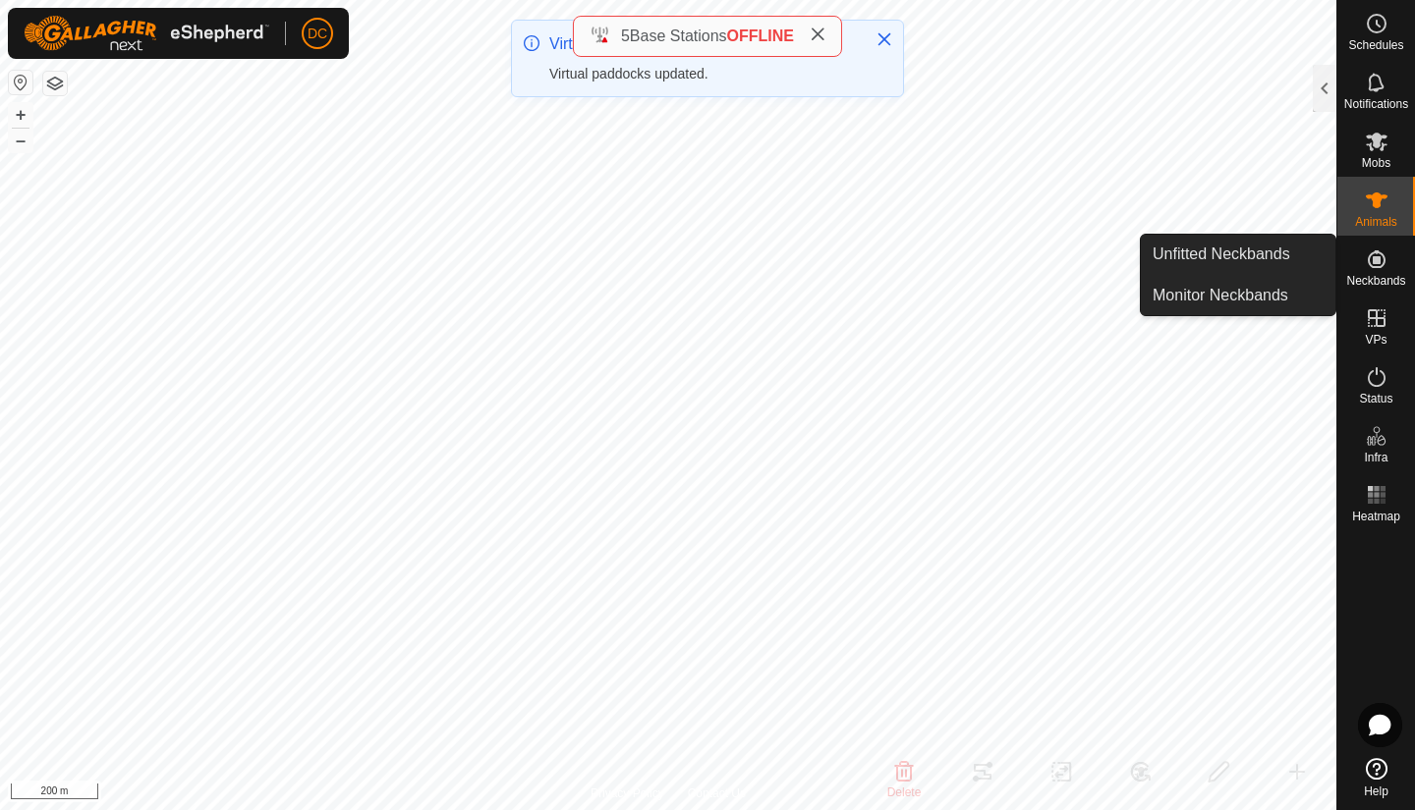
click at [1373, 261] on icon at bounding box center [1376, 259] width 18 height 18
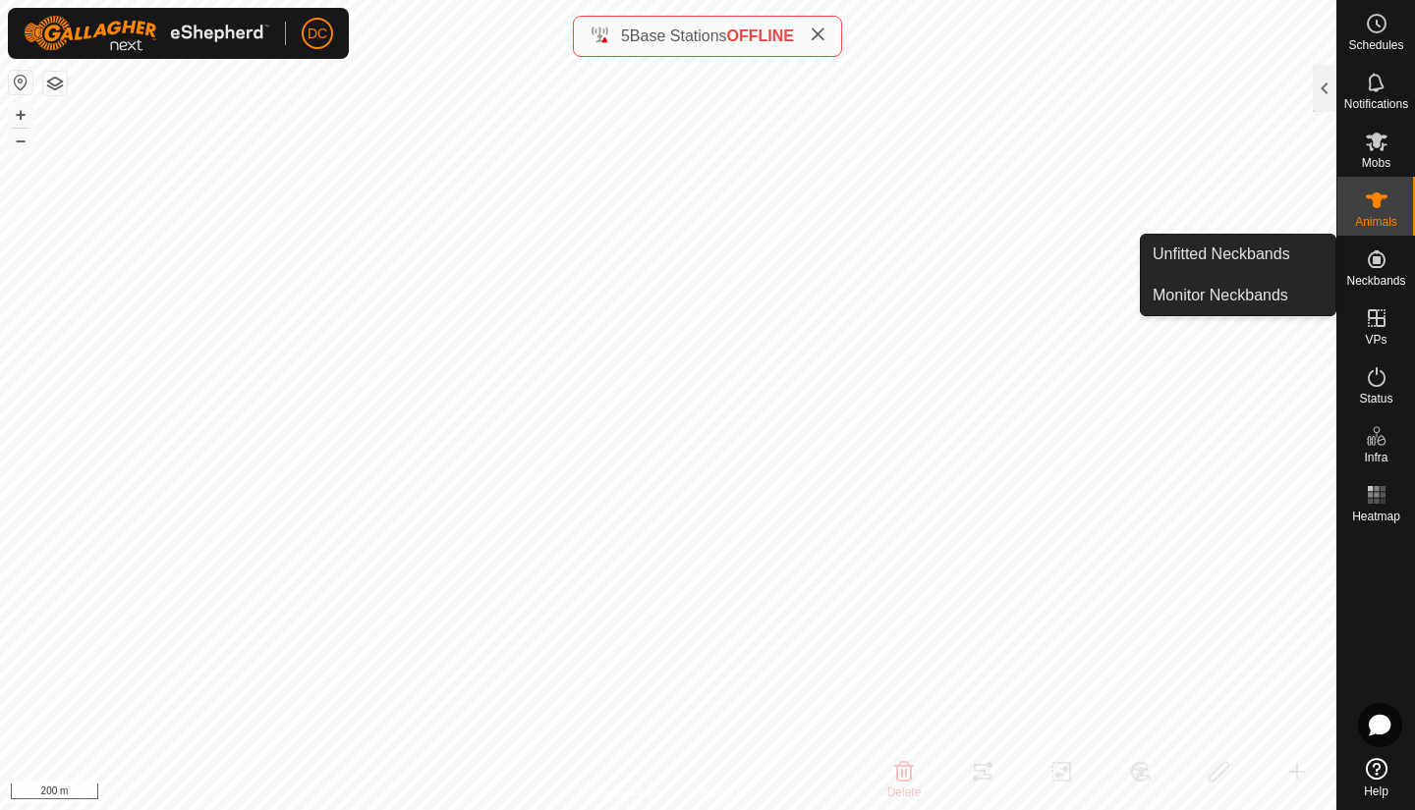
click at [1241, 250] on link "Unfitted Neckbands" at bounding box center [1237, 254] width 194 height 39
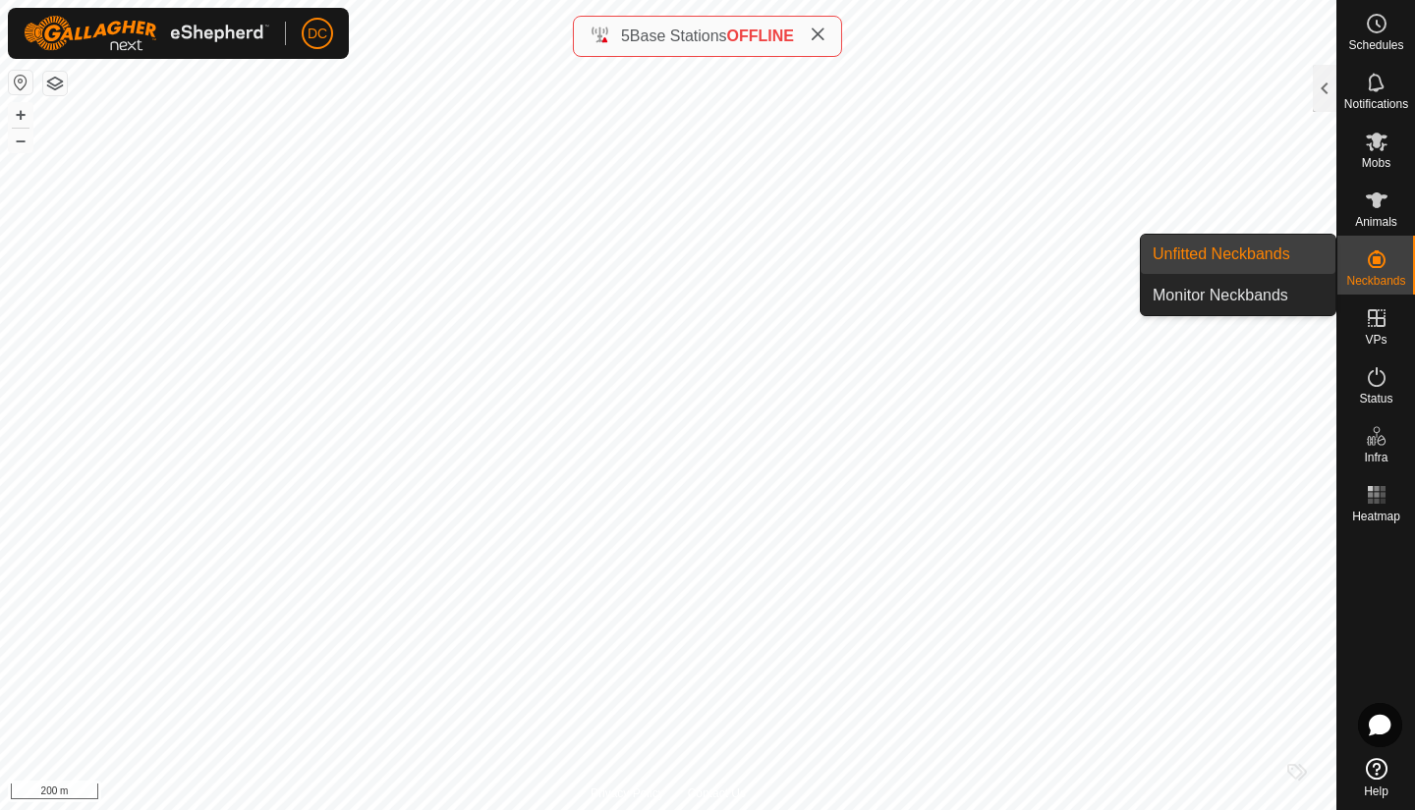
click at [1203, 253] on link "Unfitted Neckbands" at bounding box center [1237, 254] width 194 height 39
click at [1205, 255] on link "Unfitted Neckbands" at bounding box center [1237, 254] width 194 height 39
click at [1229, 246] on link "Unfitted Neckbands" at bounding box center [1237, 254] width 194 height 39
click at [1204, 301] on link "Monitor Neckbands" at bounding box center [1237, 295] width 194 height 39
click at [1381, 267] on icon at bounding box center [1376, 260] width 24 height 24
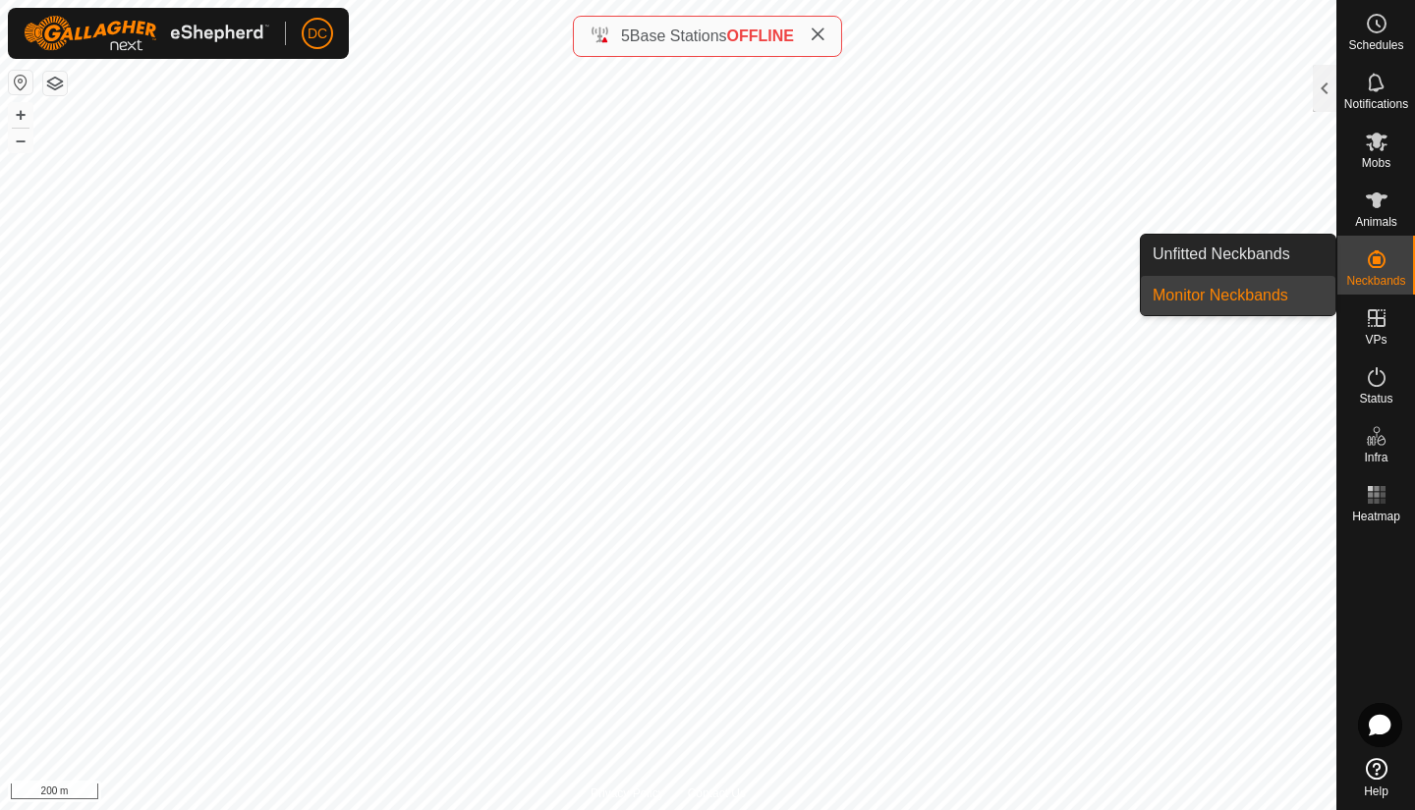
click at [1248, 253] on link "Unfitted Neckbands" at bounding box center [1237, 254] width 194 height 39
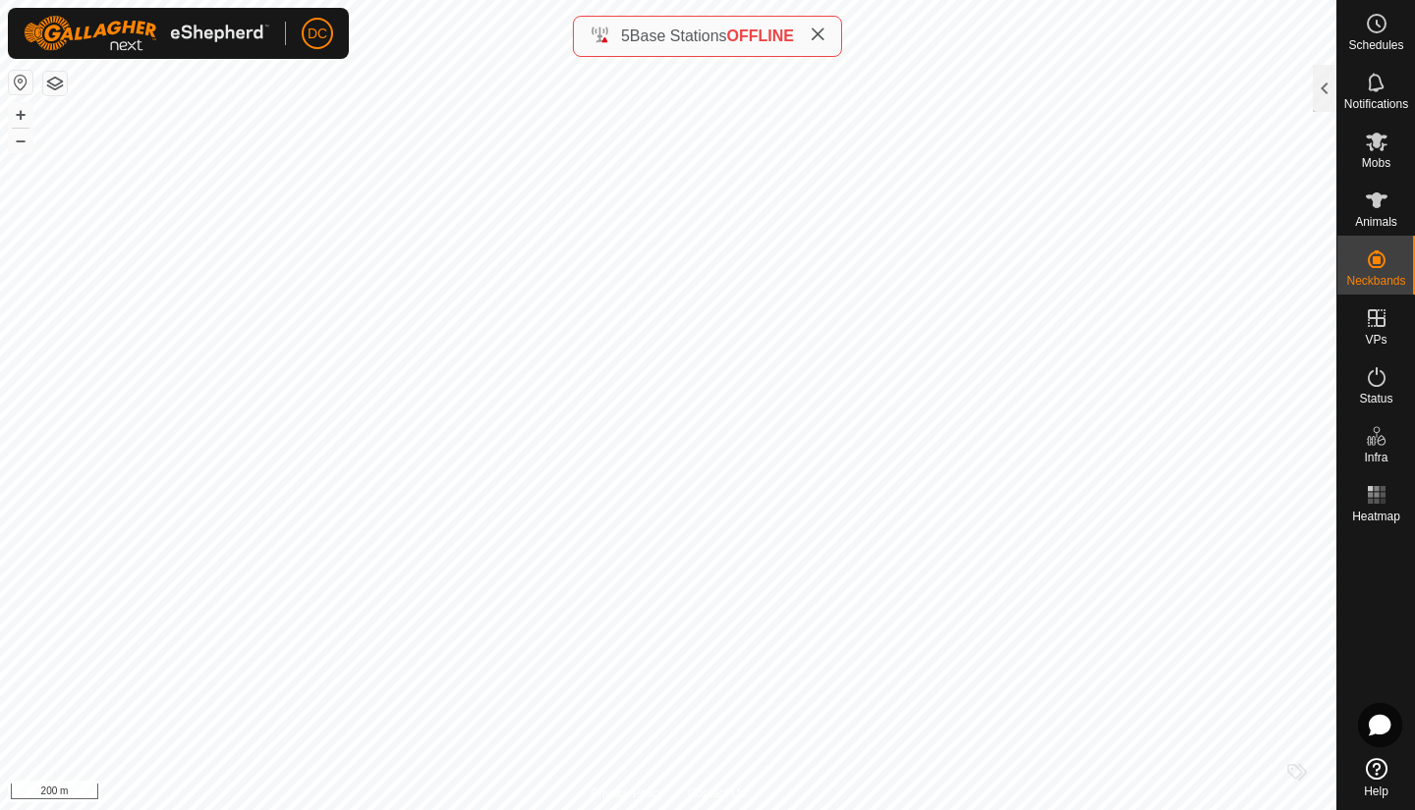
click at [1323, 84] on div at bounding box center [1324, 88] width 24 height 47
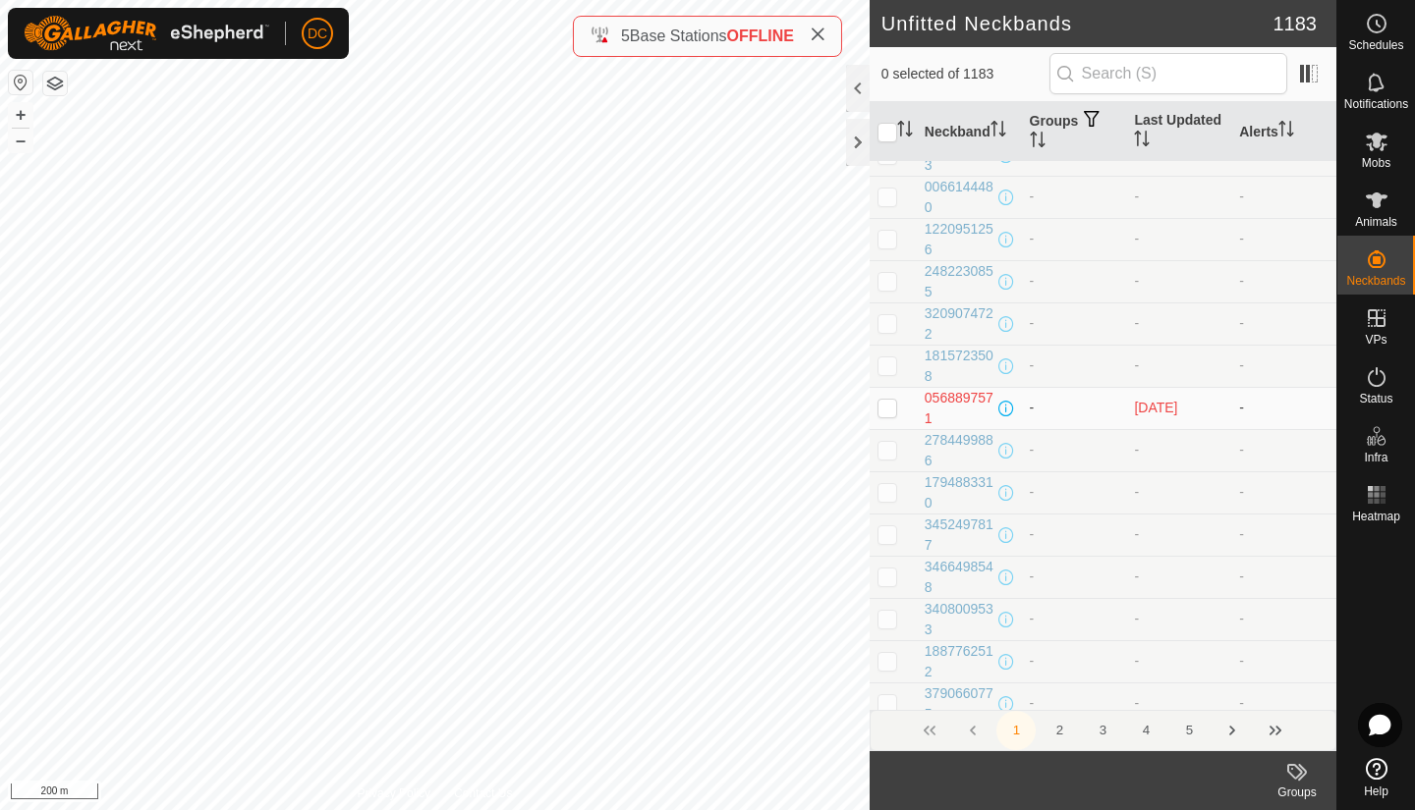
scroll to position [6511, 0]
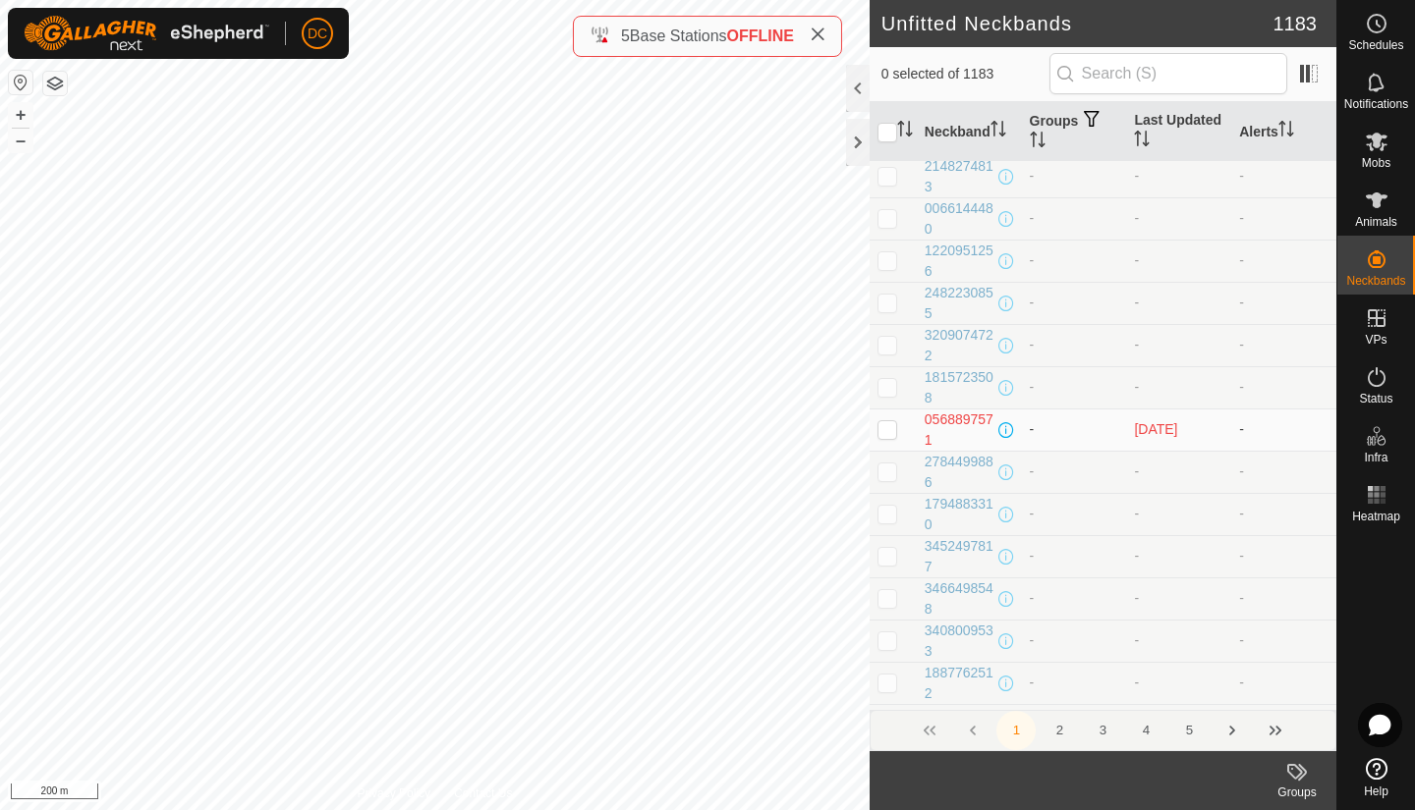
click at [933, 417] on div "0568897571" at bounding box center [959, 430] width 70 height 41
